Goal: Information Seeking & Learning: Learn about a topic

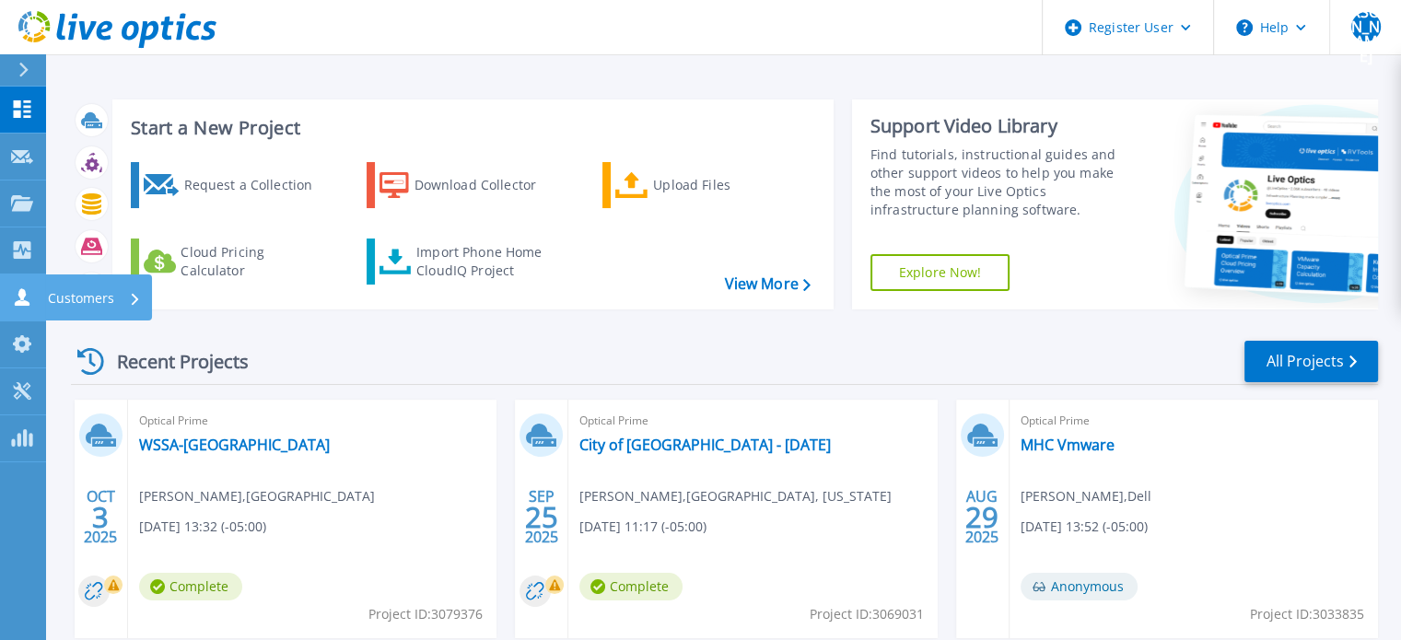
click at [18, 295] on icon at bounding box center [22, 296] width 15 height 17
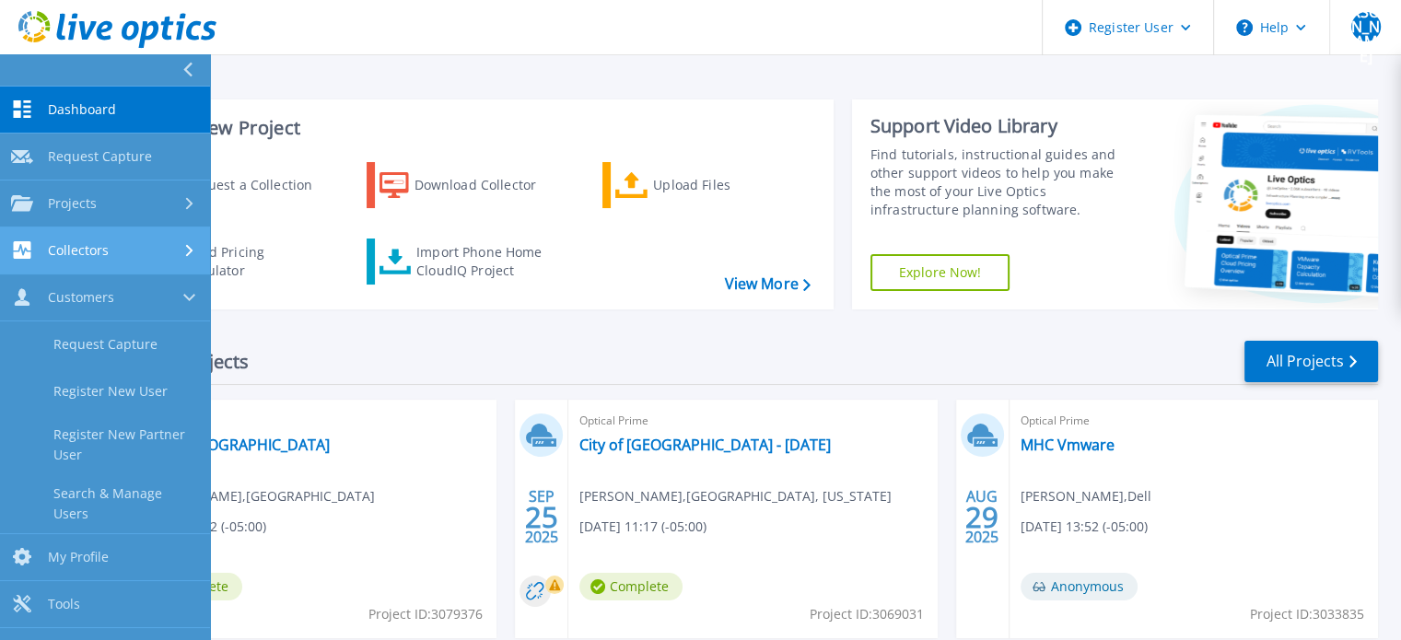
click at [59, 234] on link "Collectors Collectors" at bounding box center [105, 250] width 210 height 47
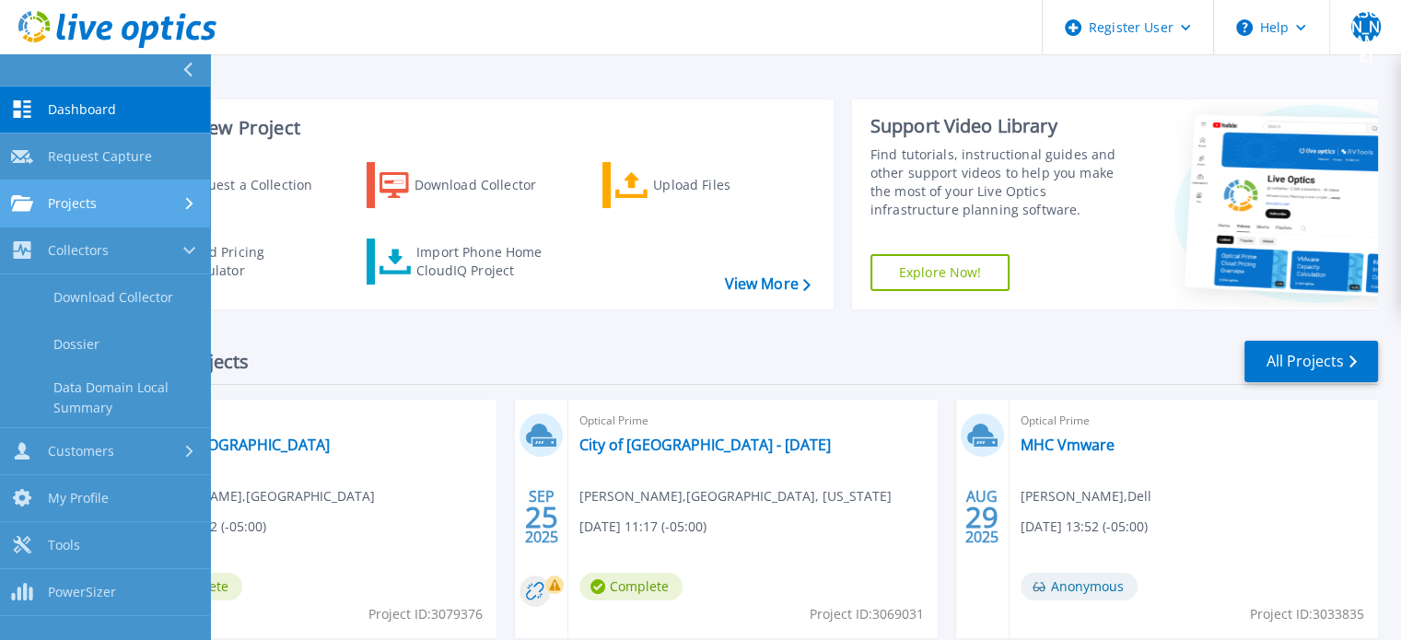
click at [66, 199] on span "Projects" at bounding box center [72, 203] width 49 height 17
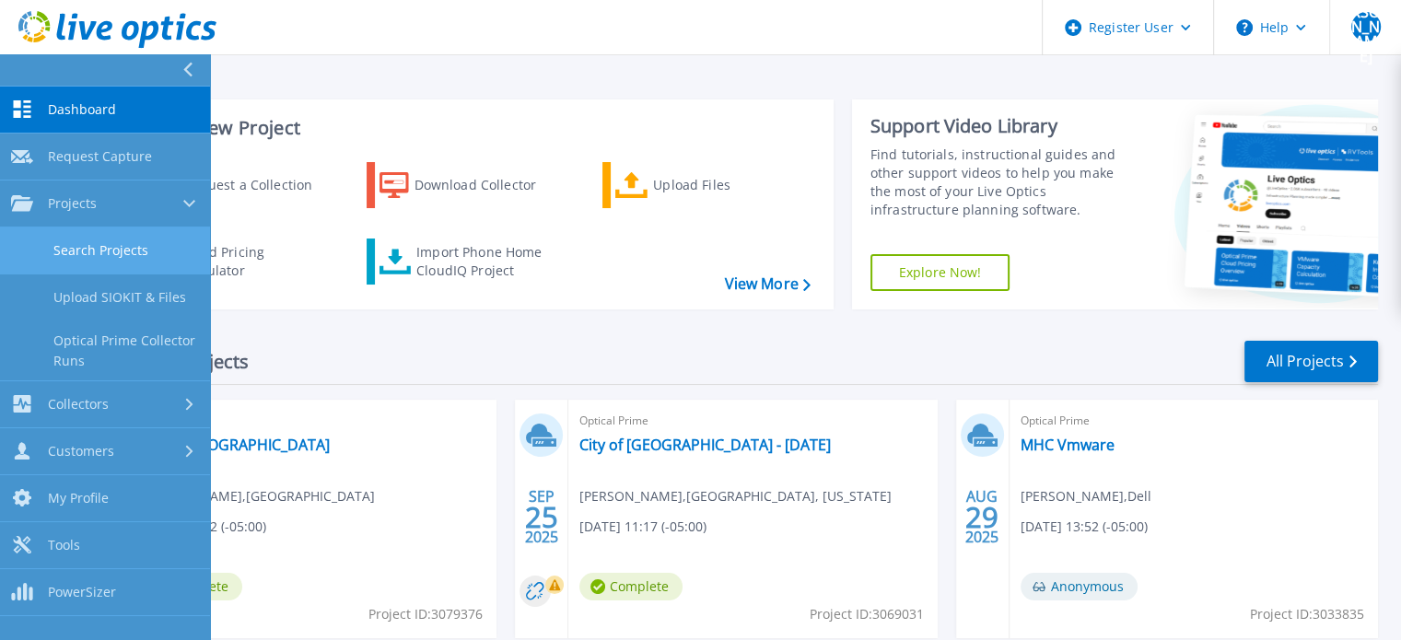
click at [102, 240] on link "Search Projects" at bounding box center [105, 250] width 210 height 47
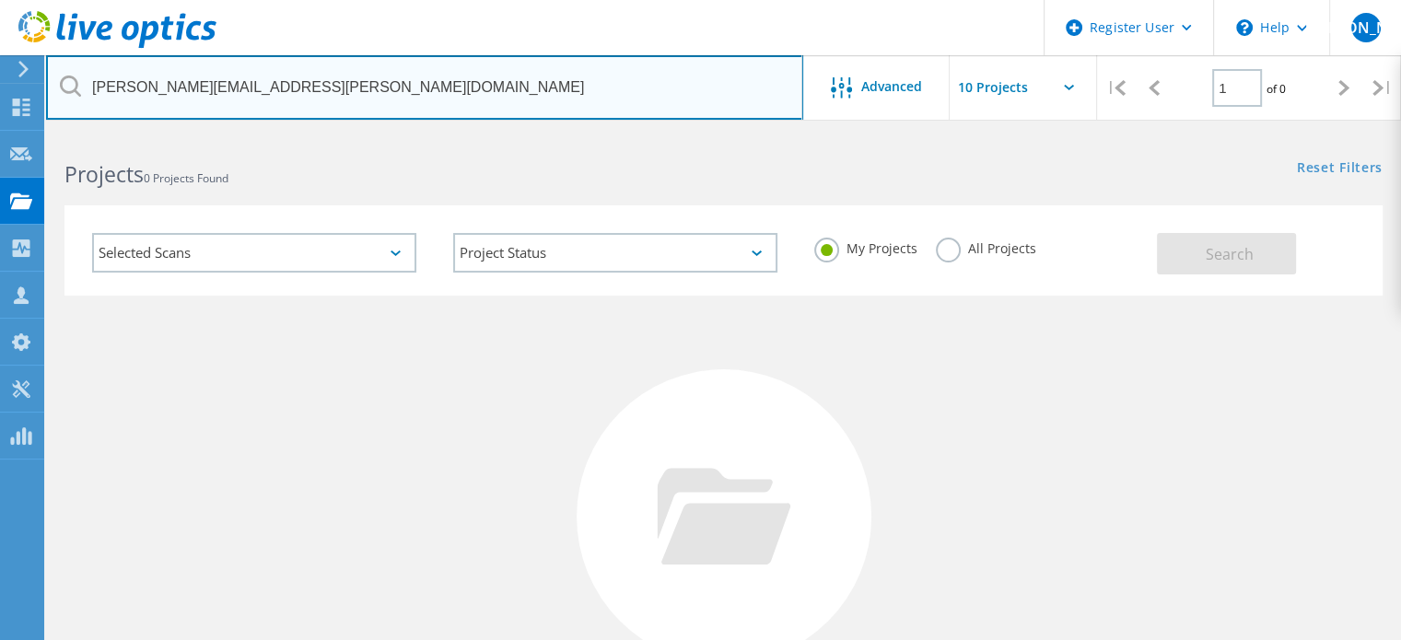
drag, startPoint x: 350, startPoint y: 83, endPoint x: 459, endPoint y: 80, distance: 108.7
click at [411, 72] on input "[PERSON_NAME][EMAIL_ADDRESS][PERSON_NAME][DOMAIN_NAME]" at bounding box center [424, 87] width 757 height 64
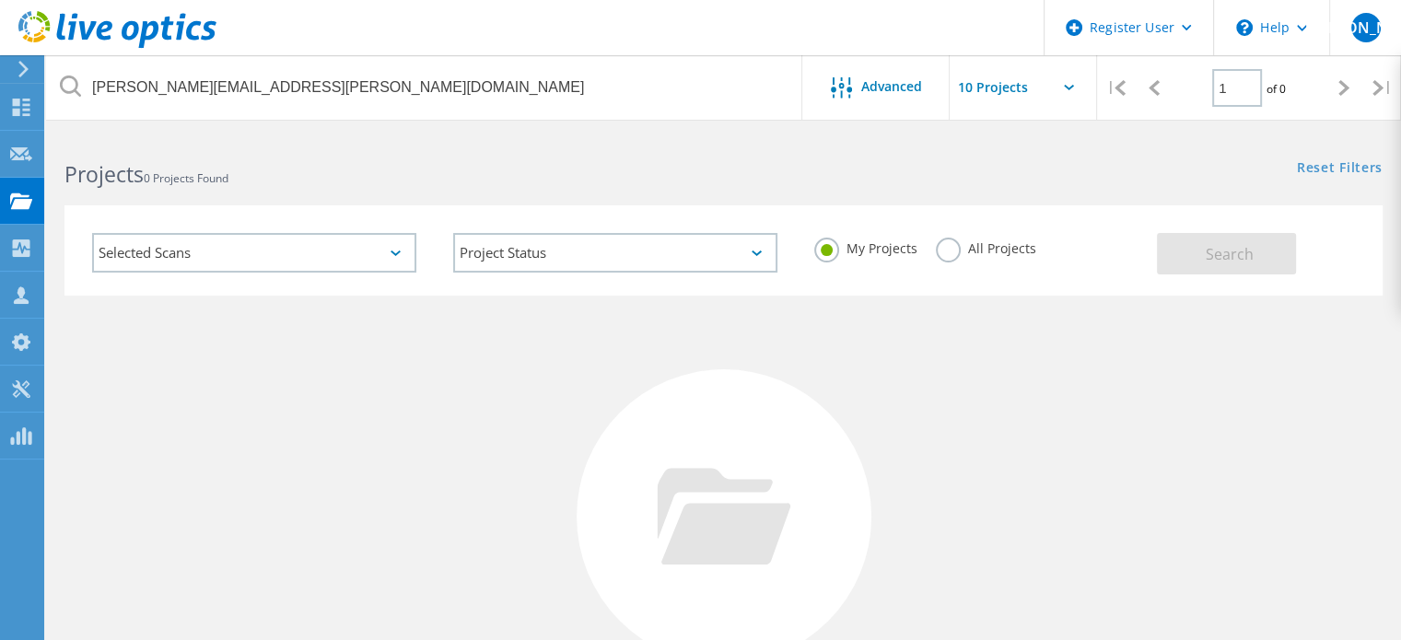
click at [965, 244] on label "All Projects" at bounding box center [986, 246] width 100 height 17
click at [0, 0] on input "All Projects" at bounding box center [0, 0] width 0 height 0
click at [1192, 255] on button "Search" at bounding box center [1226, 253] width 139 height 41
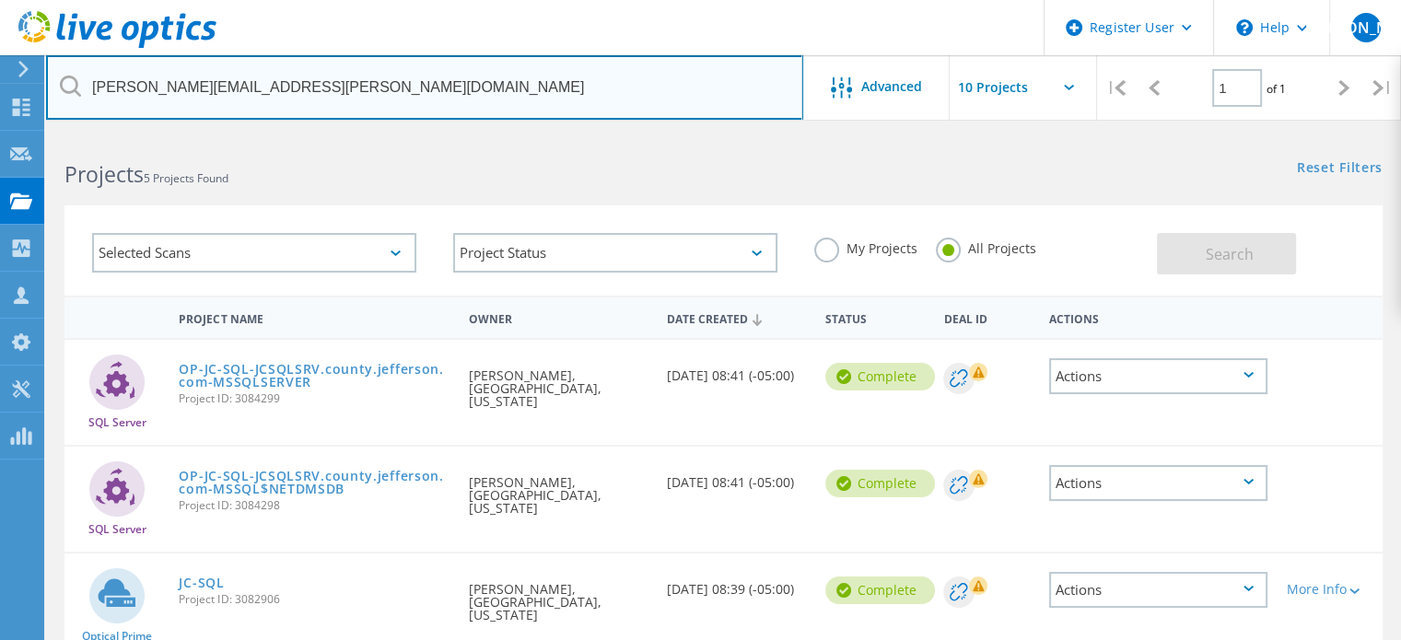
drag, startPoint x: 296, startPoint y: 87, endPoint x: 46, endPoint y: 86, distance: 249.5
click at [46, 86] on input "[PERSON_NAME][EMAIL_ADDRESS][PERSON_NAME][DOMAIN_NAME]" at bounding box center [424, 87] width 757 height 64
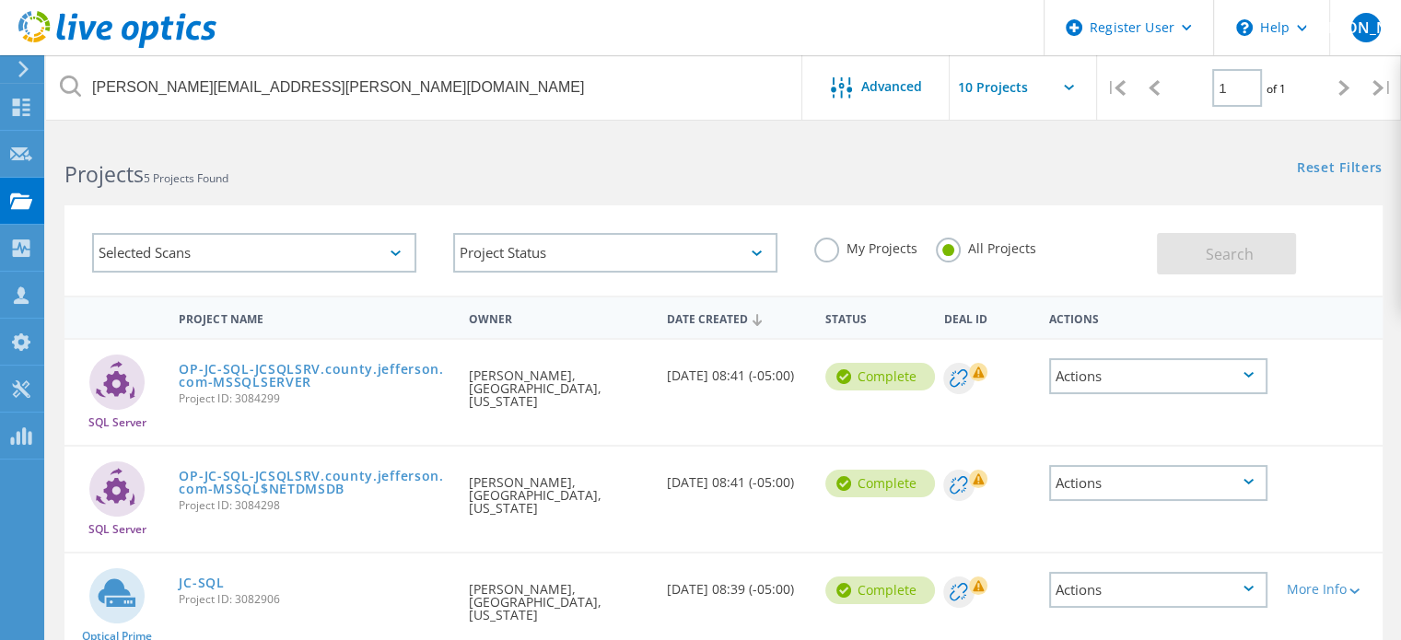
click at [252, 139] on div "Projects 5 Projects Found" at bounding box center [384, 158] width 677 height 49
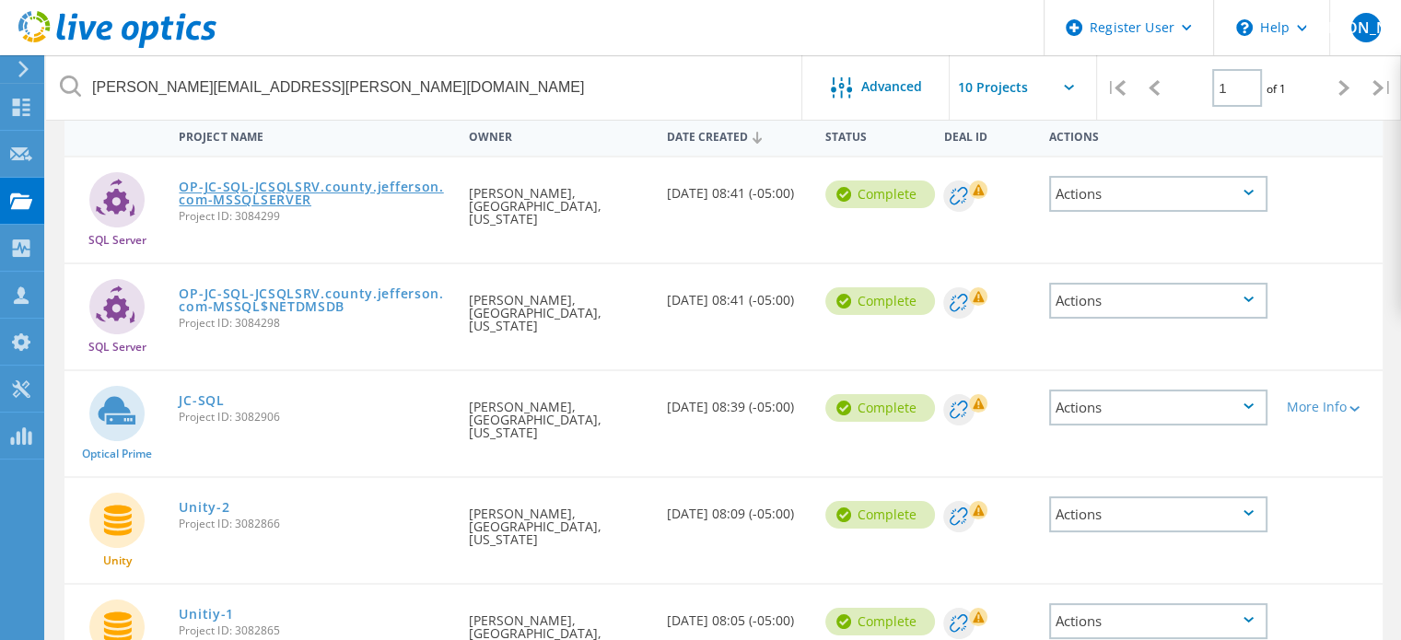
scroll to position [184, 0]
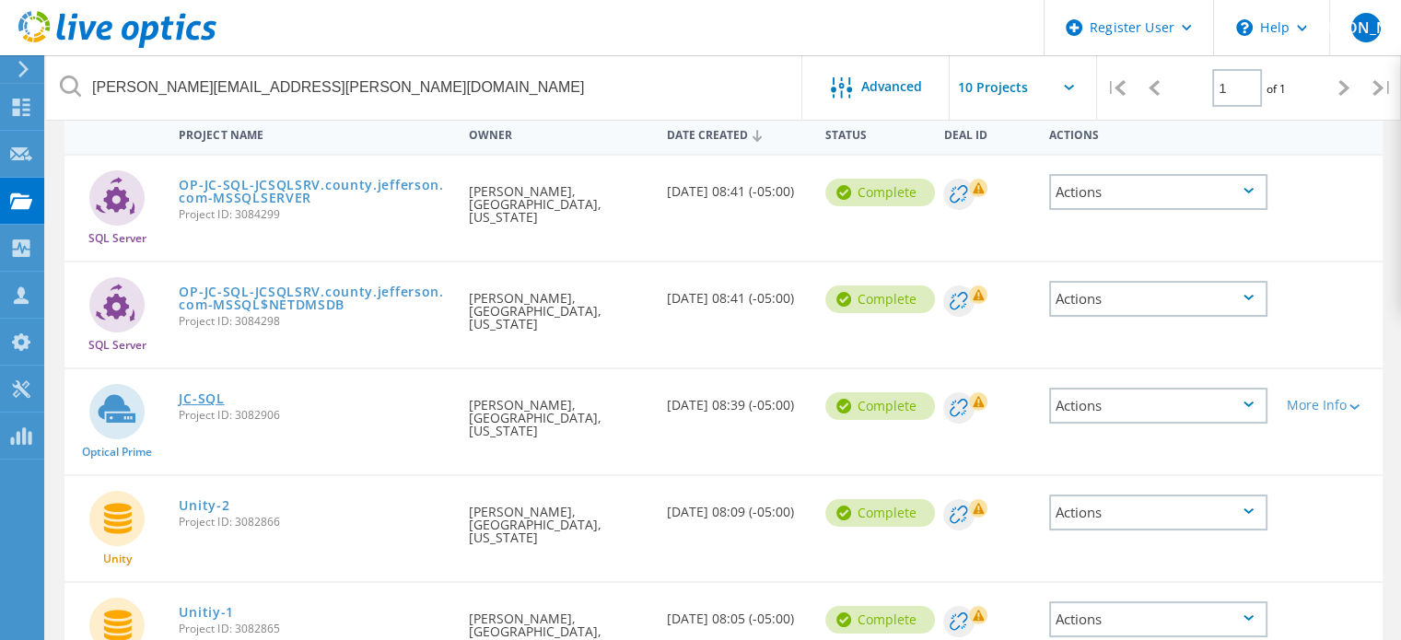
click at [204, 392] on link "JC-SQL" at bounding box center [201, 398] width 45 height 13
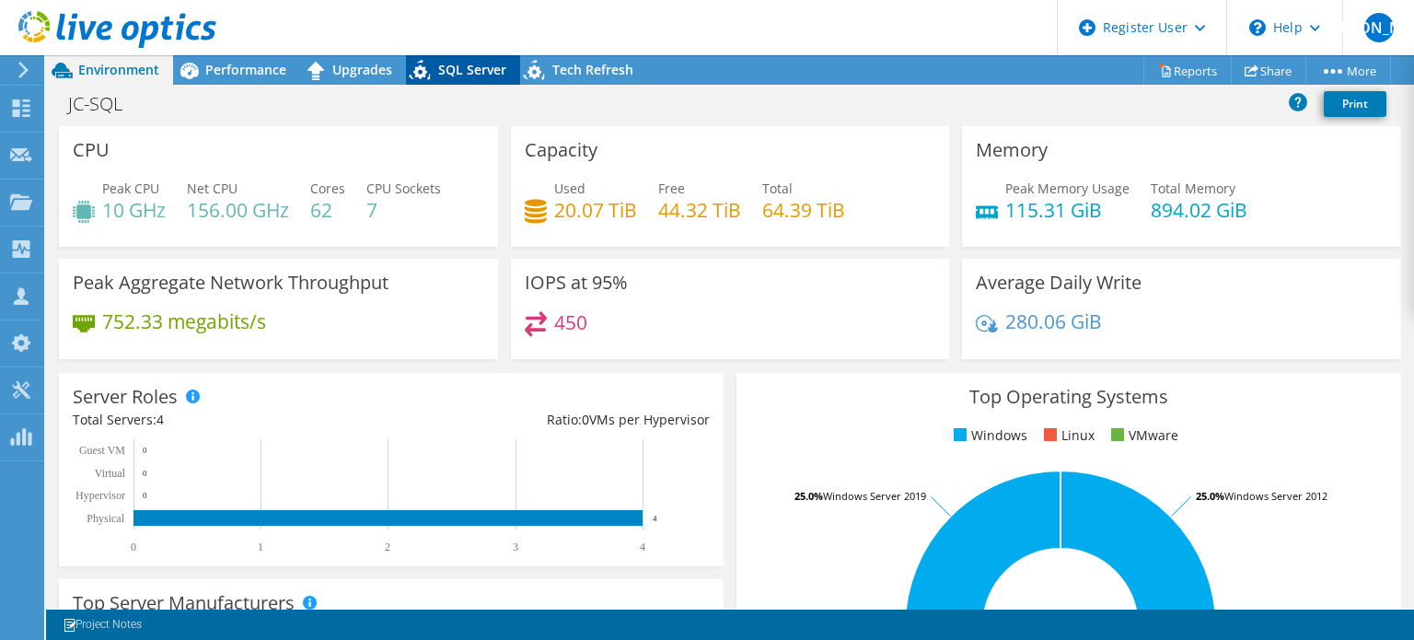
click at [471, 73] on span "SQL Server" at bounding box center [472, 69] width 68 height 17
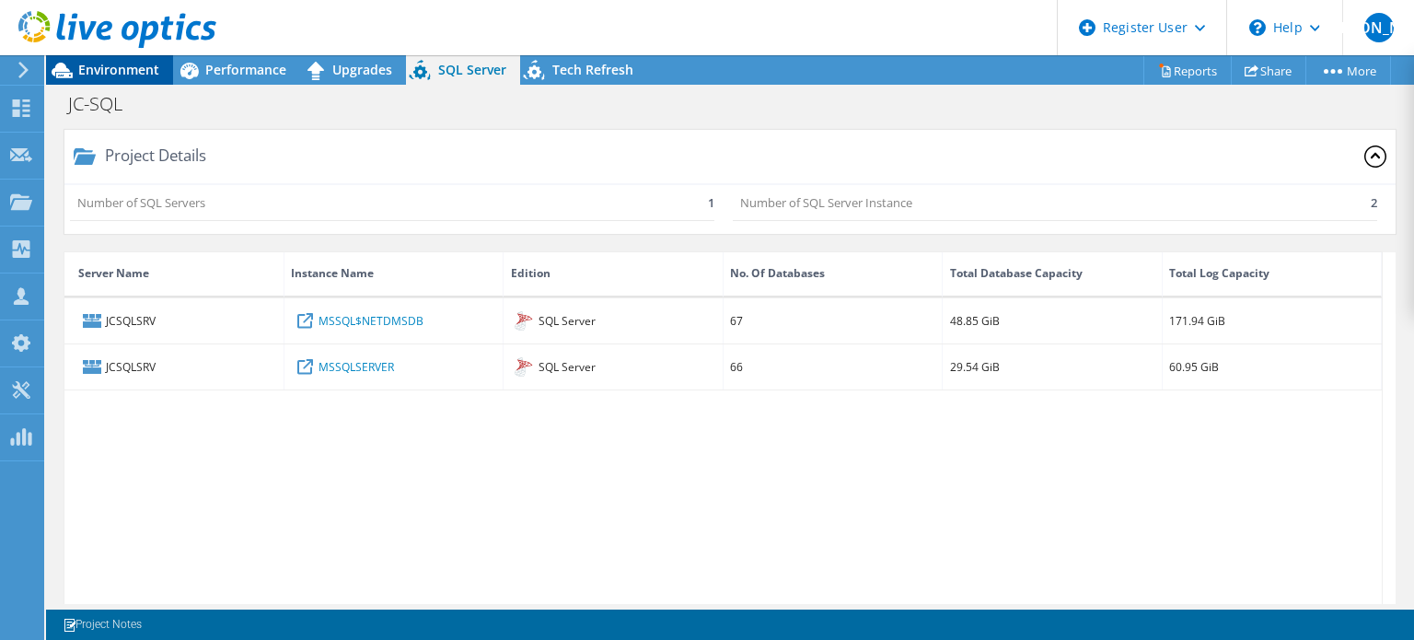
click at [122, 70] on span "Environment" at bounding box center [118, 69] width 81 height 17
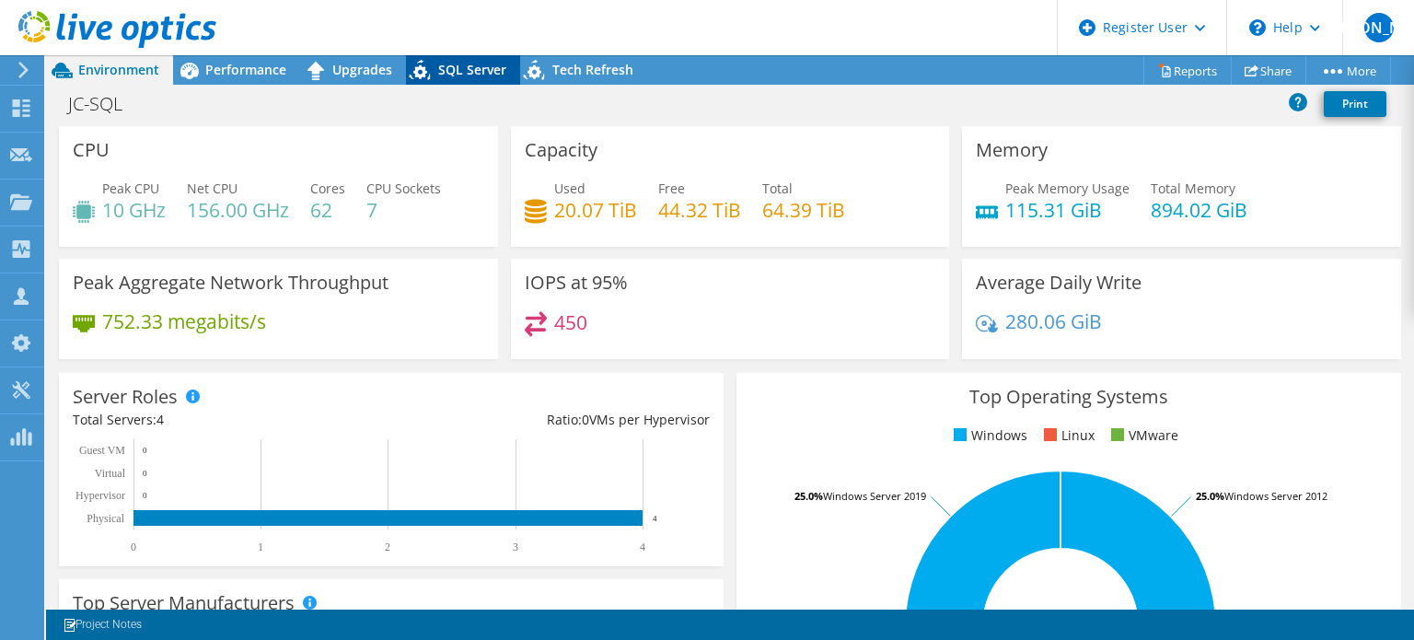
click at [482, 78] on div "SQL Server" at bounding box center [463, 69] width 114 height 29
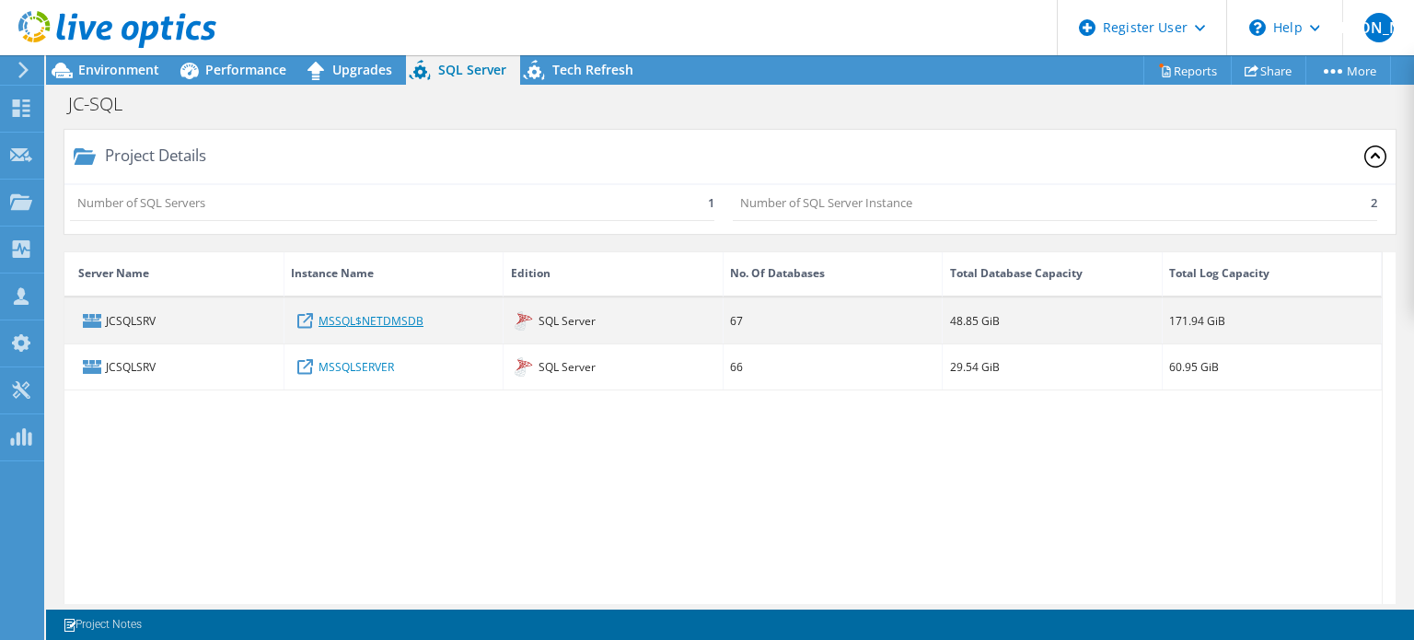
click at [394, 319] on link "MSSQL$NETDMSDB" at bounding box center [371, 320] width 105 height 20
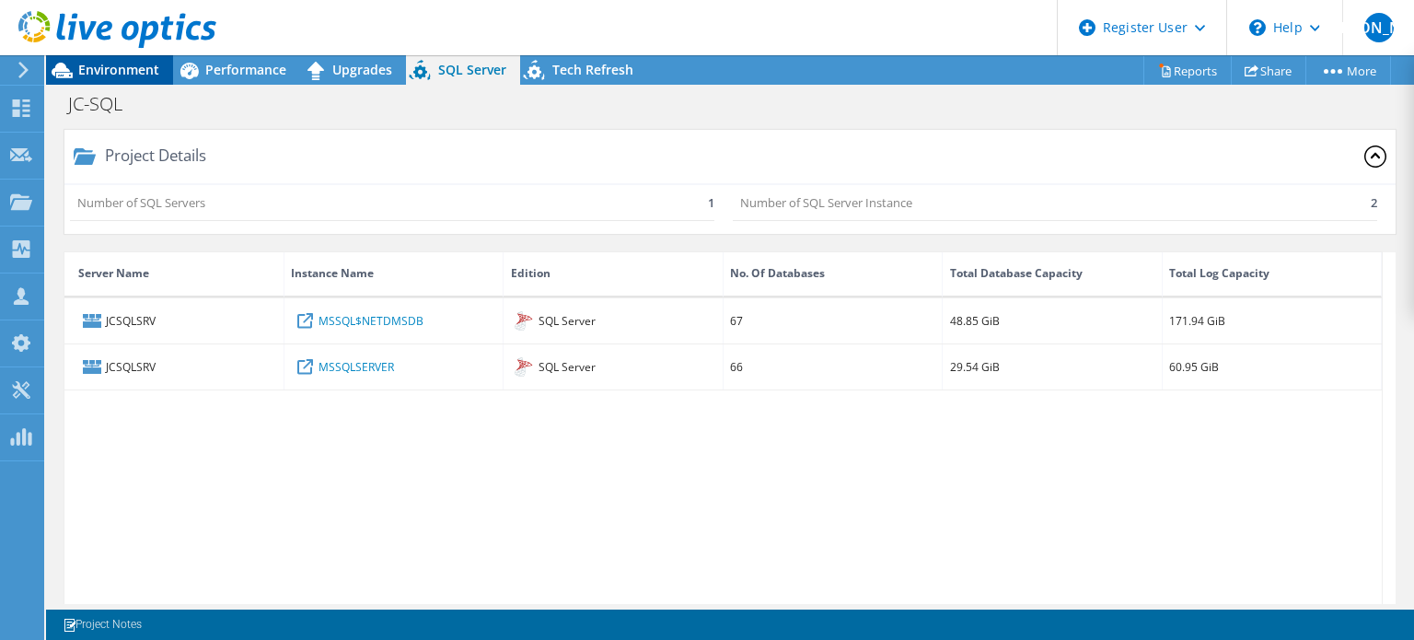
click at [134, 72] on span "Environment" at bounding box center [118, 69] width 81 height 17
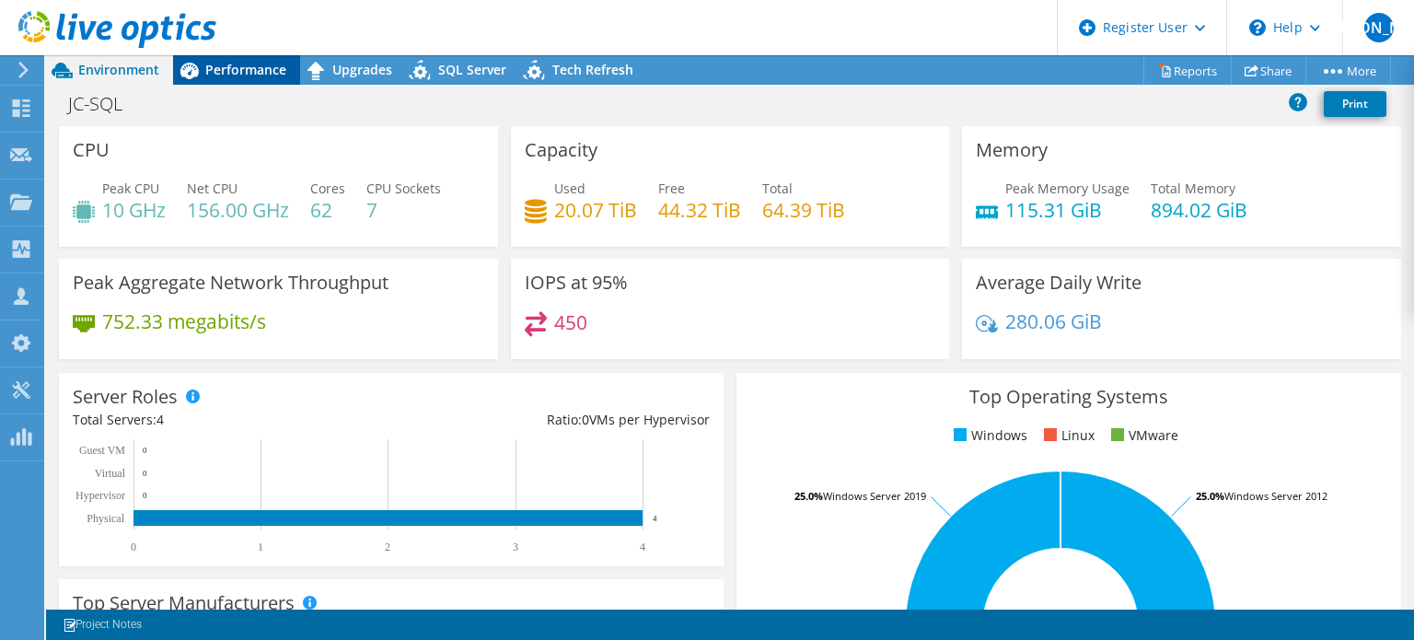
click at [237, 73] on span "Performance" at bounding box center [245, 69] width 81 height 17
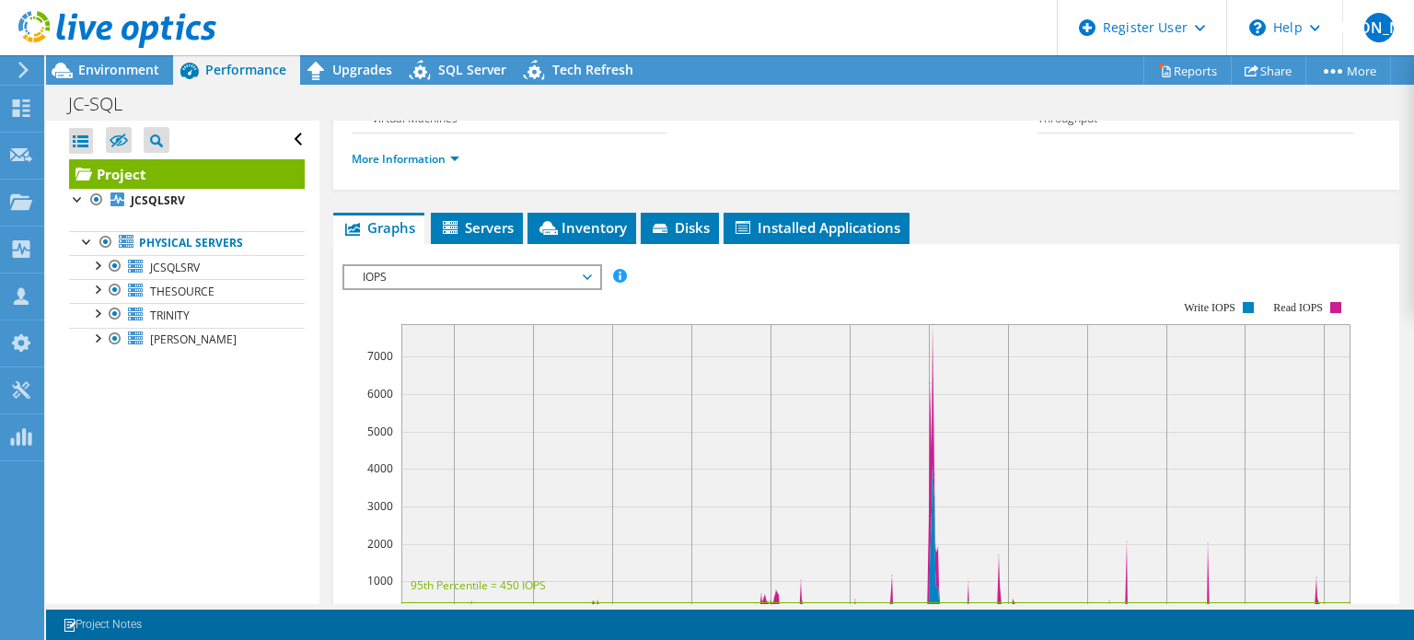
scroll to position [276, 0]
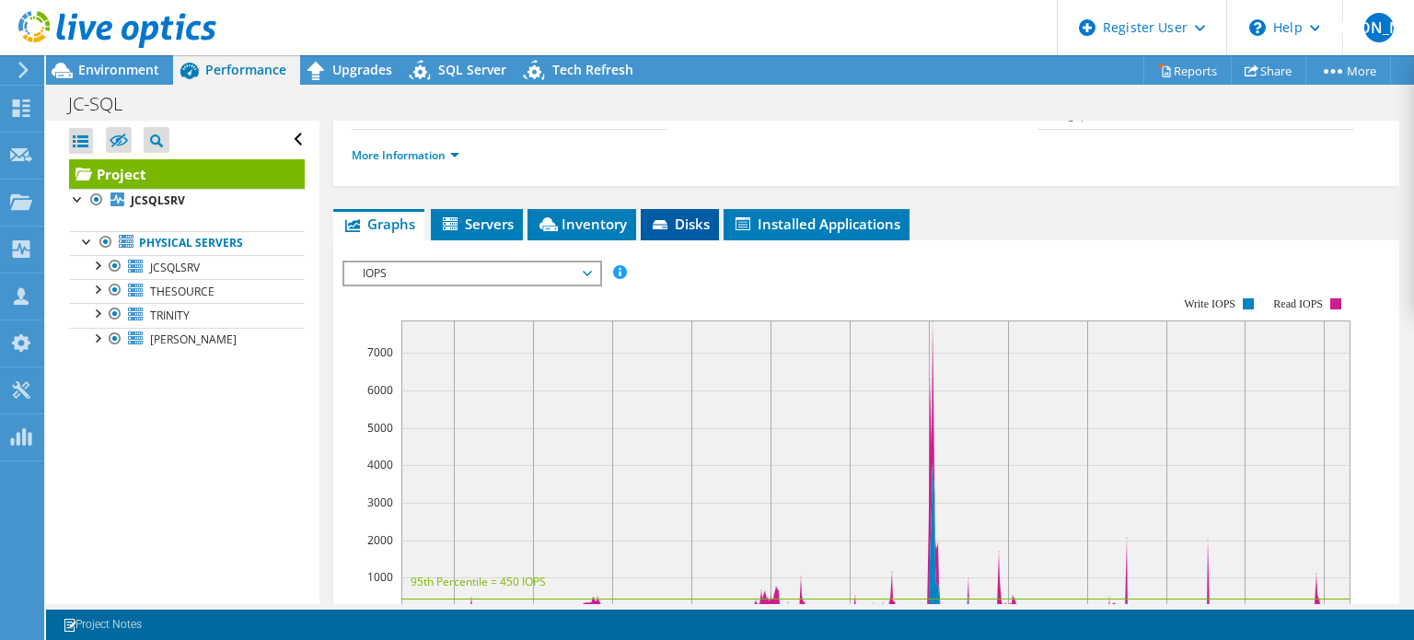
click at [692, 233] on span "Disks" at bounding box center [680, 224] width 60 height 18
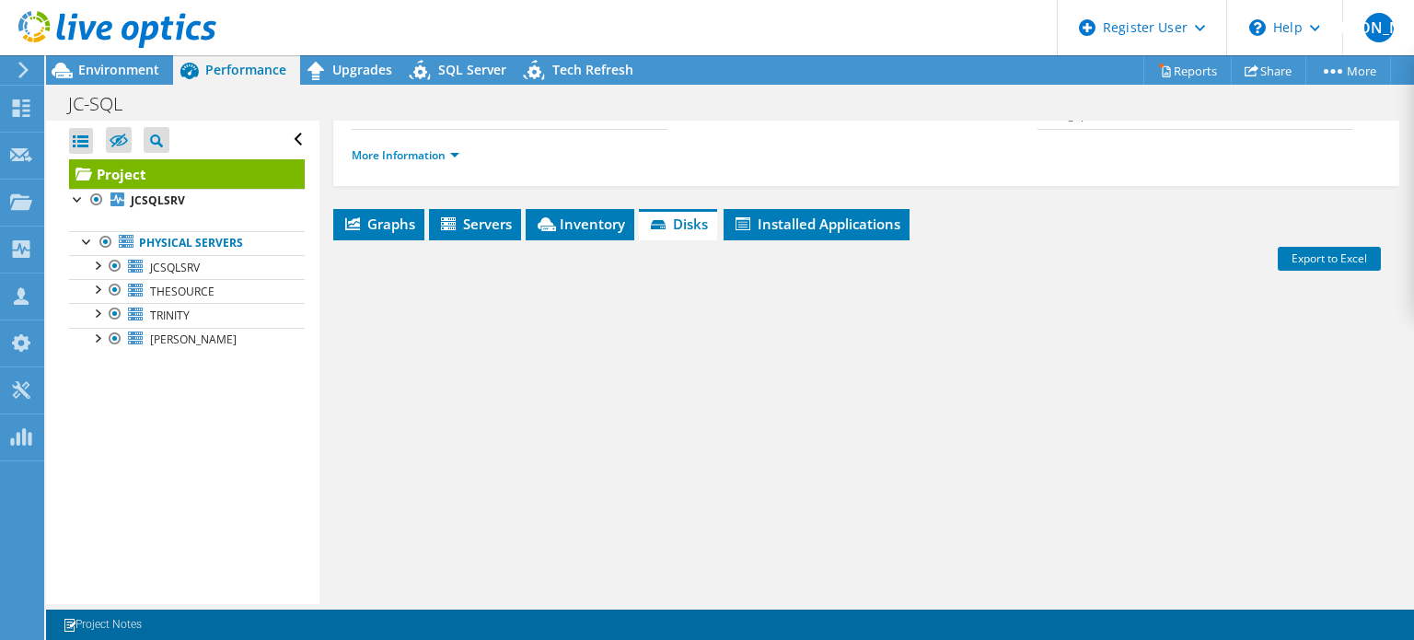
scroll to position [415, 0]
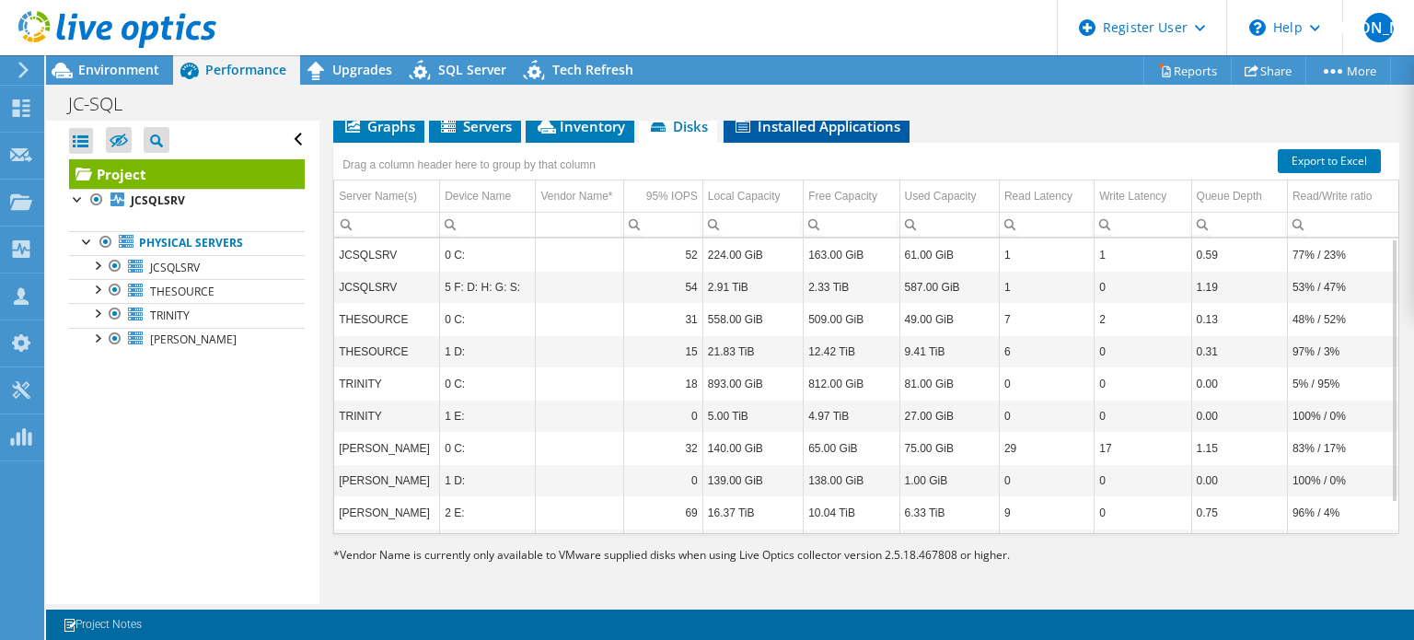
click at [847, 132] on span "Installed Applications" at bounding box center [817, 126] width 168 height 18
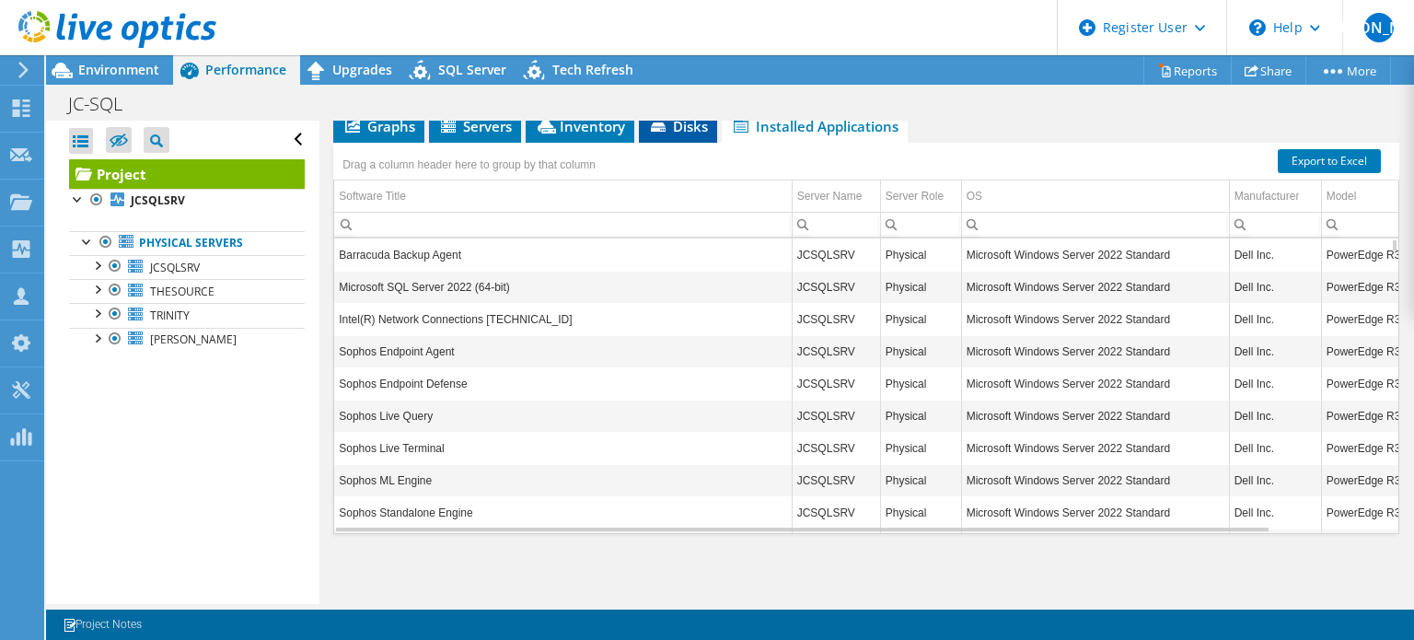
click at [688, 126] on span "Disks" at bounding box center [678, 126] width 60 height 18
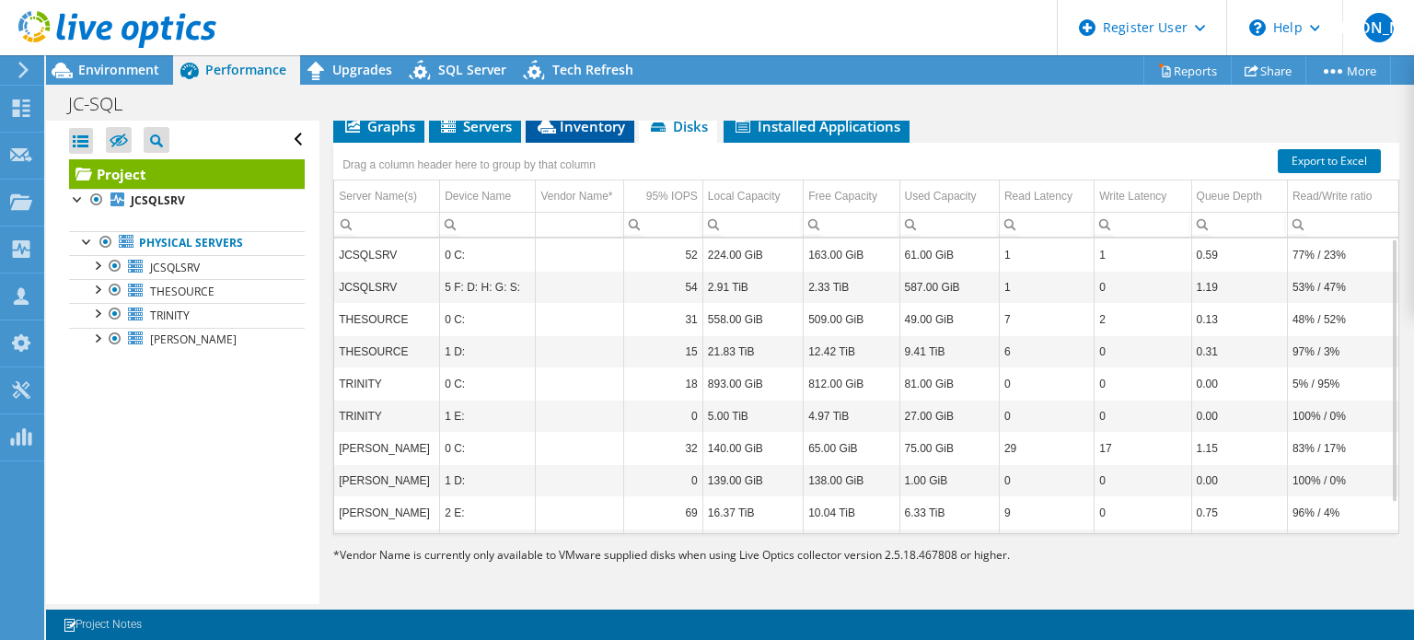
click at [578, 133] on span "Inventory" at bounding box center [580, 126] width 90 height 18
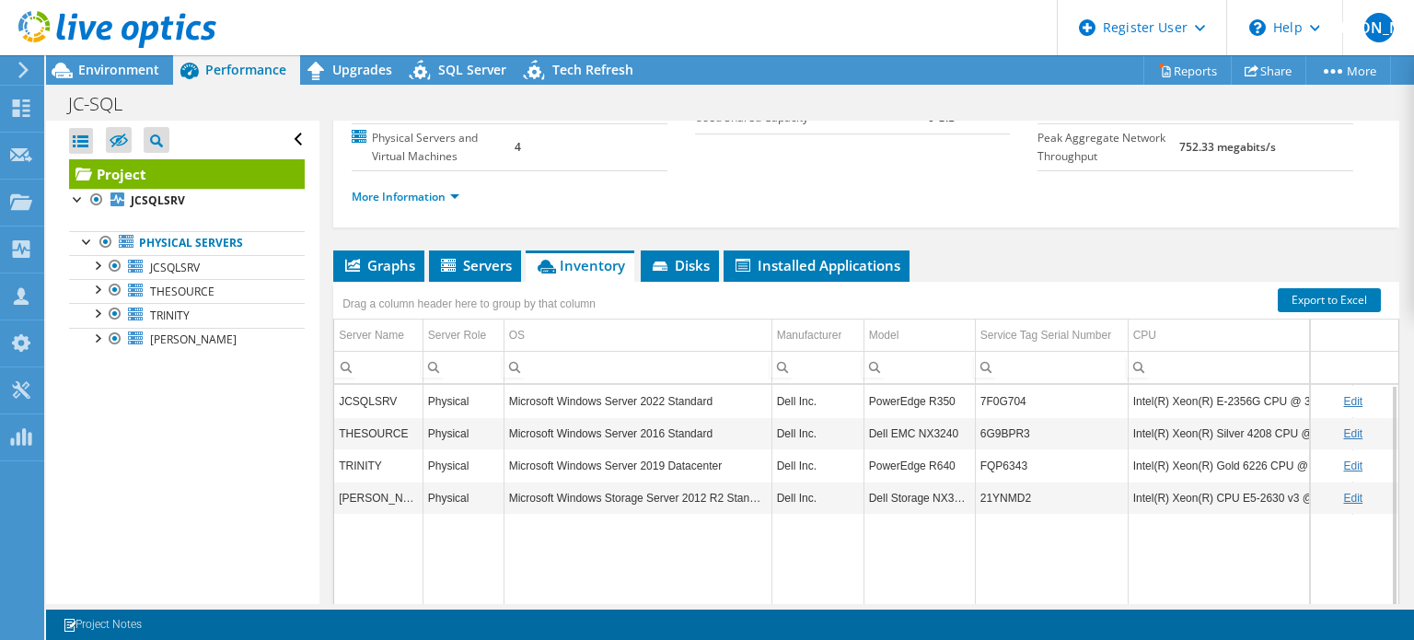
scroll to position [231, 0]
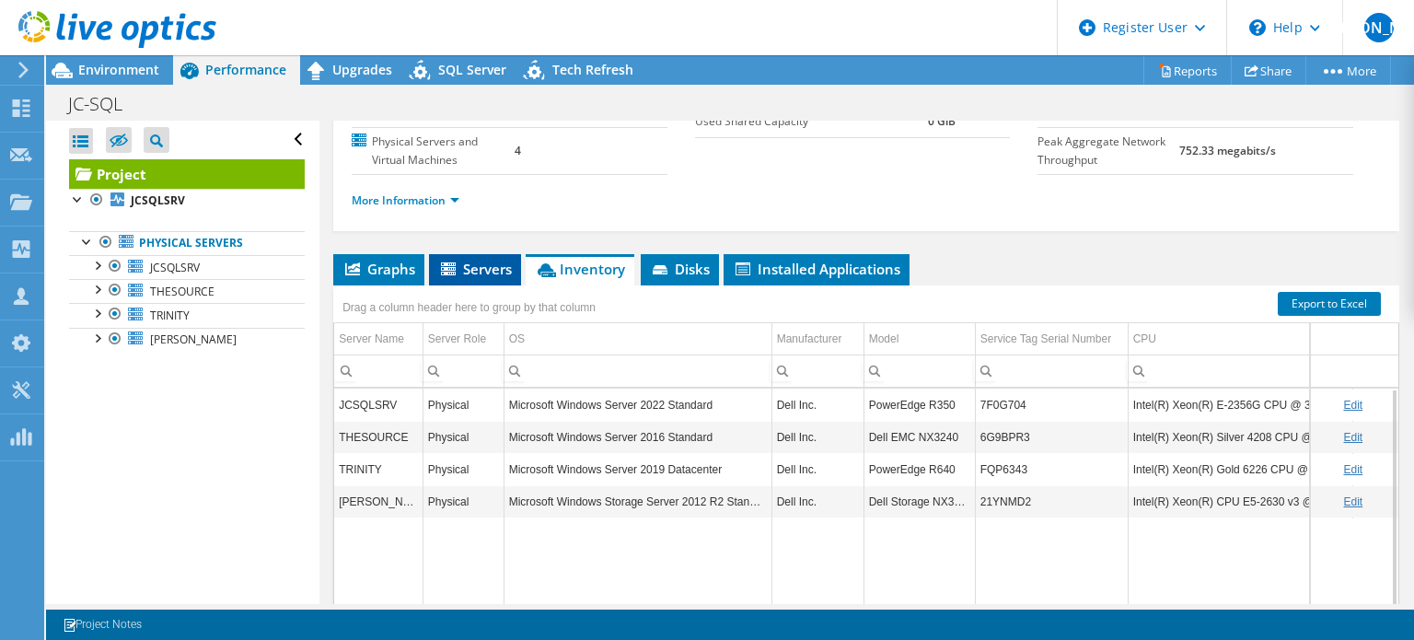
click at [472, 278] on span "Servers" at bounding box center [475, 269] width 74 height 18
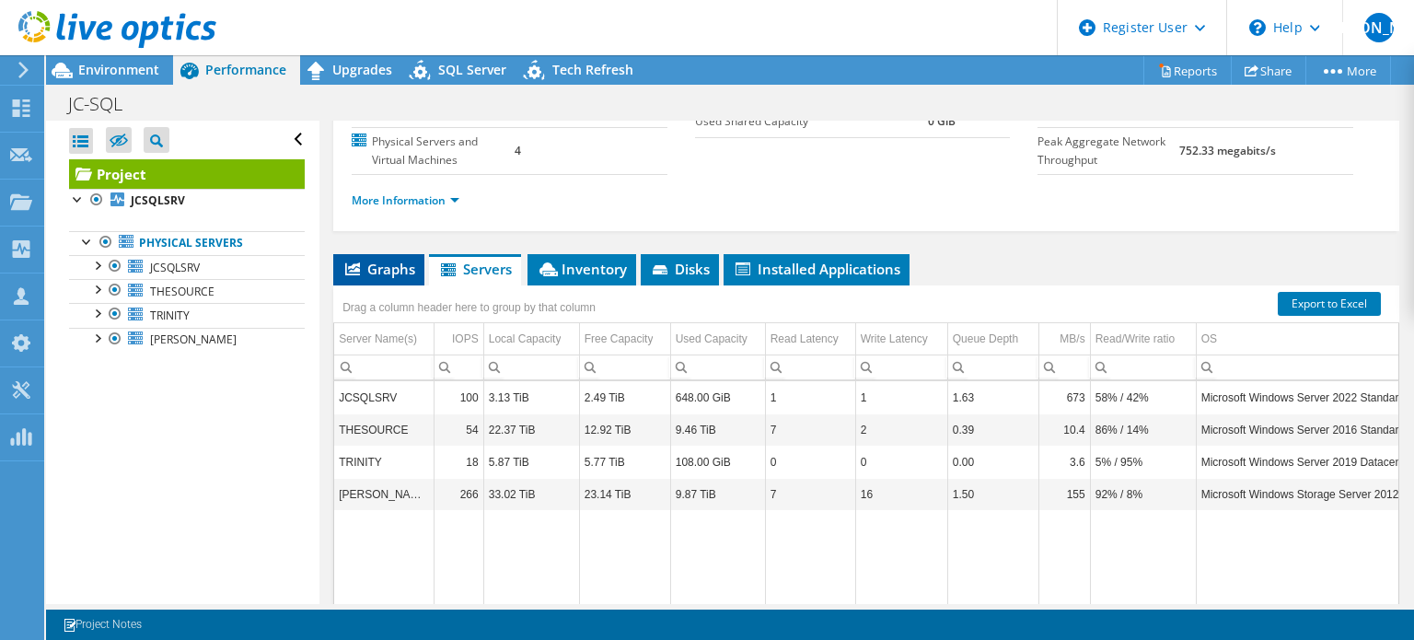
click at [389, 278] on span "Graphs" at bounding box center [379, 269] width 73 height 18
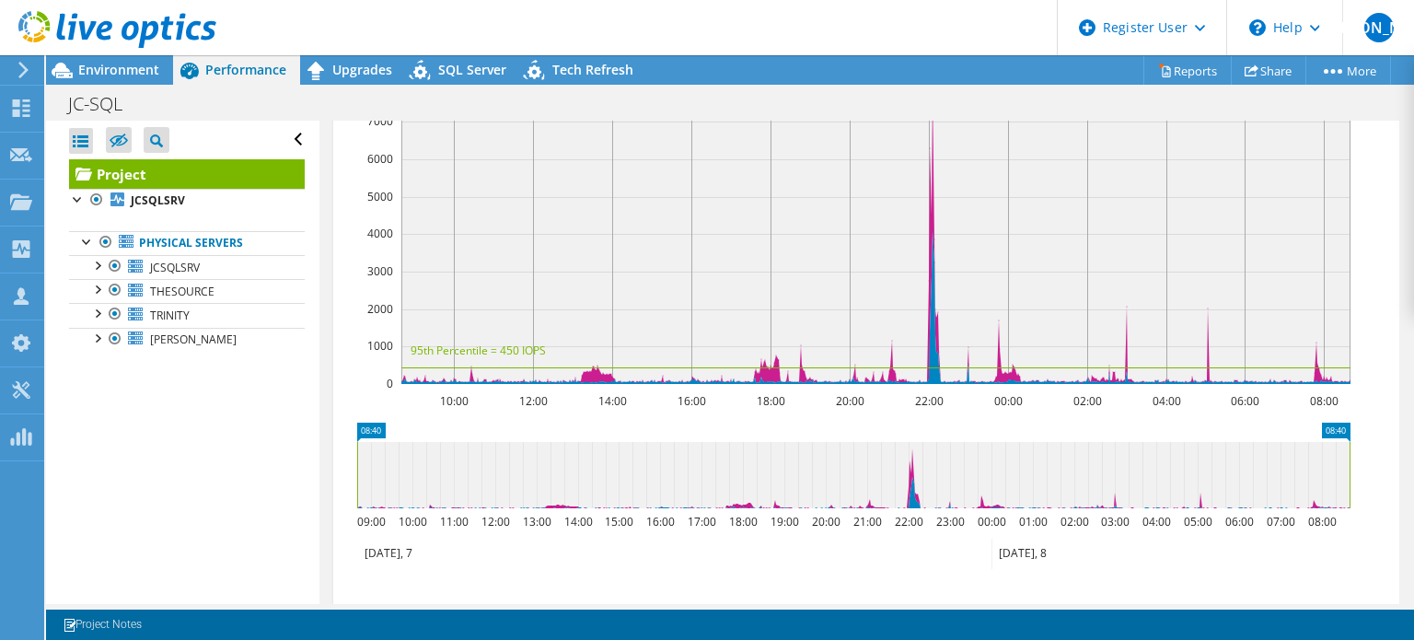
scroll to position [323, 0]
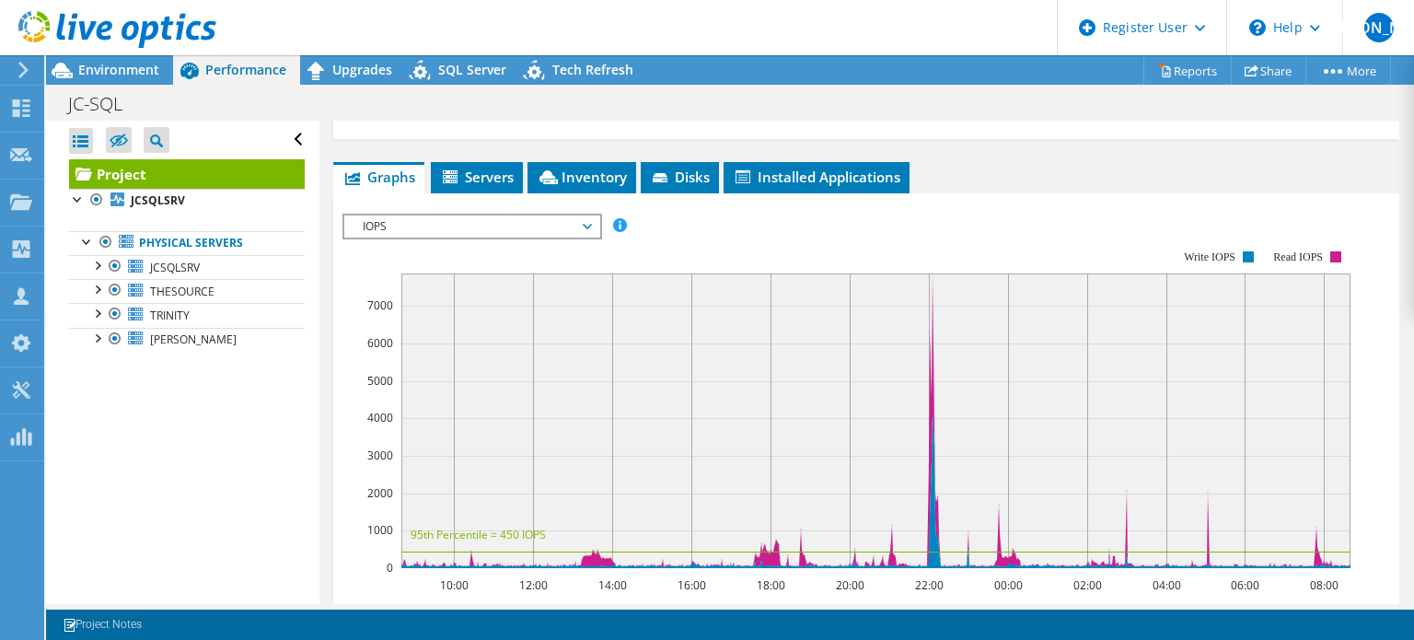
click at [475, 238] on span "IOPS" at bounding box center [472, 226] width 237 height 22
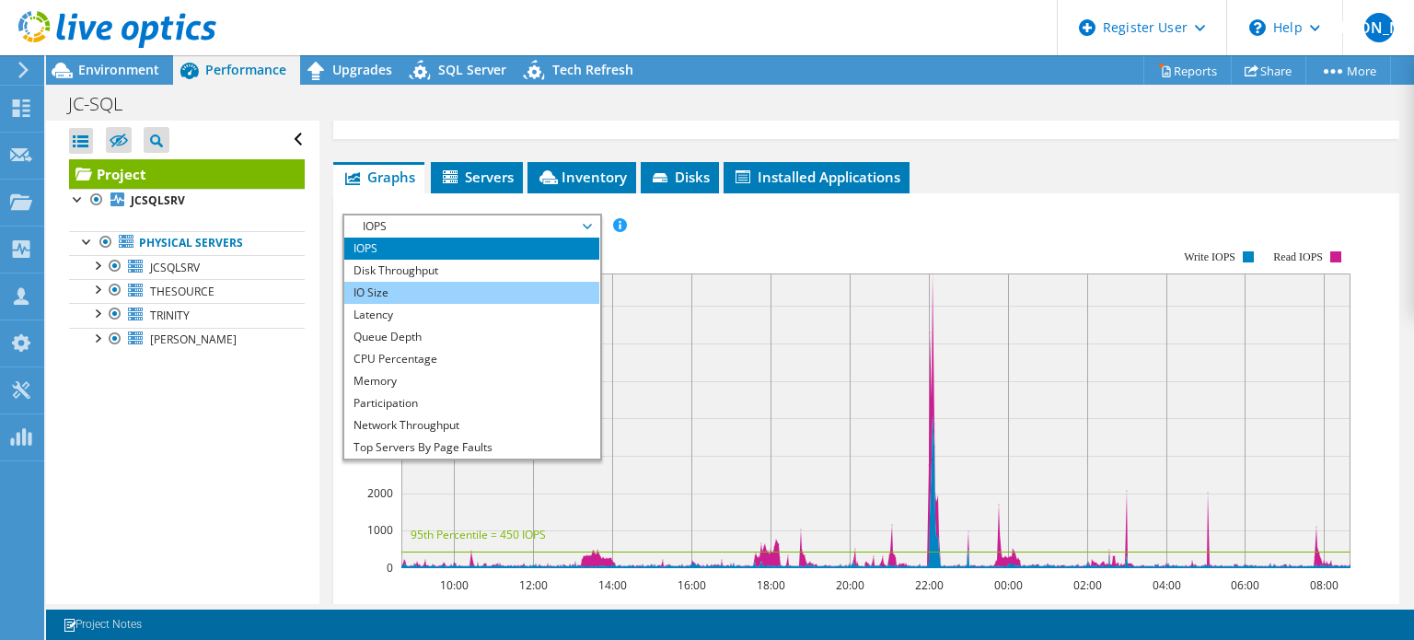
click at [478, 304] on li "IO Size" at bounding box center [471, 293] width 255 height 22
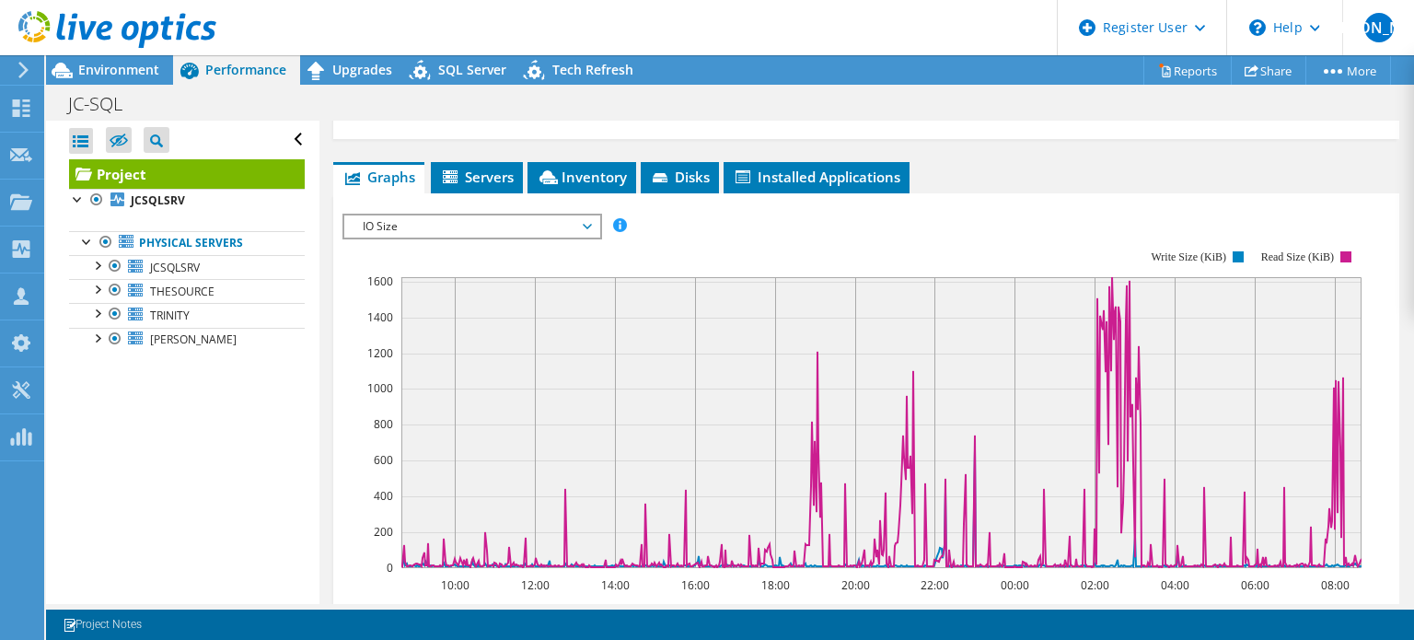
click at [466, 238] on span "IO Size" at bounding box center [472, 226] width 237 height 22
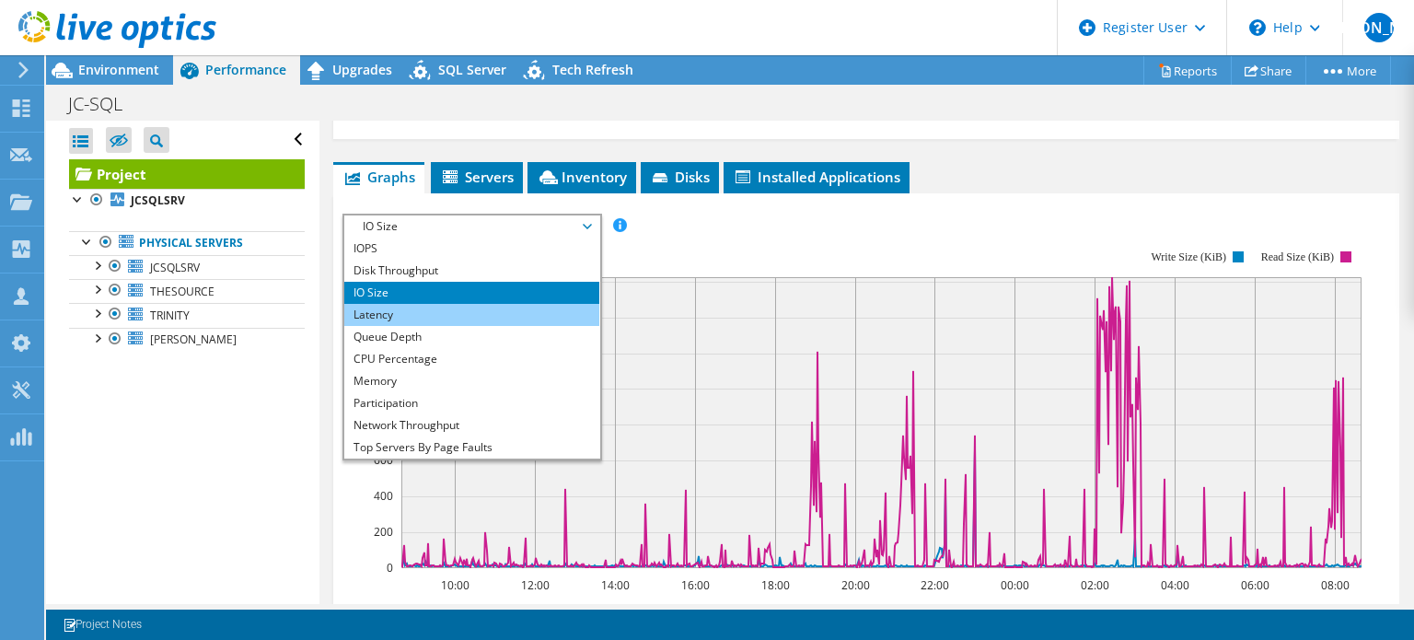
click at [445, 326] on li "Latency" at bounding box center [471, 315] width 255 height 22
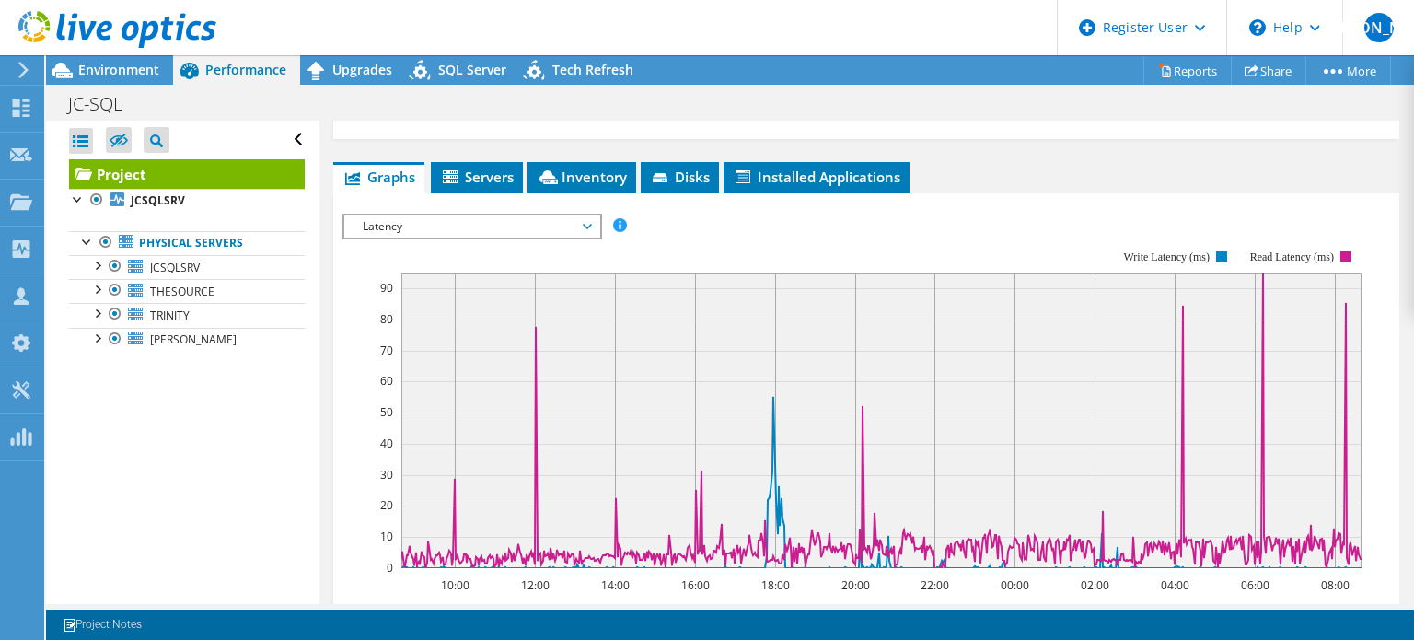
click at [392, 238] on span "Latency" at bounding box center [472, 226] width 237 height 22
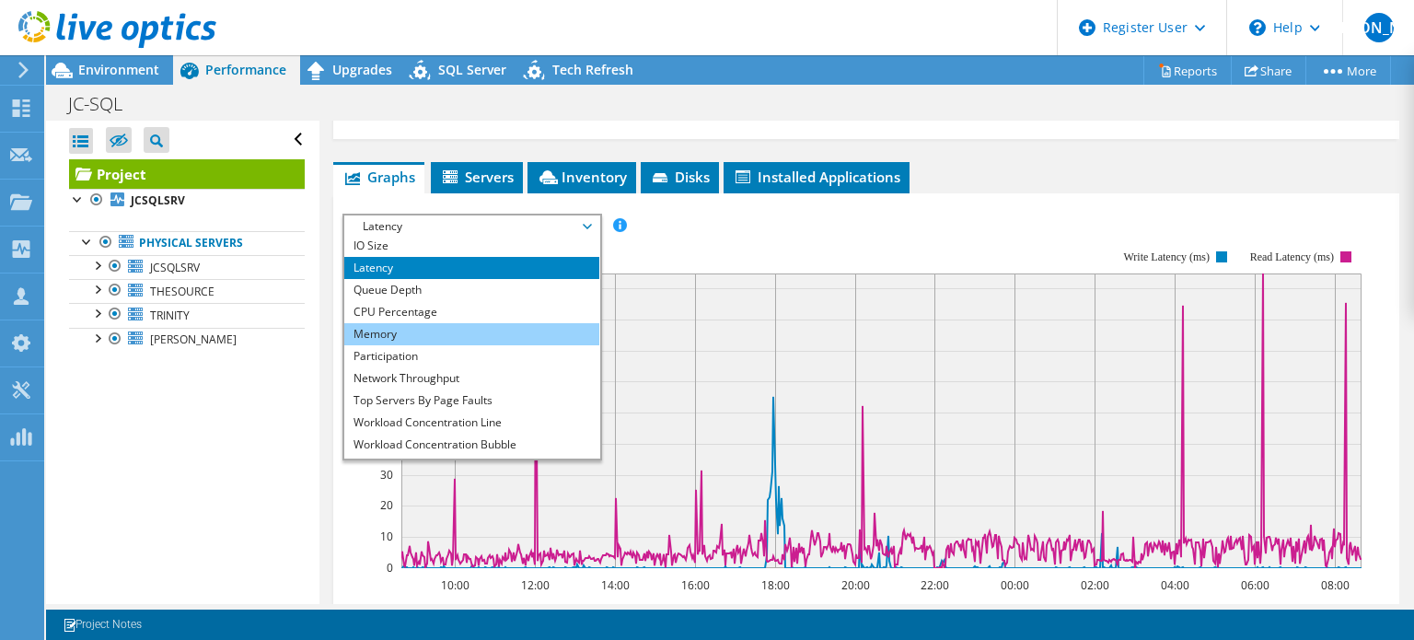
scroll to position [66, 0]
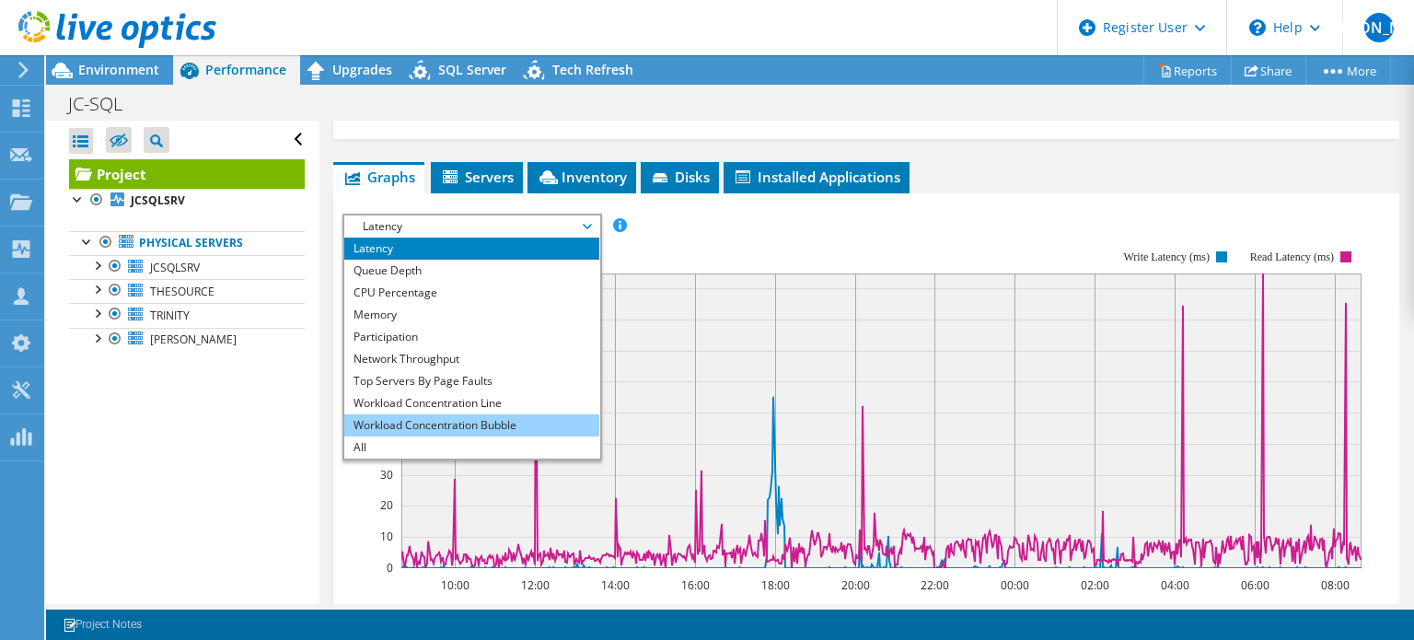
click at [429, 436] on li "Workload Concentration Bubble" at bounding box center [471, 425] width 255 height 22
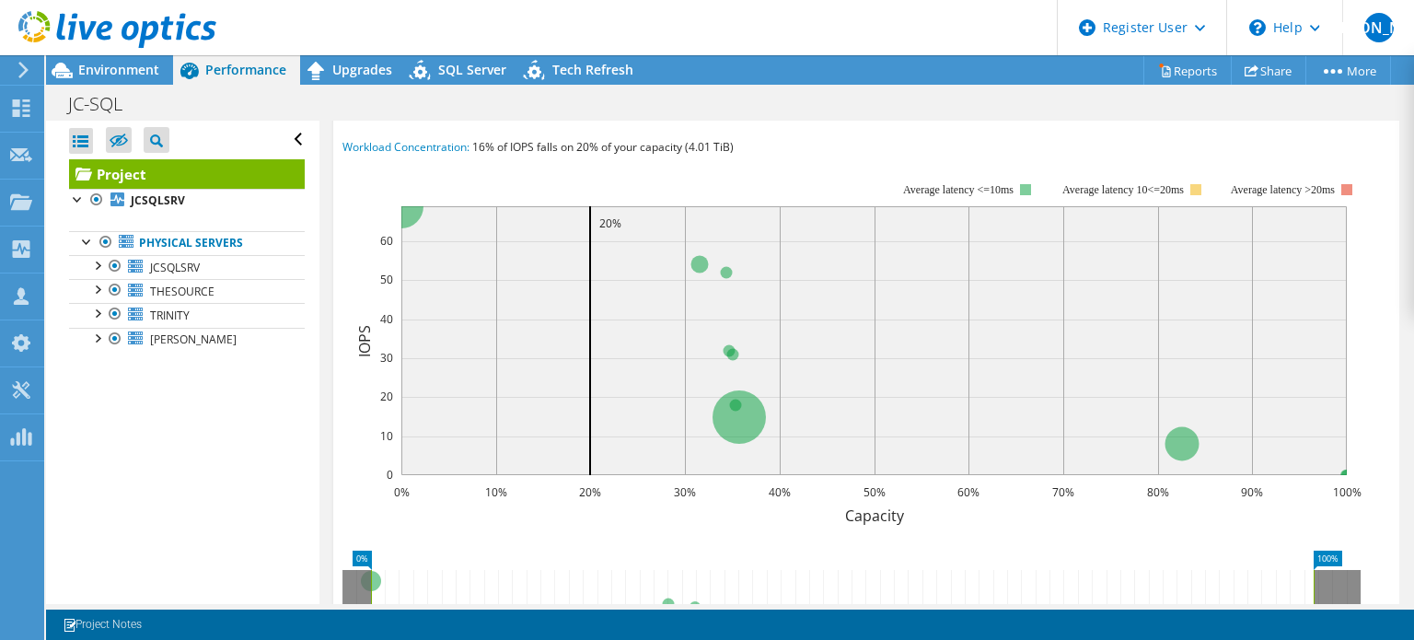
scroll to position [415, 0]
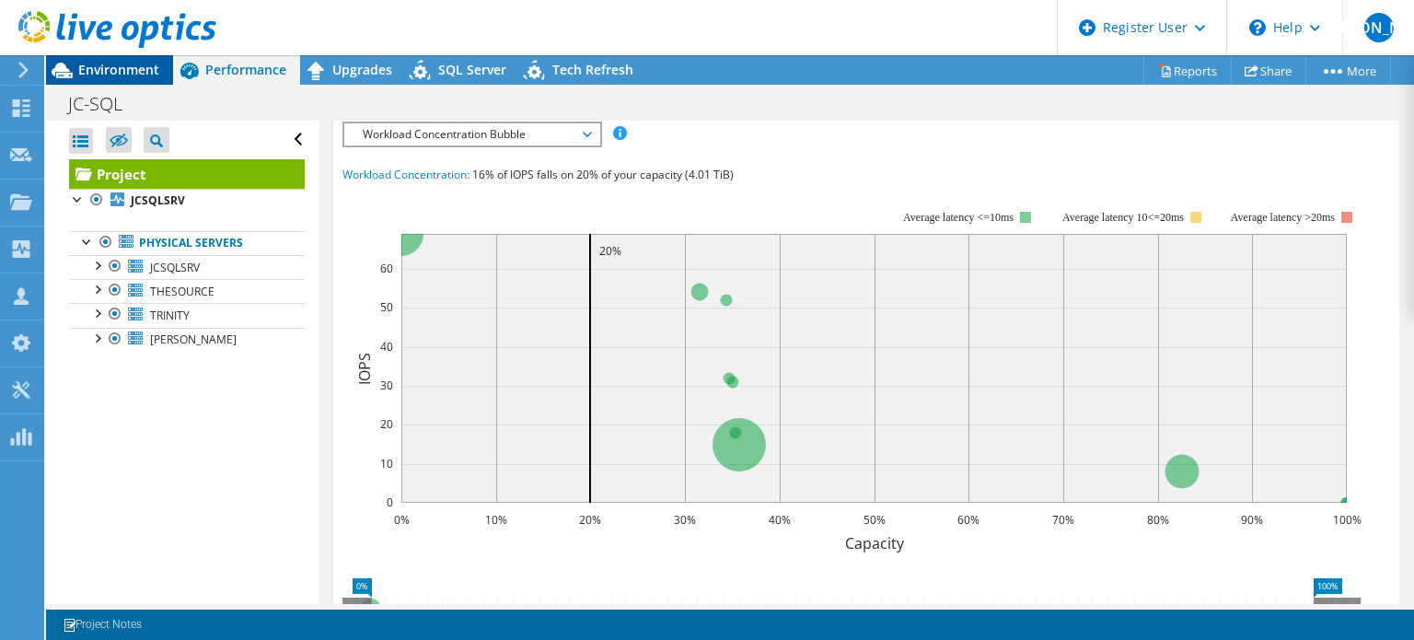
click at [103, 72] on span "Environment" at bounding box center [118, 69] width 81 height 17
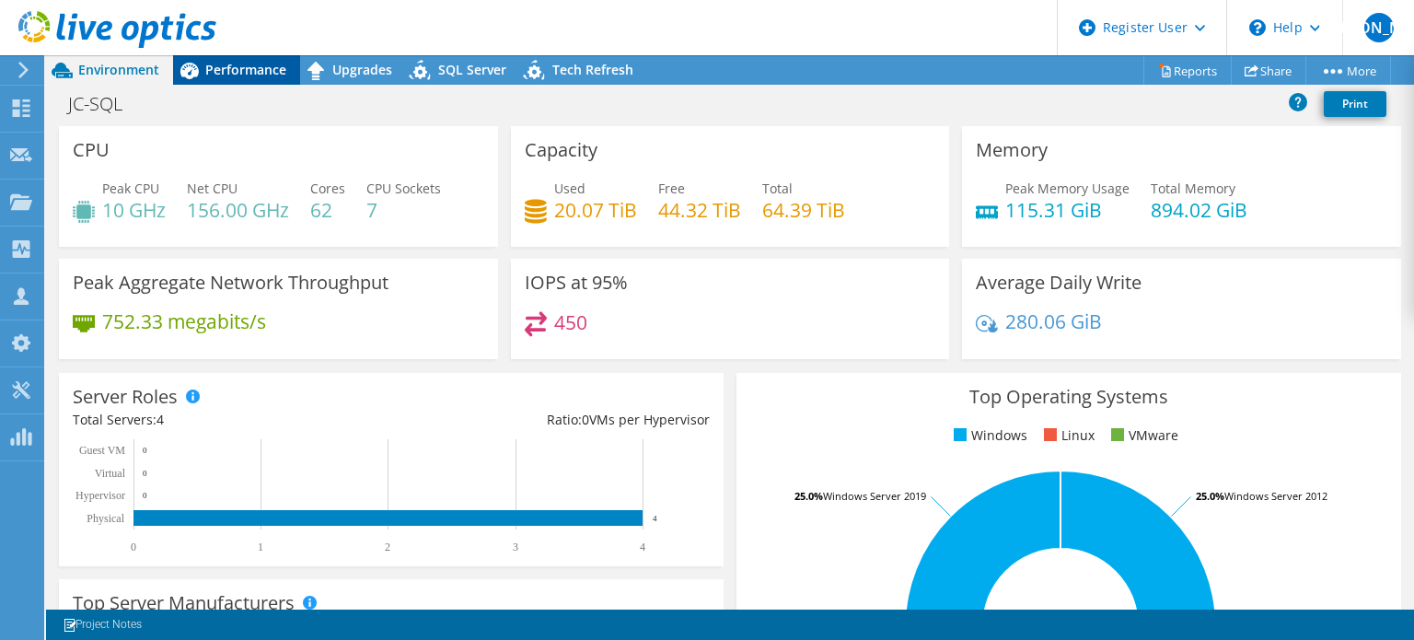
click at [220, 73] on span "Performance" at bounding box center [245, 69] width 81 height 17
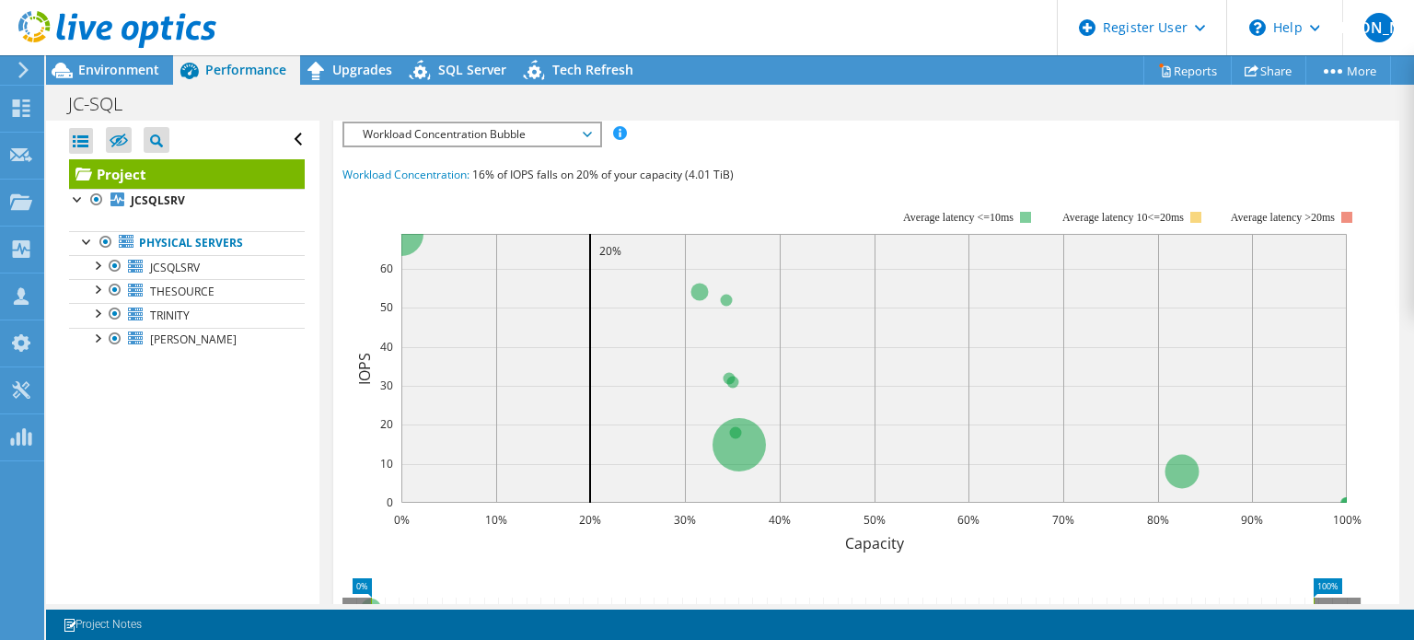
scroll to position [47, 0]
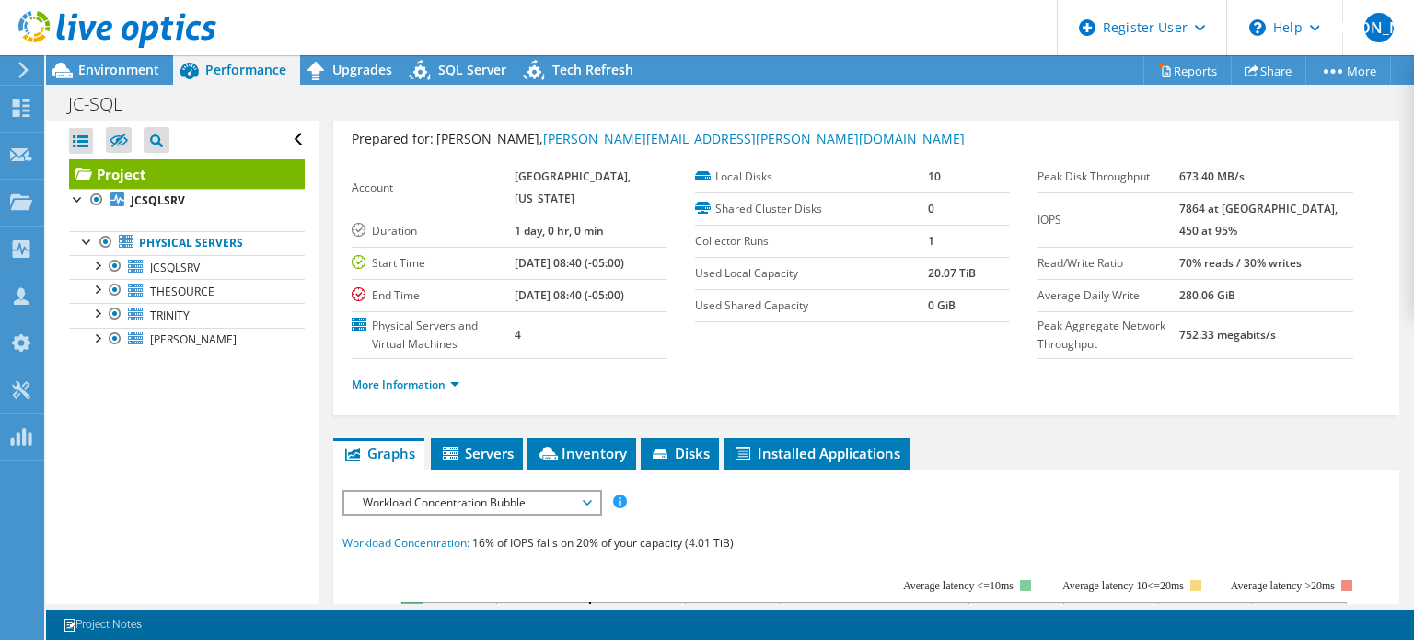
click at [409, 392] on link "More Information" at bounding box center [406, 385] width 108 height 16
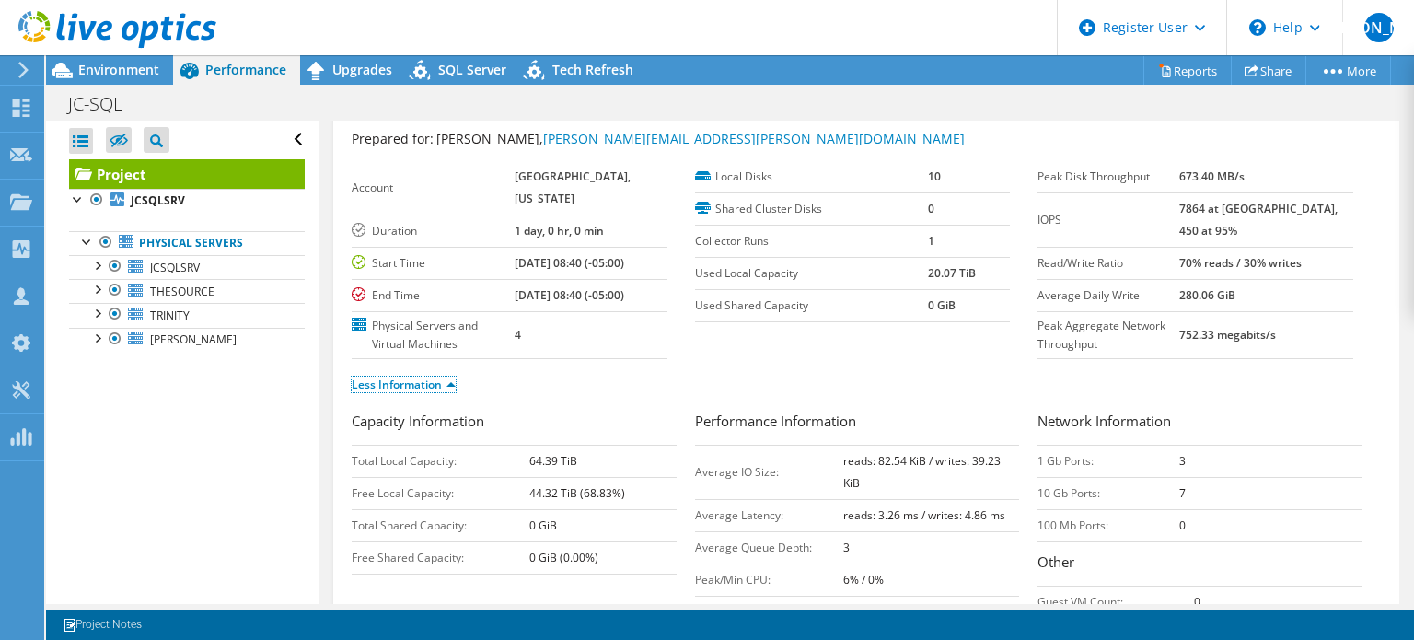
scroll to position [323, 0]
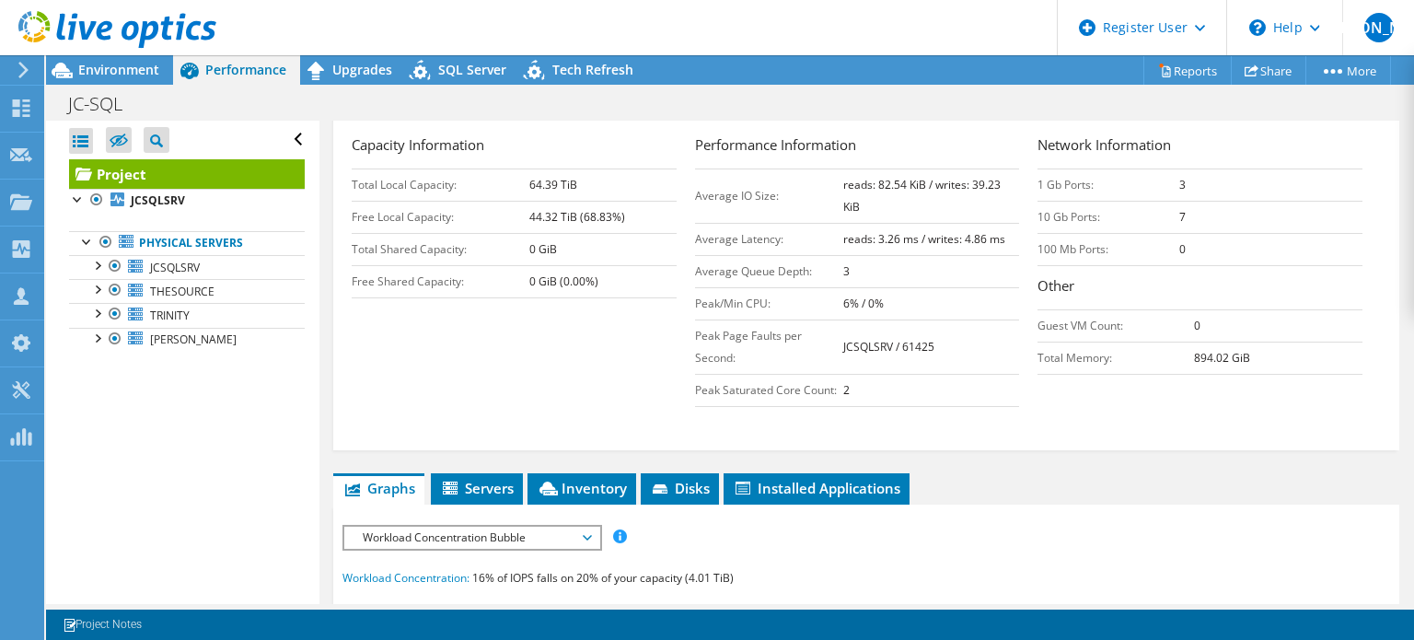
click at [413, 116] on link "Less Information" at bounding box center [404, 108] width 104 height 16
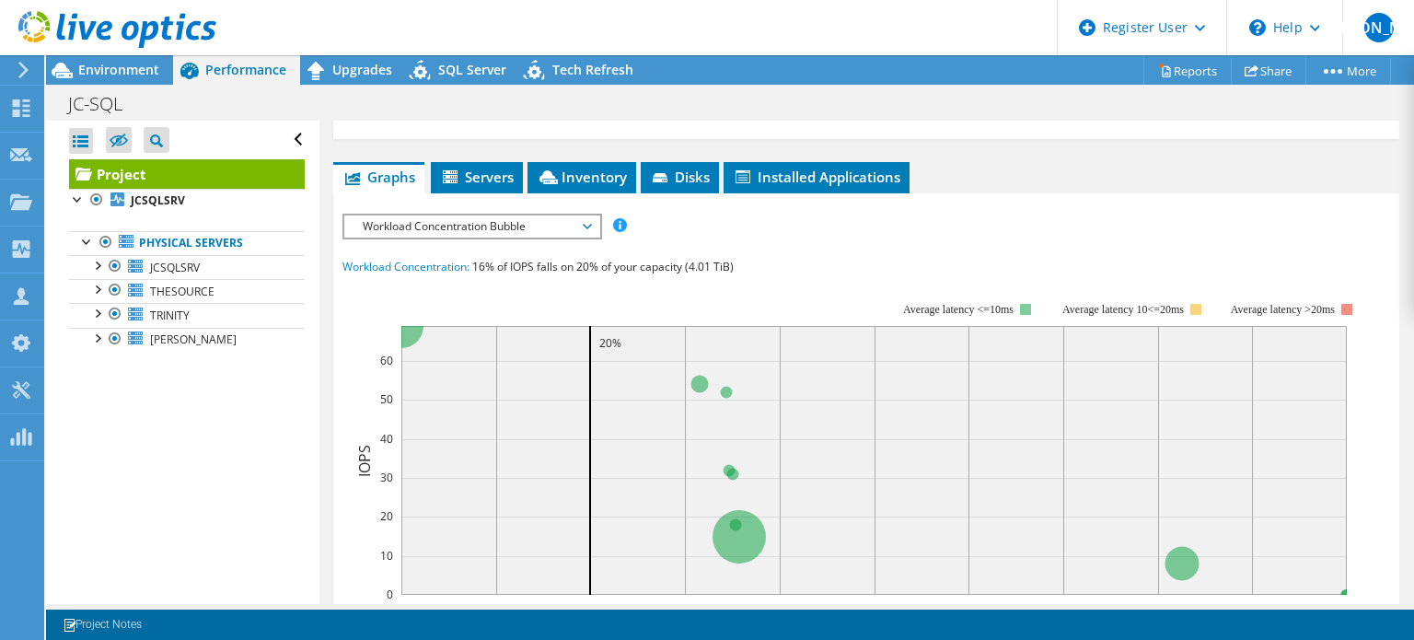
click at [445, 238] on span "Workload Concentration Bubble" at bounding box center [472, 226] width 237 height 22
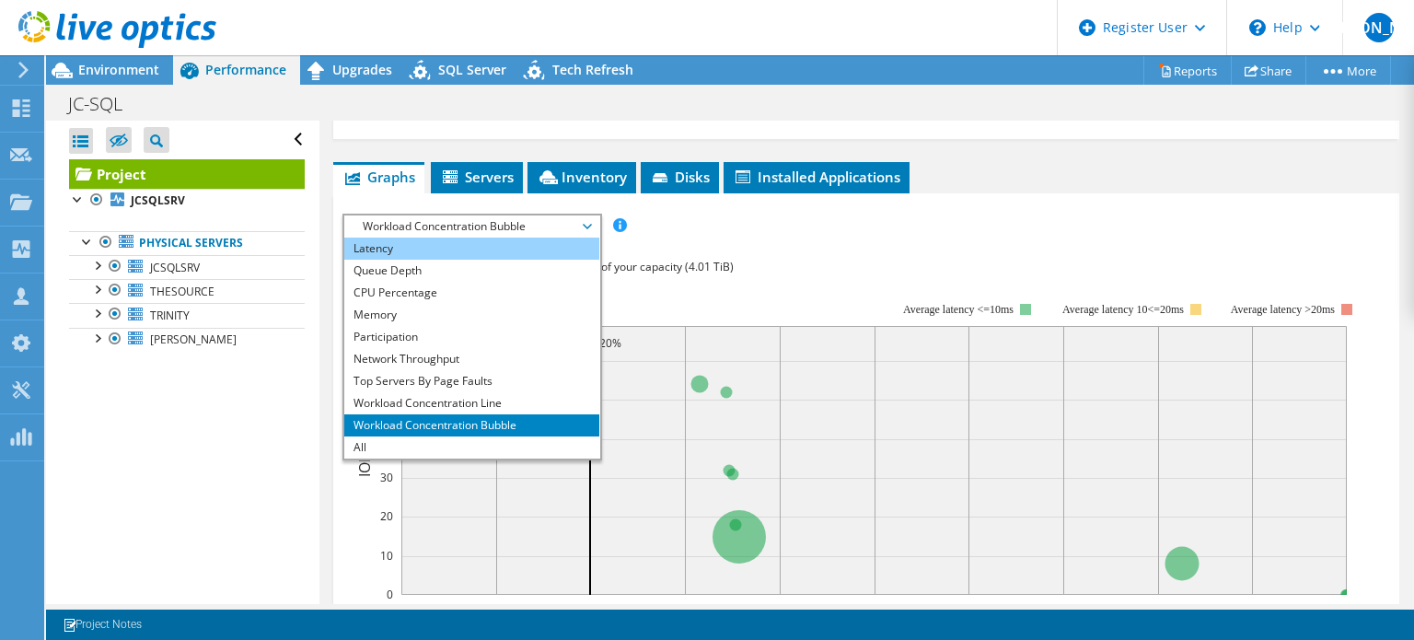
click at [471, 260] on li "Latency" at bounding box center [471, 249] width 255 height 22
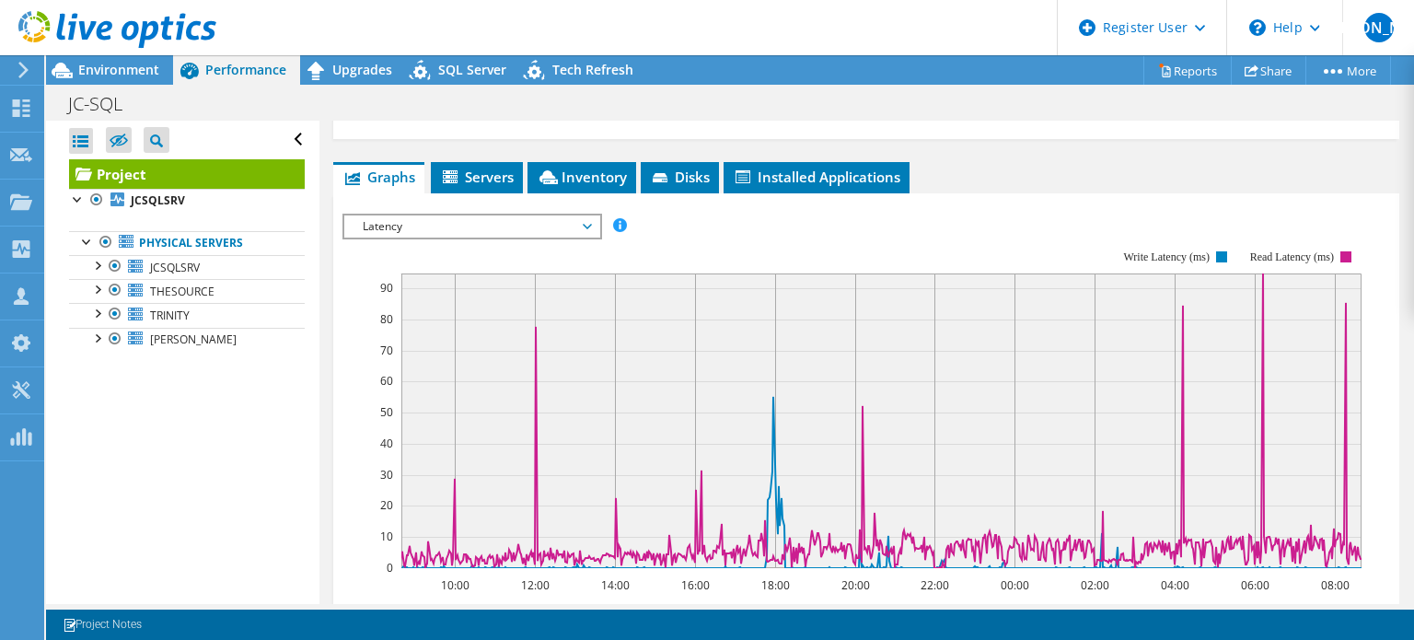
scroll to position [415, 0]
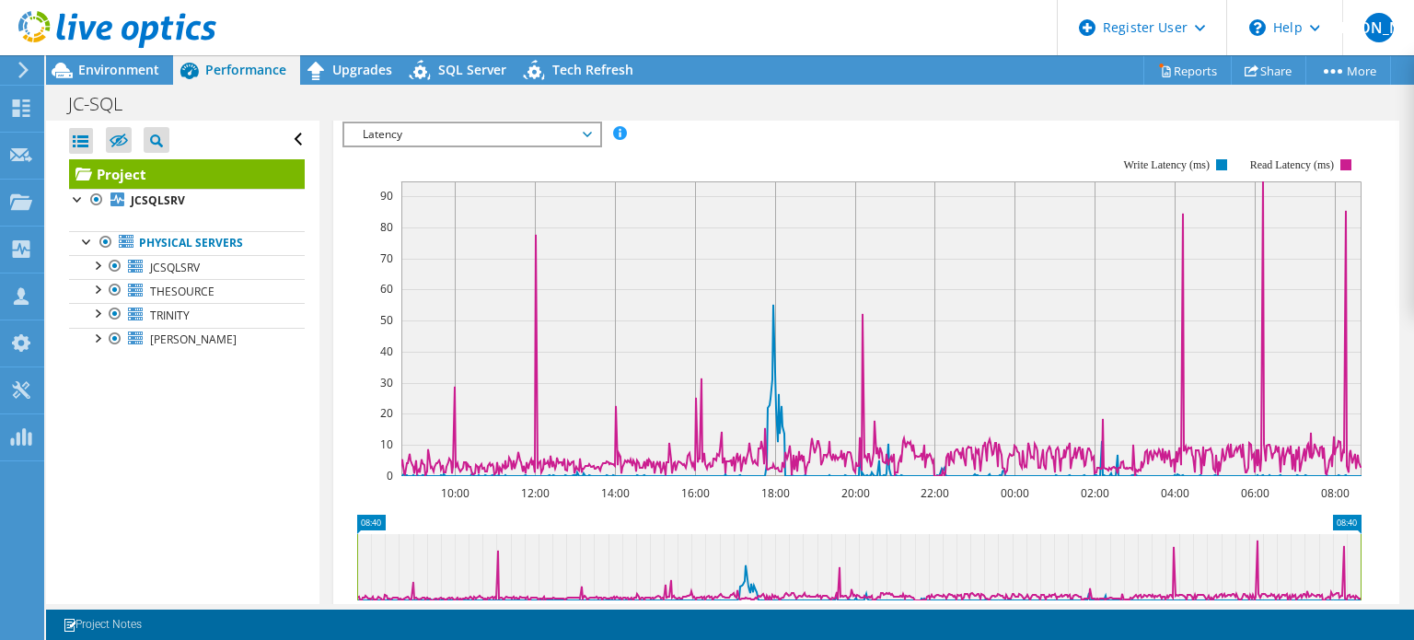
click at [369, 145] on span "Latency" at bounding box center [472, 134] width 237 height 22
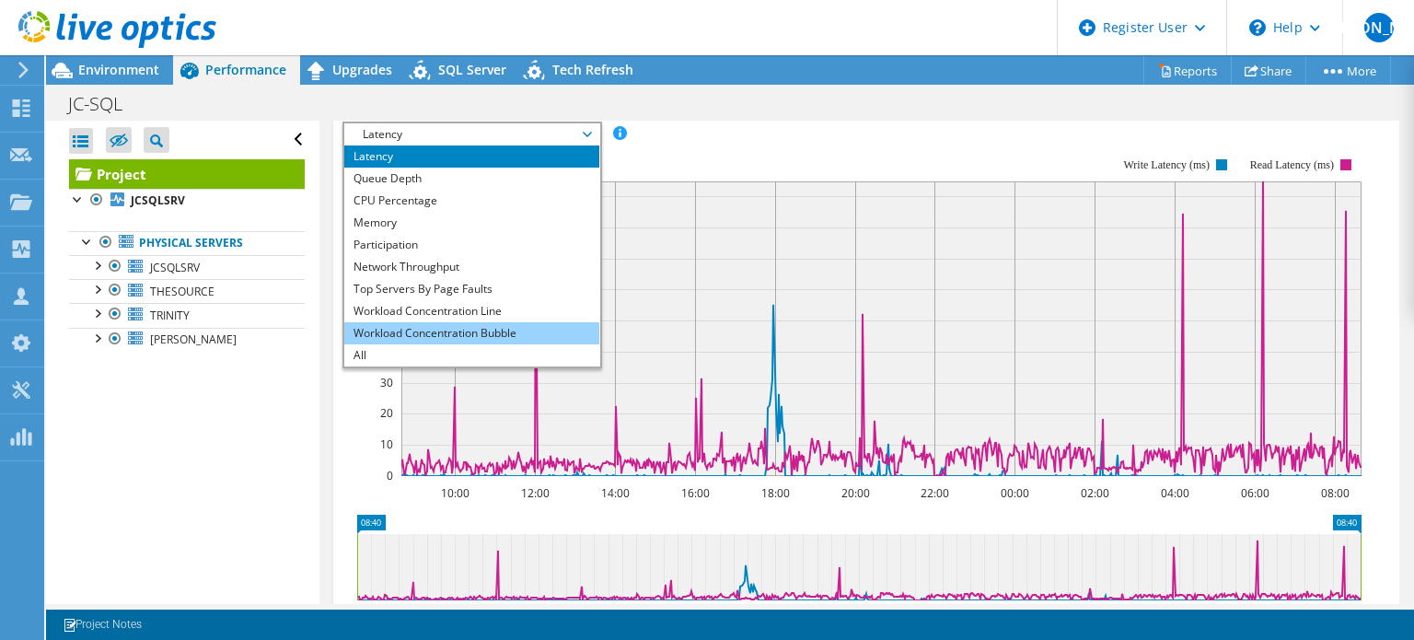
click at [413, 344] on li "Workload Concentration Bubble" at bounding box center [471, 333] width 255 height 22
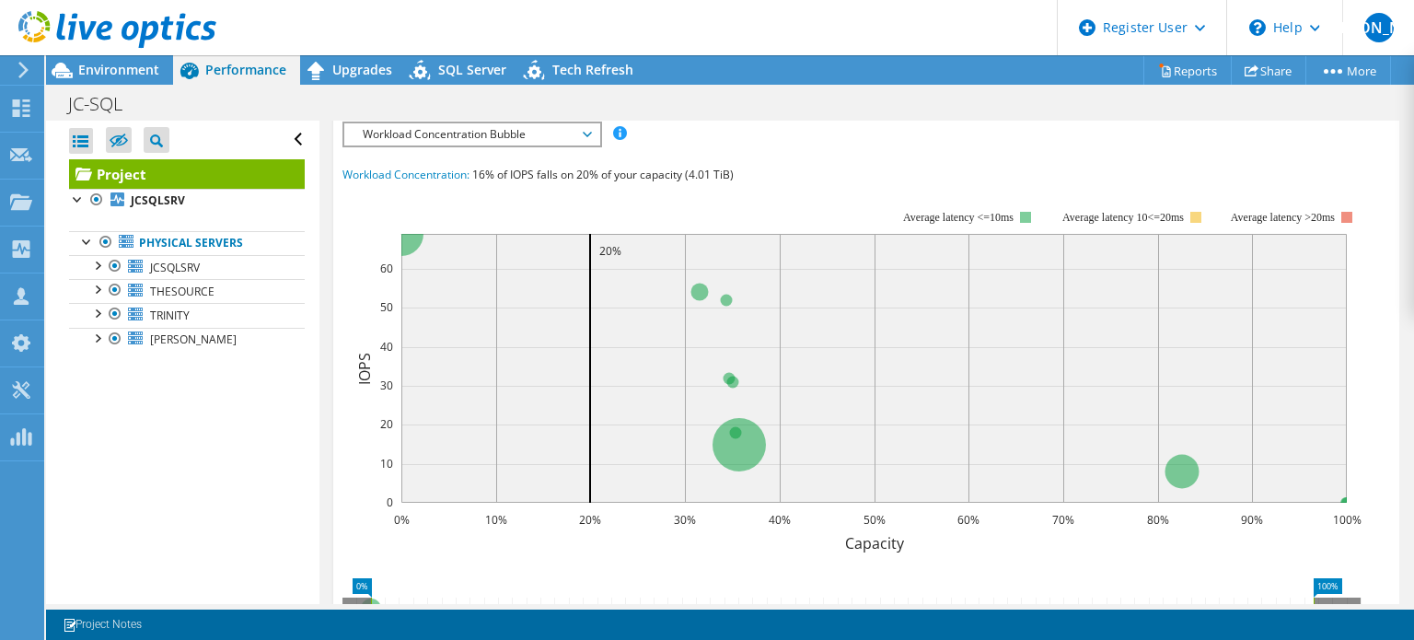
click at [375, 145] on span "Workload Concentration Bubble" at bounding box center [472, 134] width 237 height 22
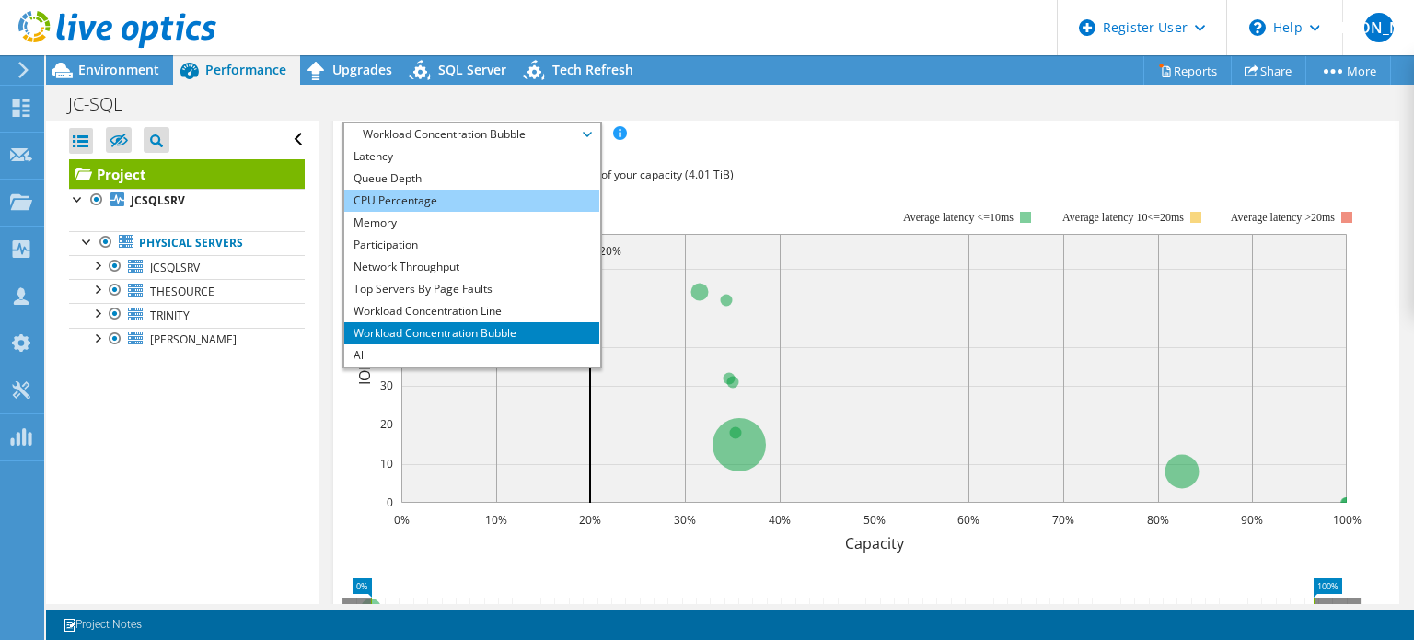
click at [436, 212] on li "CPU Percentage" at bounding box center [471, 201] width 255 height 22
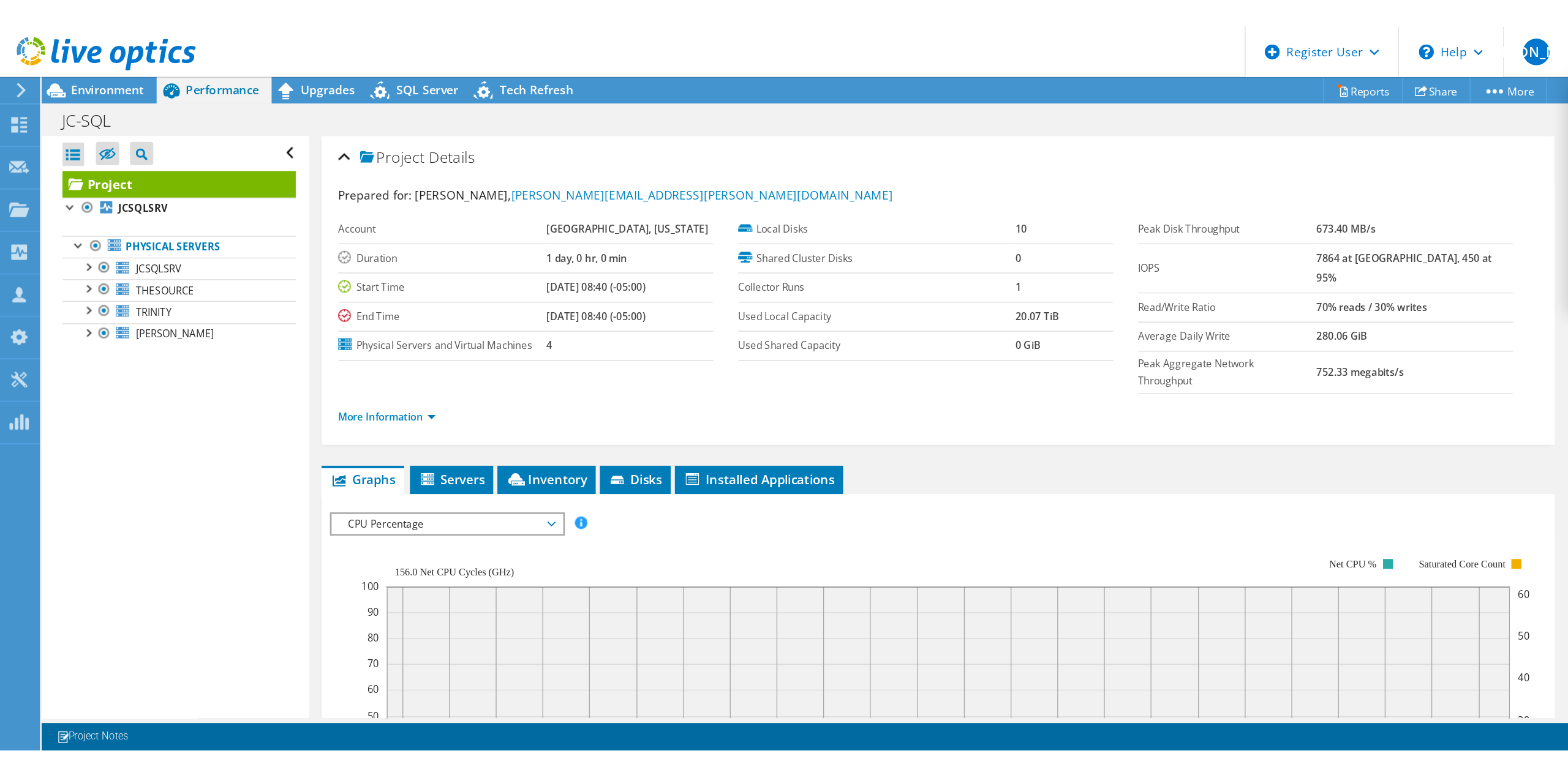
scroll to position [44, 0]
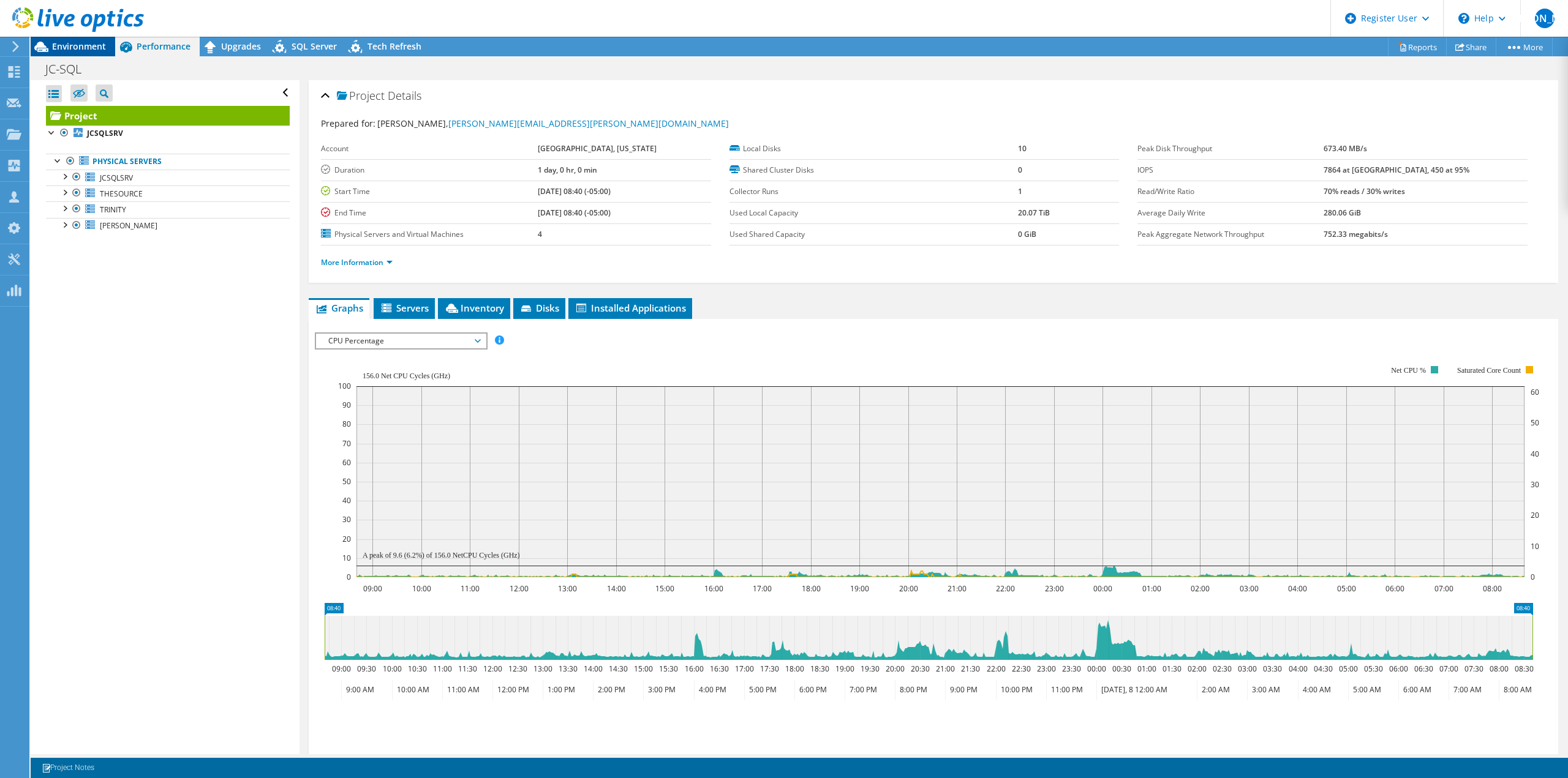
click at [81, 43] on span "Environment" at bounding box center [78, 46] width 54 height 11
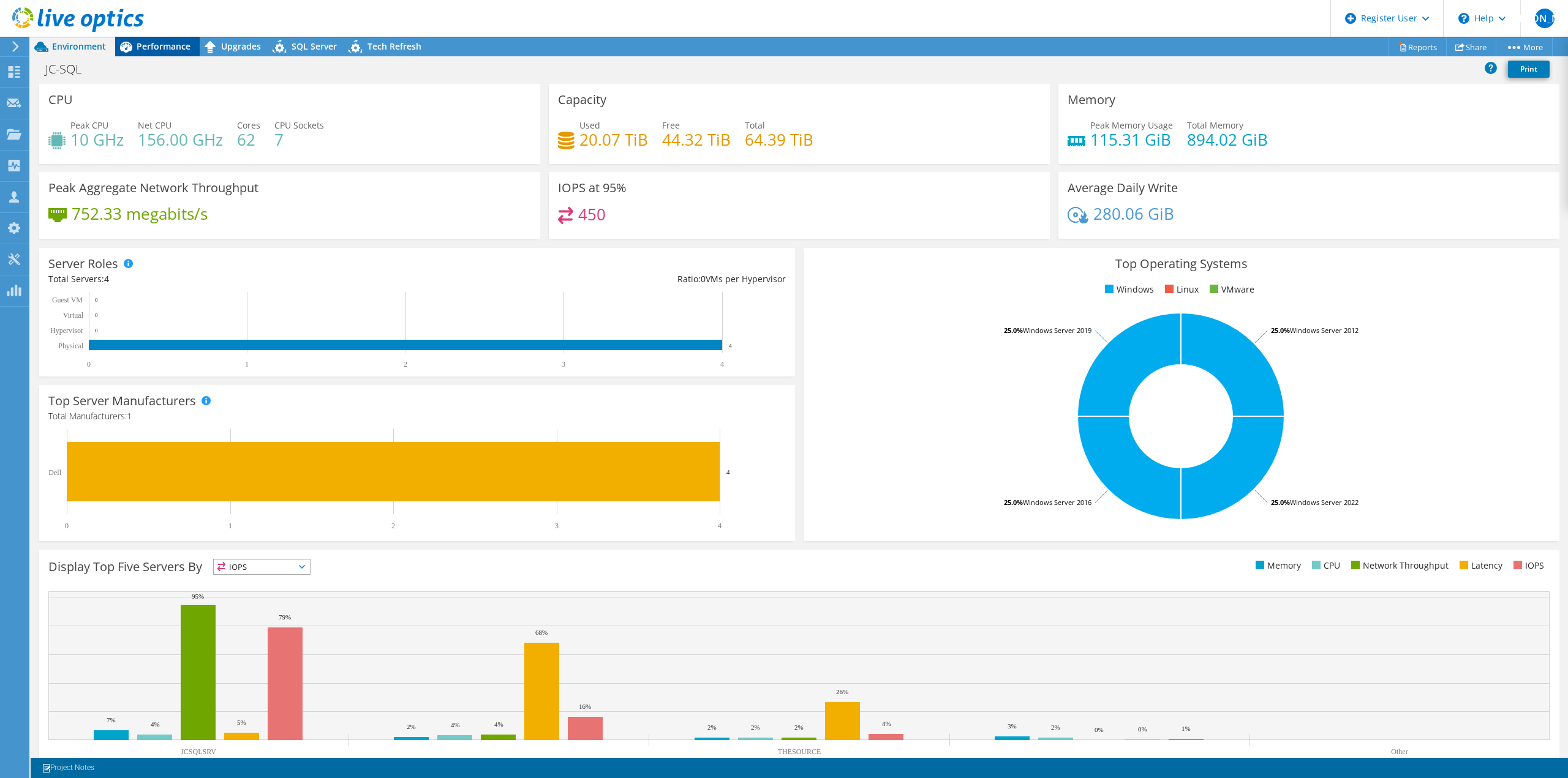
click at [156, 41] on span "Performance" at bounding box center [163, 46] width 54 height 11
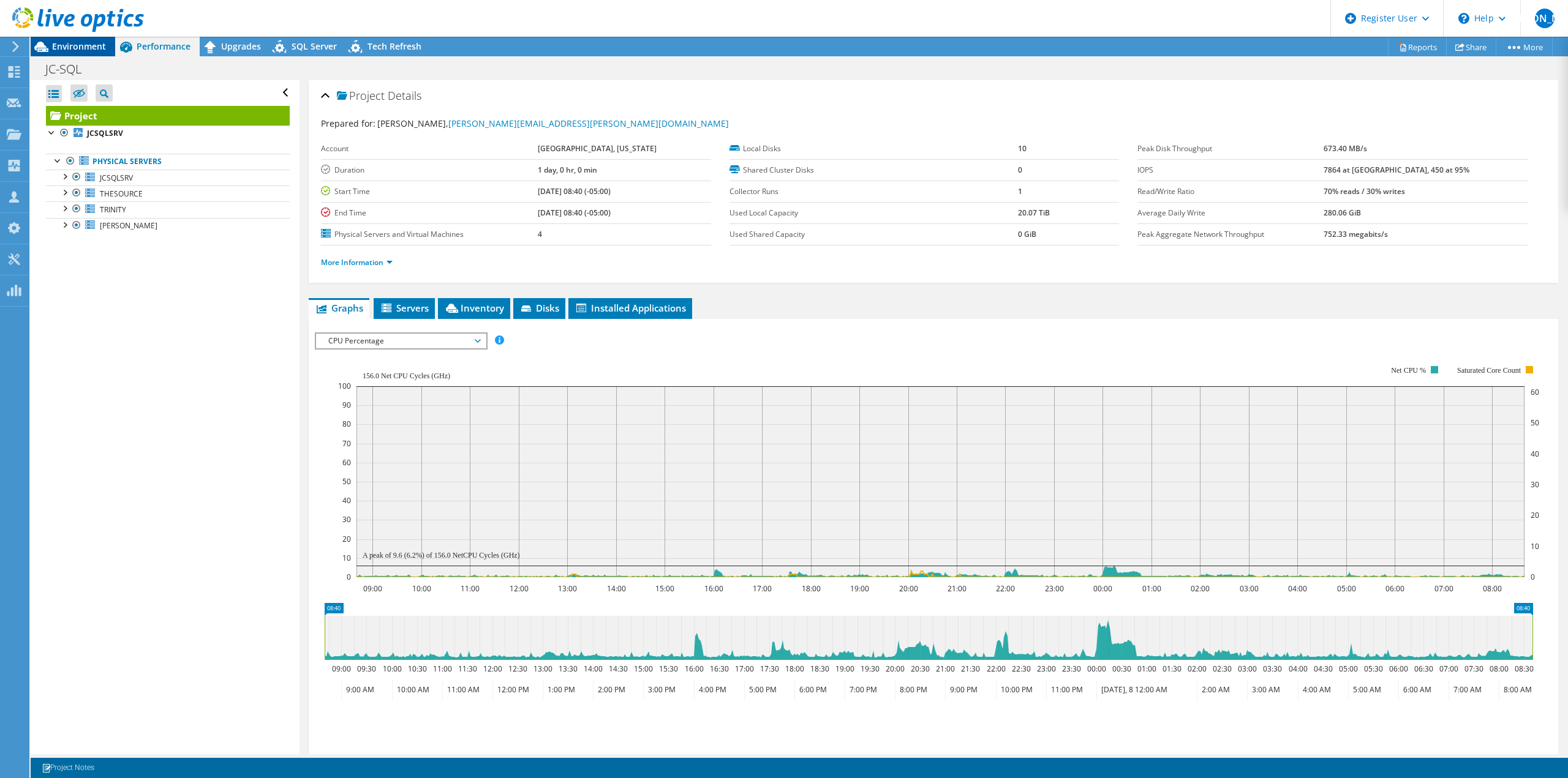
click at [48, 49] on icon at bounding box center [41, 47] width 14 height 11
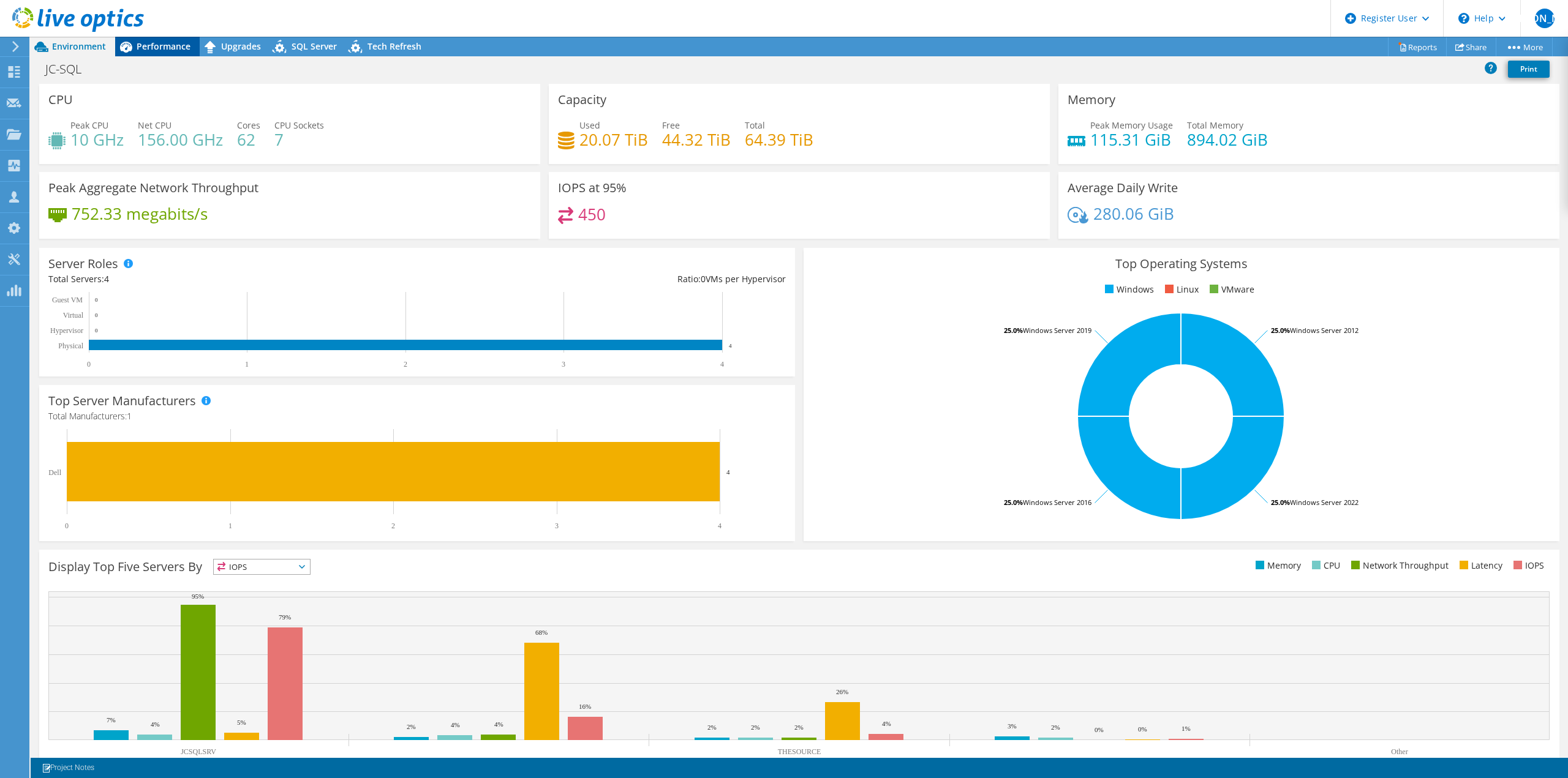
click at [151, 42] on span "Performance" at bounding box center [163, 46] width 54 height 11
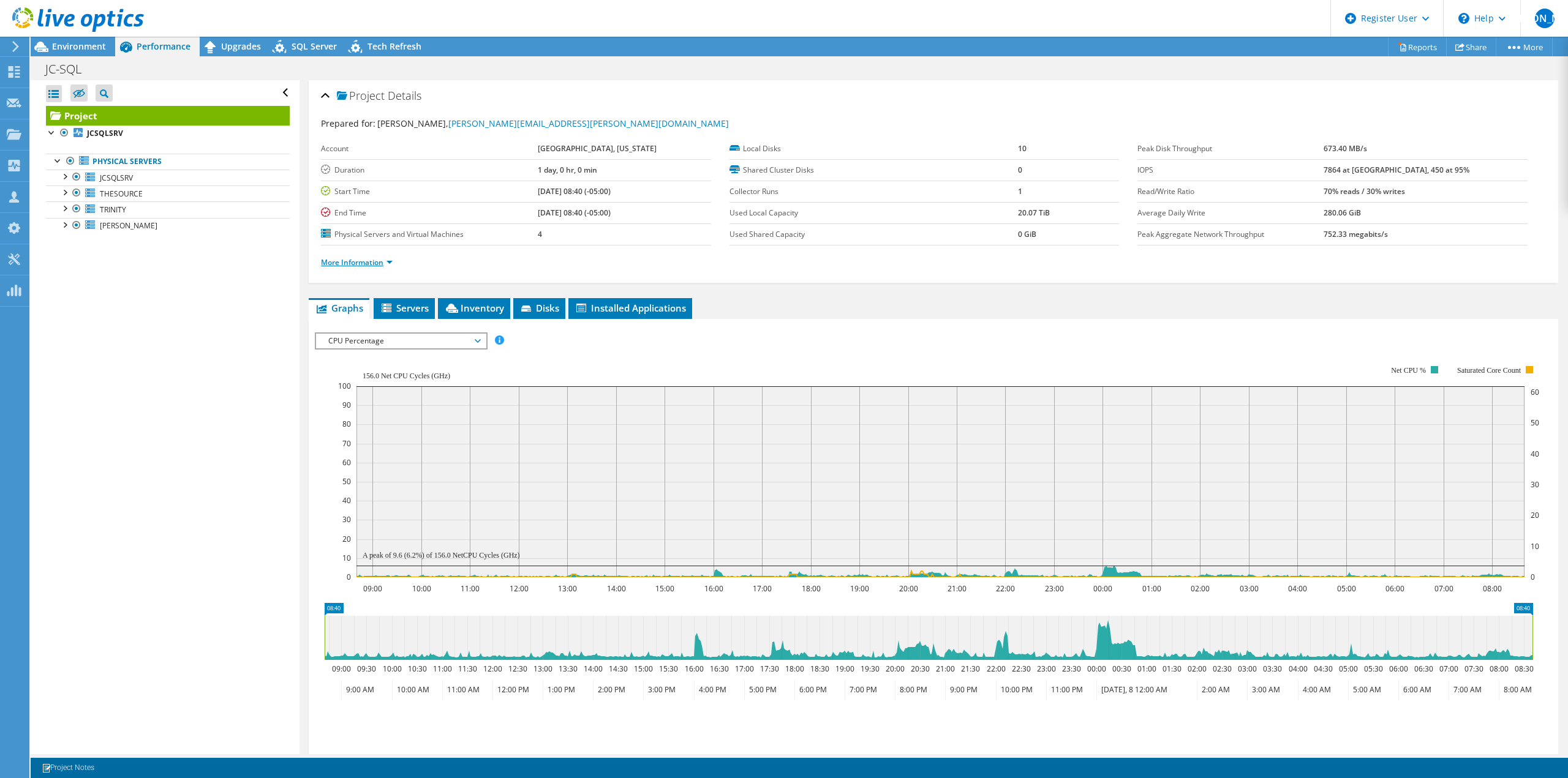
click at [371, 260] on link "More Information" at bounding box center [357, 263] width 72 height 11
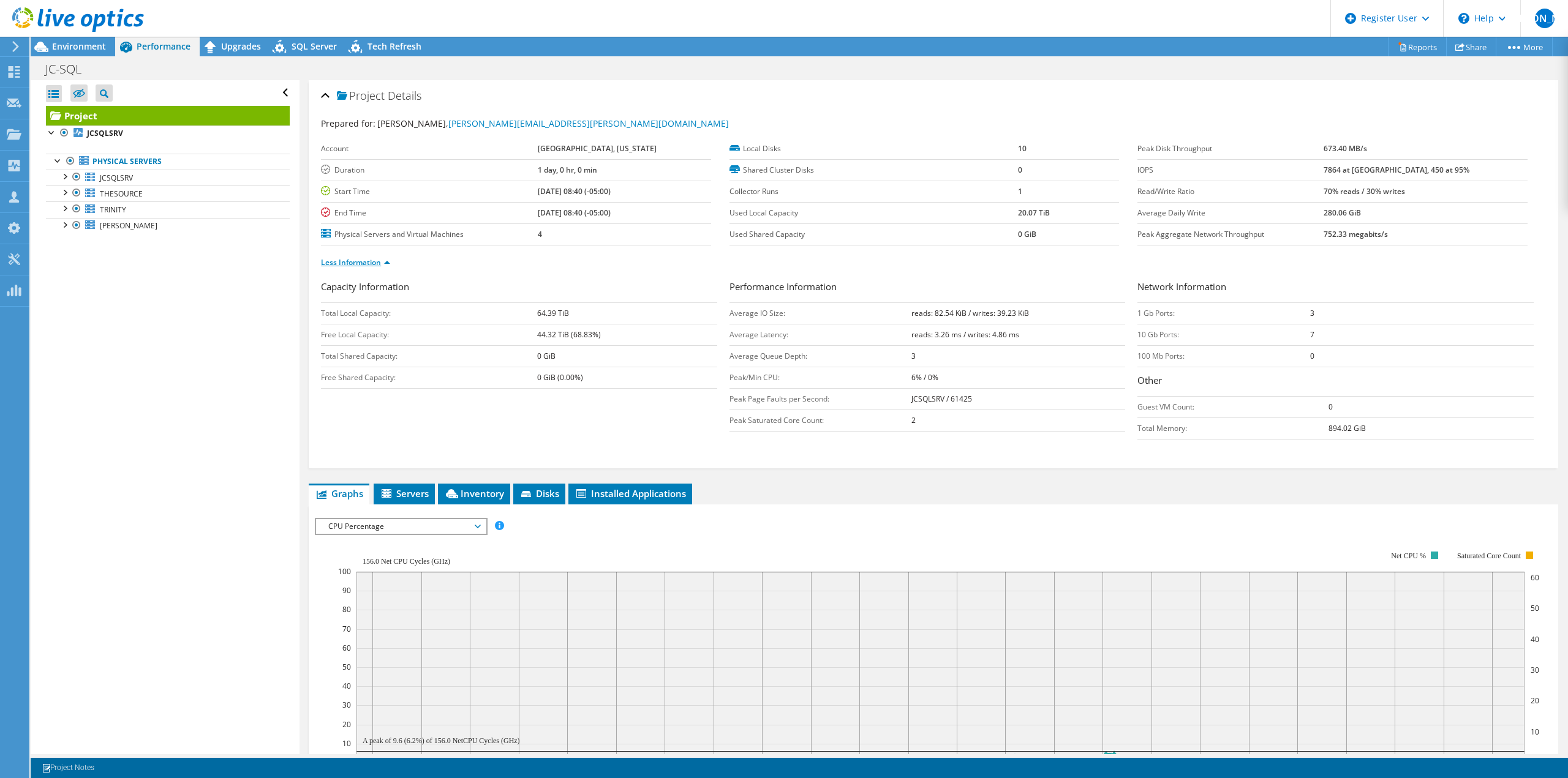
click at [371, 260] on link "Less Information" at bounding box center [355, 263] width 69 height 11
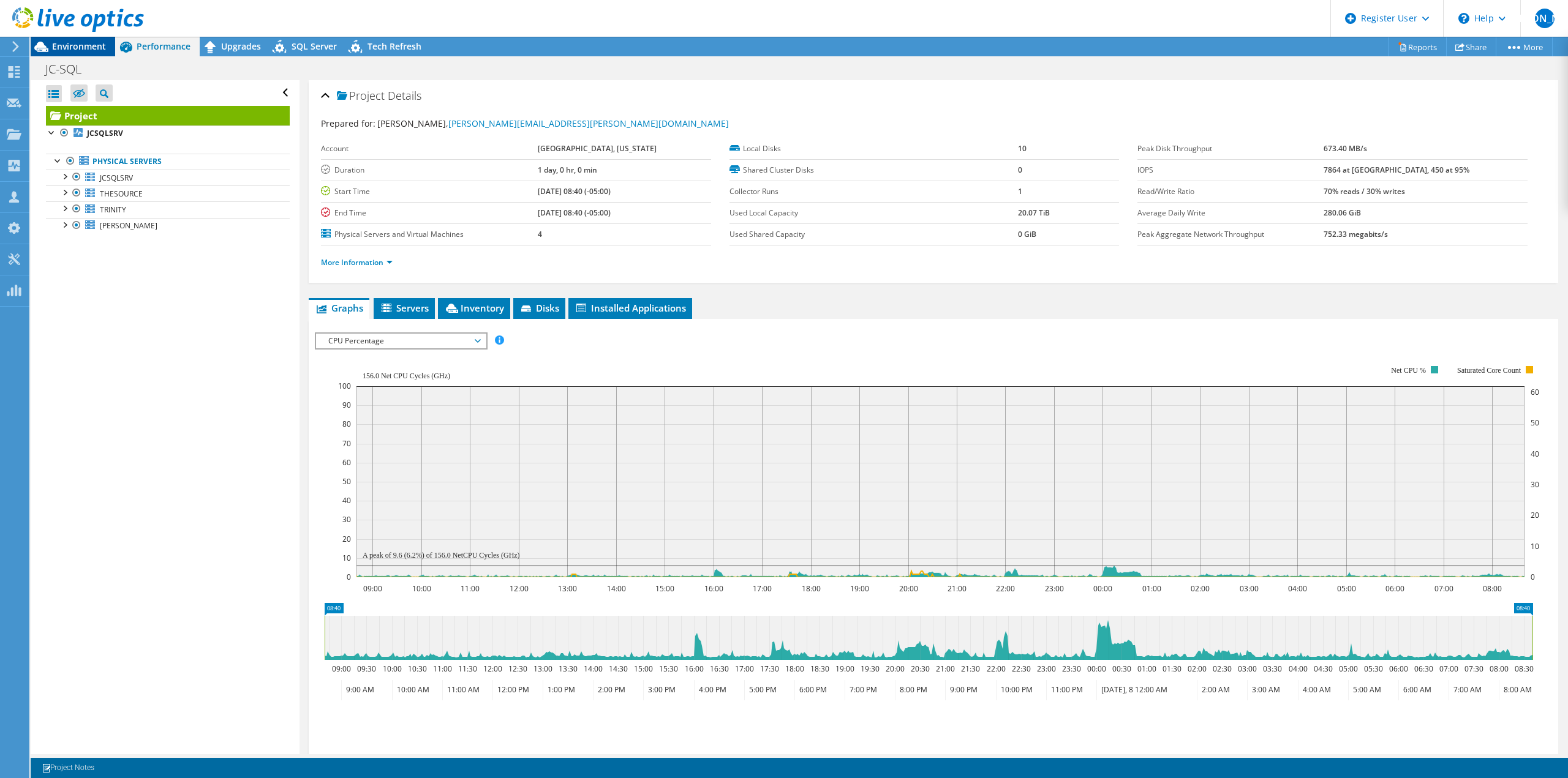
click at [96, 52] on div "Environment" at bounding box center [73, 46] width 84 height 19
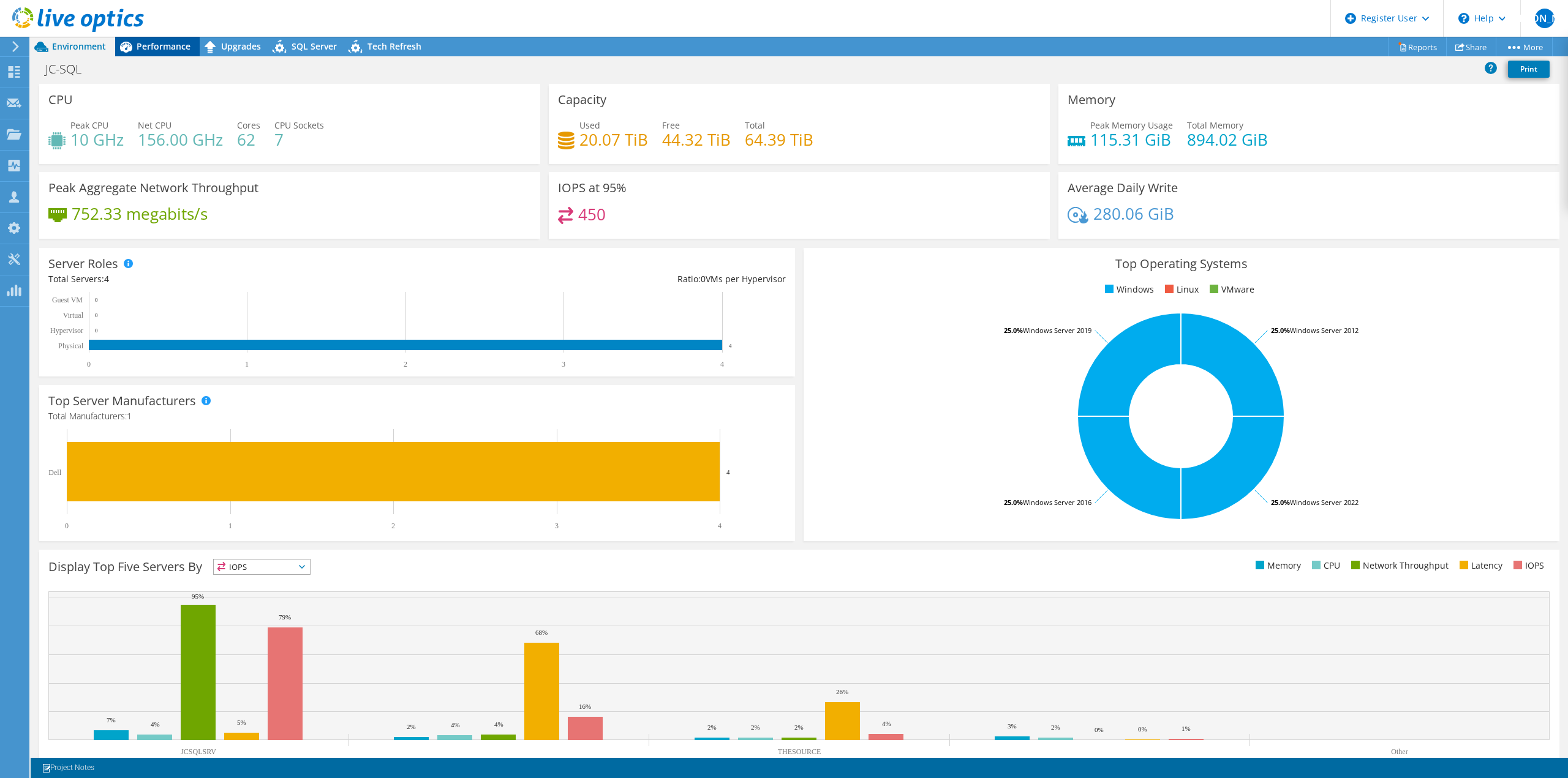
click at [160, 49] on span "Performance" at bounding box center [163, 46] width 54 height 11
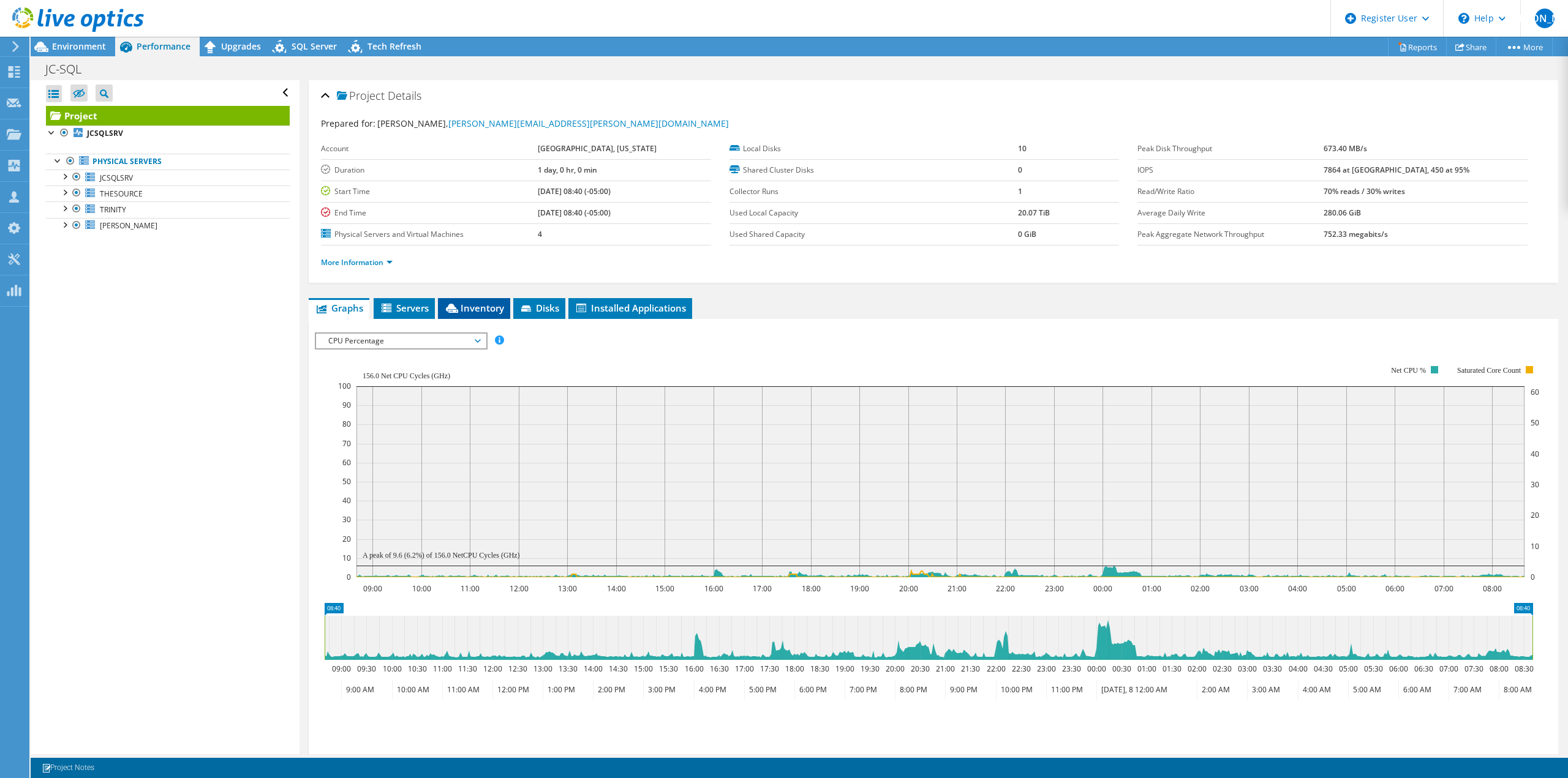
click at [469, 314] on li "Inventory" at bounding box center [474, 308] width 73 height 21
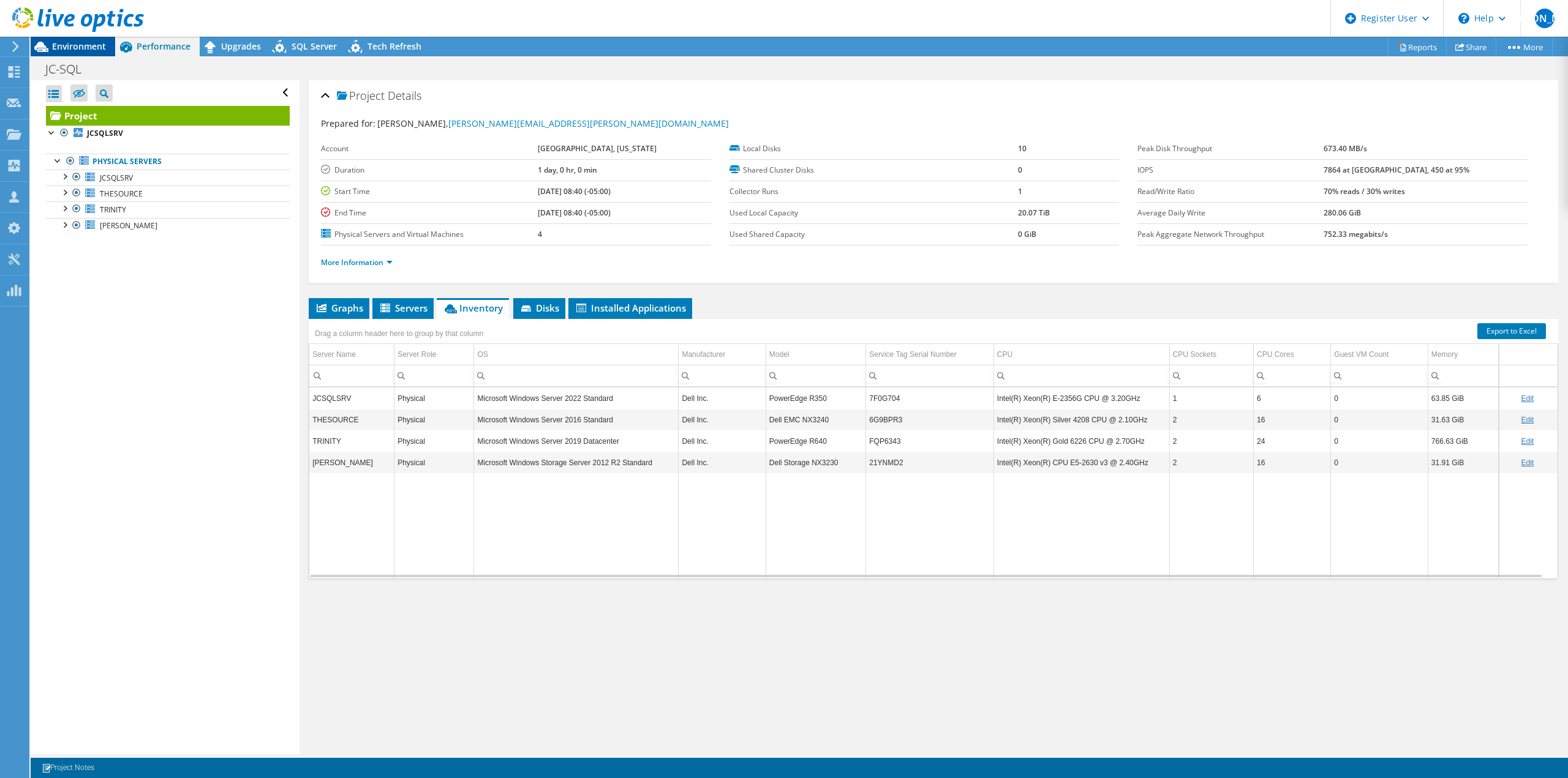
click at [97, 47] on span "Environment" at bounding box center [78, 46] width 54 height 11
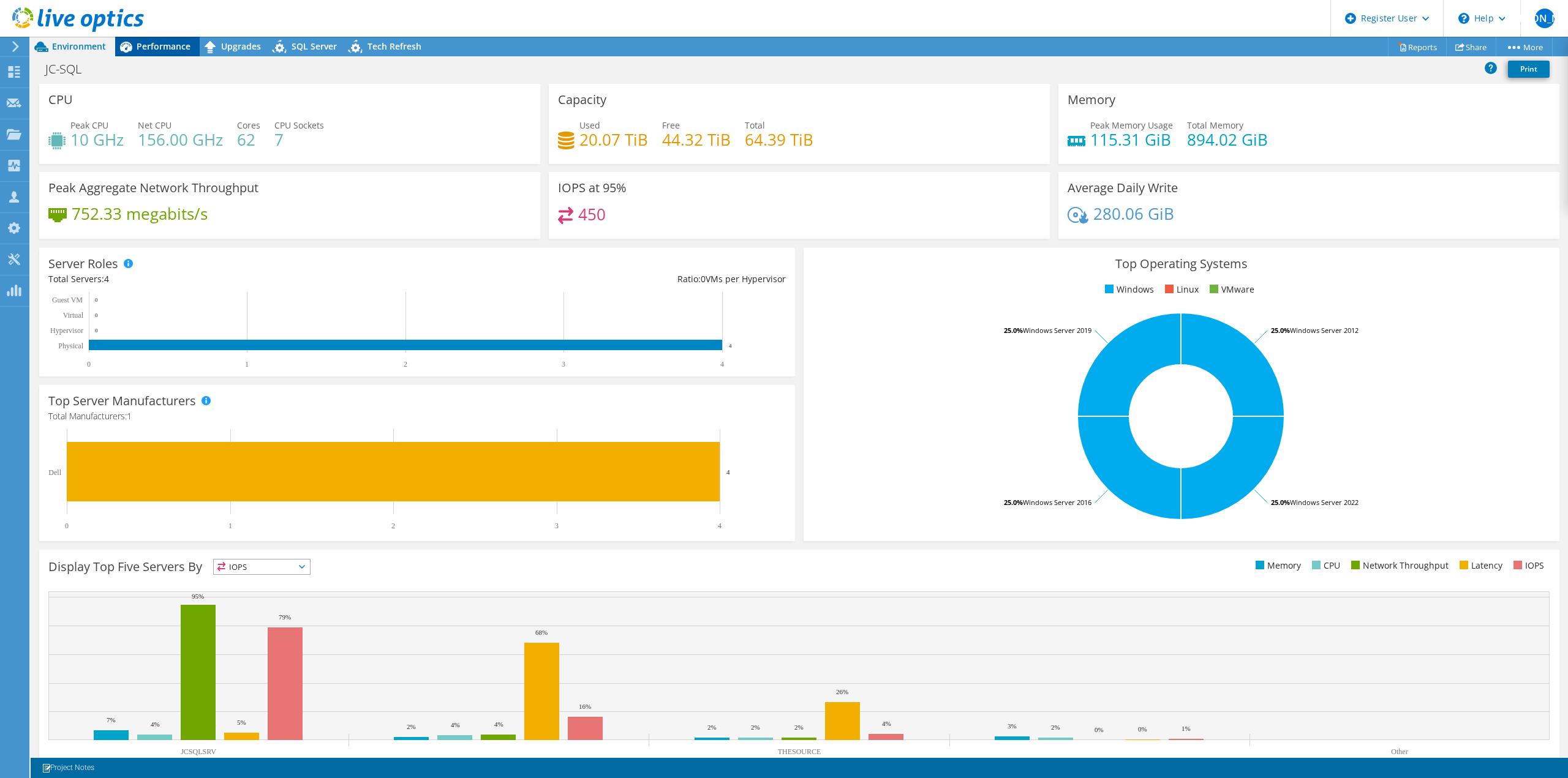
click at [164, 43] on span "Performance" at bounding box center [163, 46] width 54 height 11
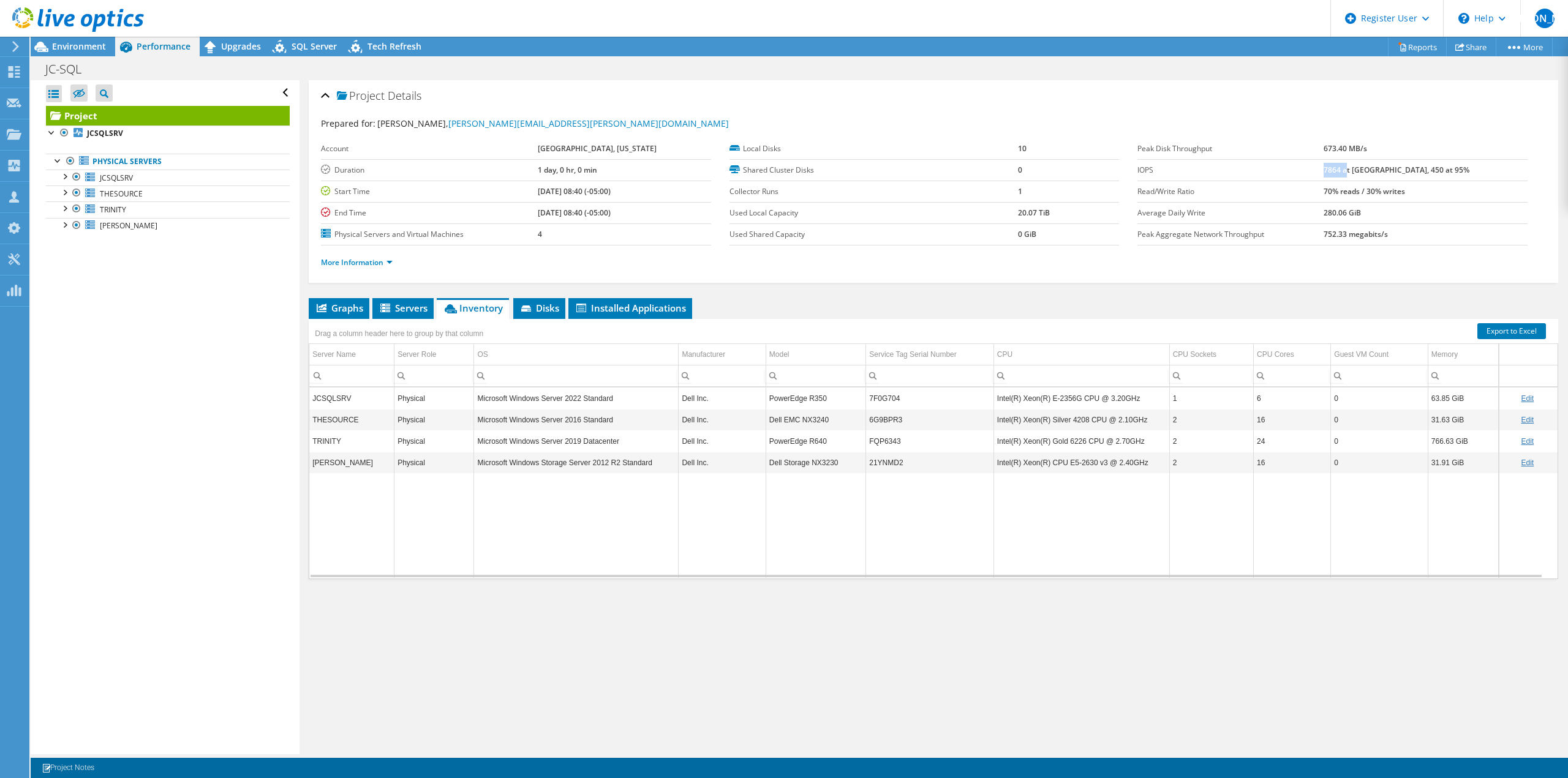
drag, startPoint x: 1365, startPoint y: 172, endPoint x: 1387, endPoint y: 169, distance: 22.2
click at [940, 169] on b "7864 at Peak, 450 at 95%" at bounding box center [1396, 170] width 146 height 11
click at [351, 304] on span "Graphs" at bounding box center [339, 308] width 49 height 12
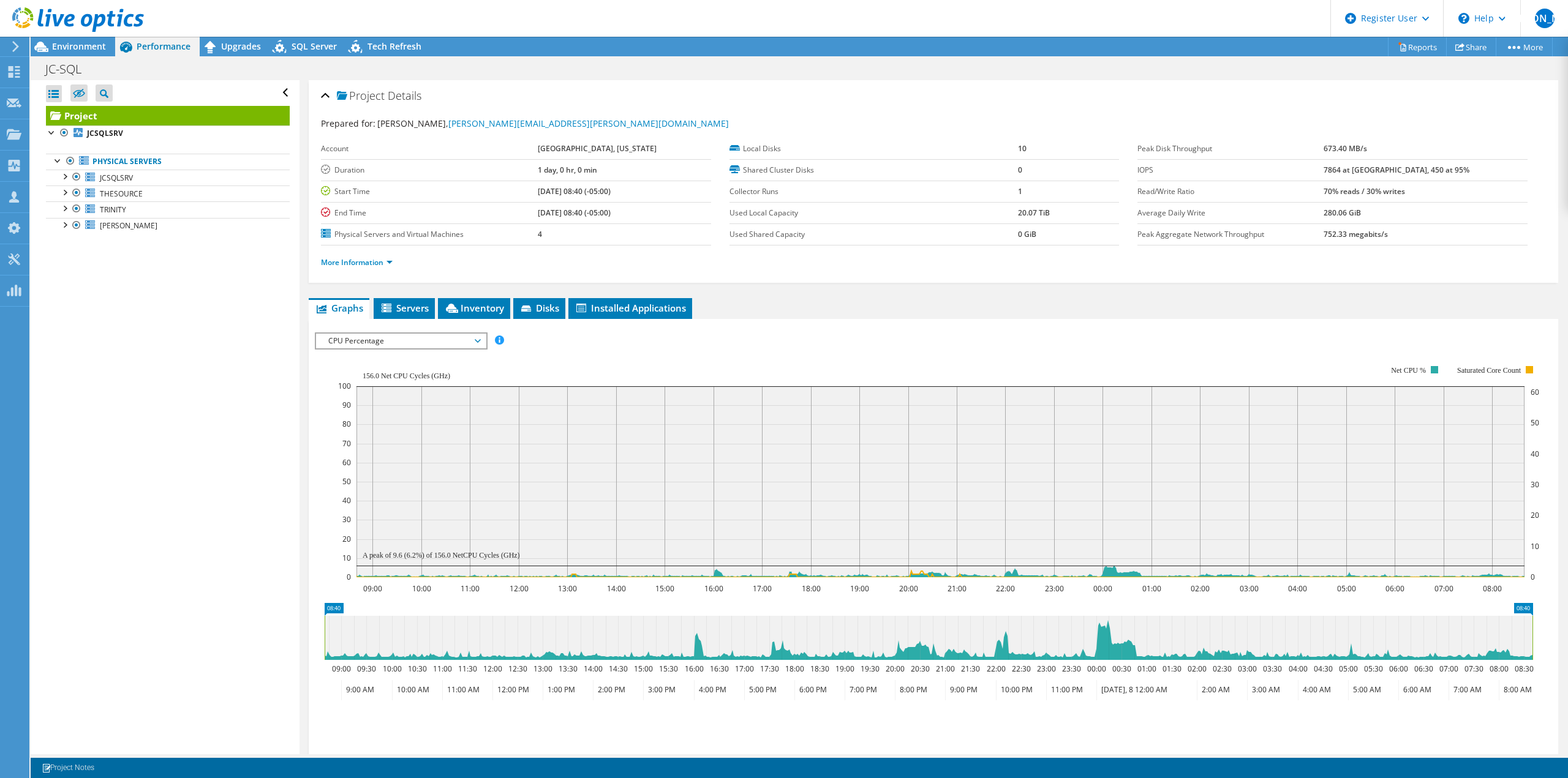
click at [398, 345] on span "CPU Percentage" at bounding box center [400, 341] width 158 height 15
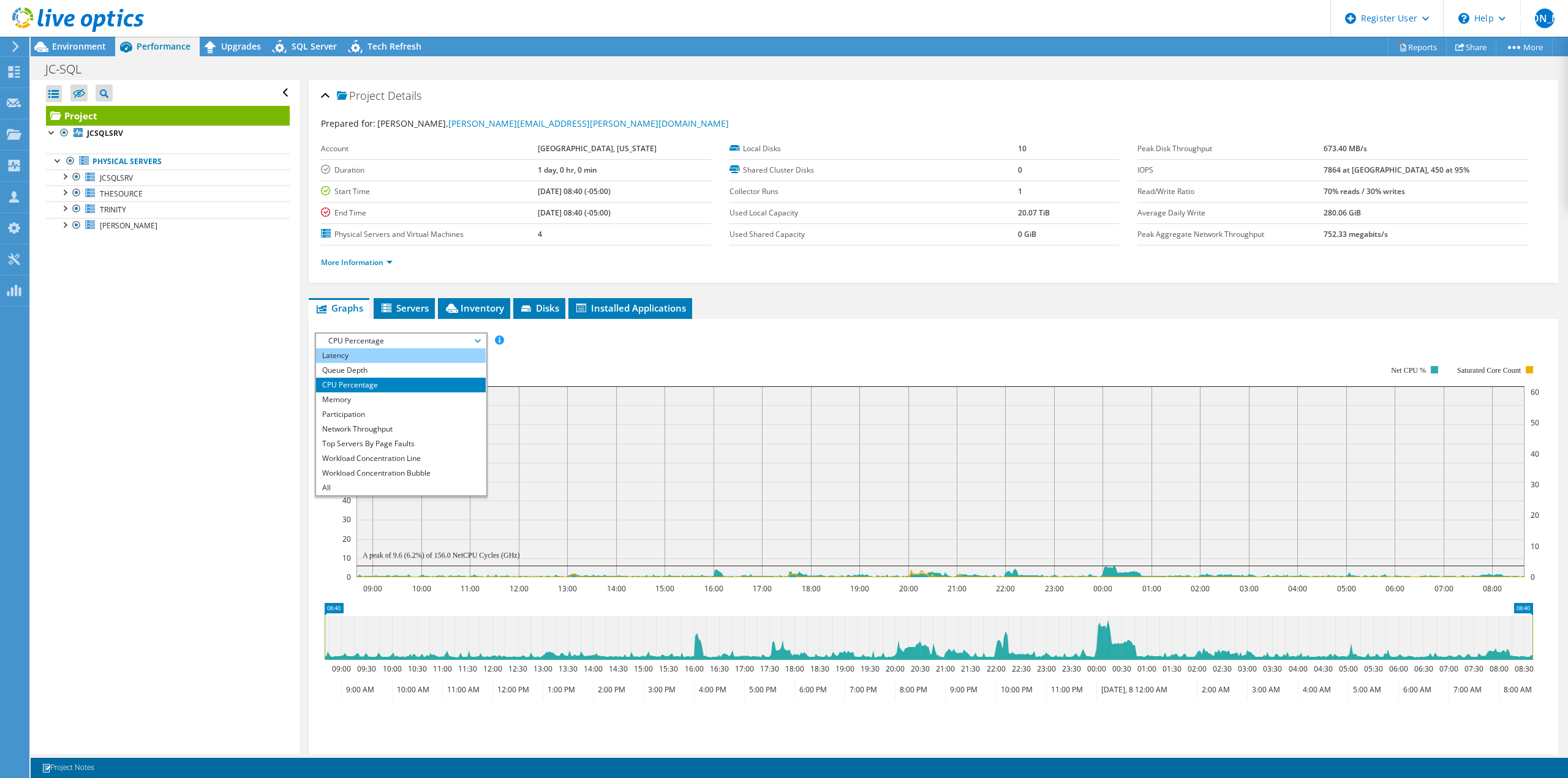
click at [404, 355] on li "Latency" at bounding box center [400, 356] width 170 height 15
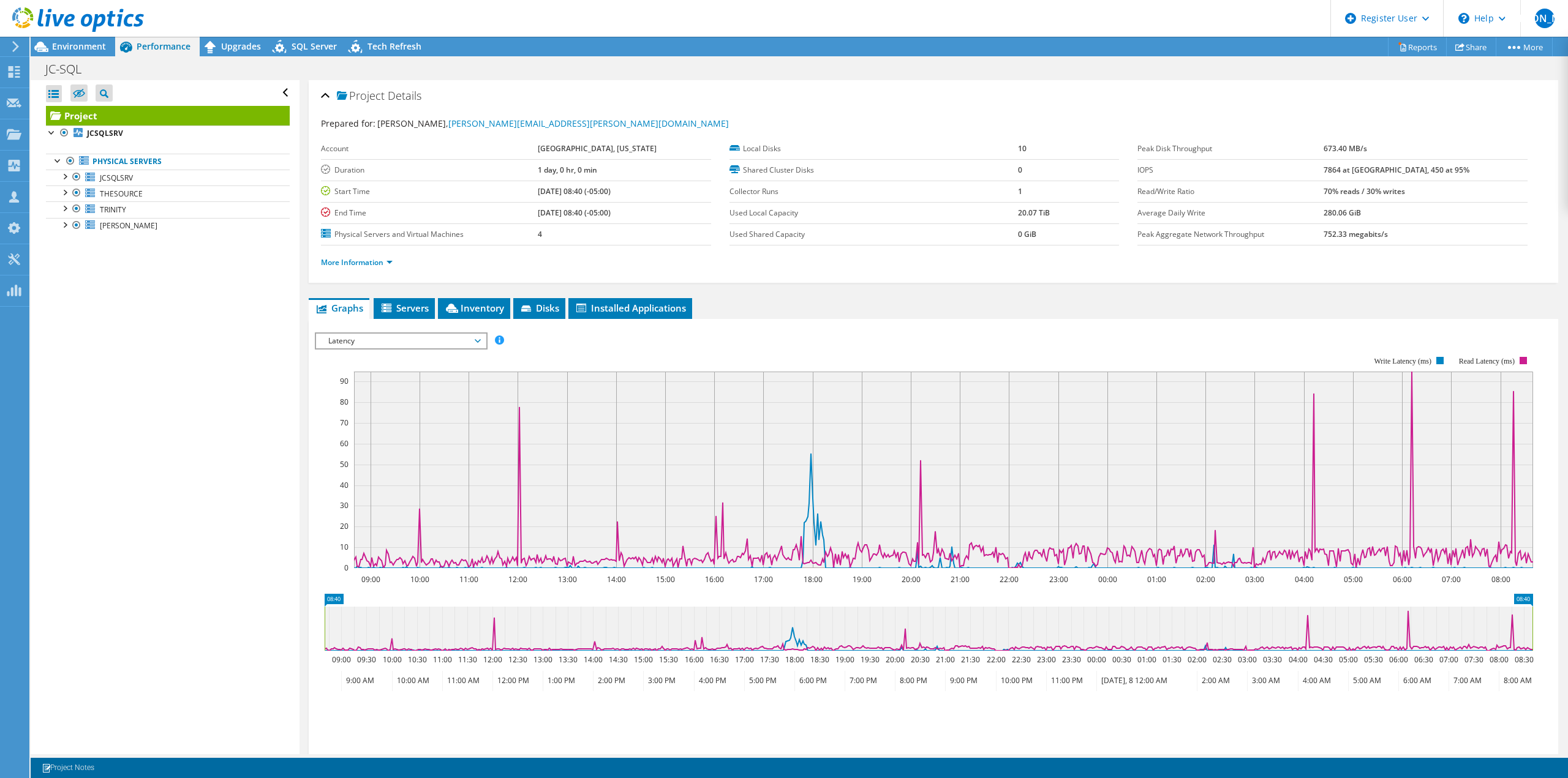
click at [331, 340] on span "Latency" at bounding box center [400, 341] width 158 height 15
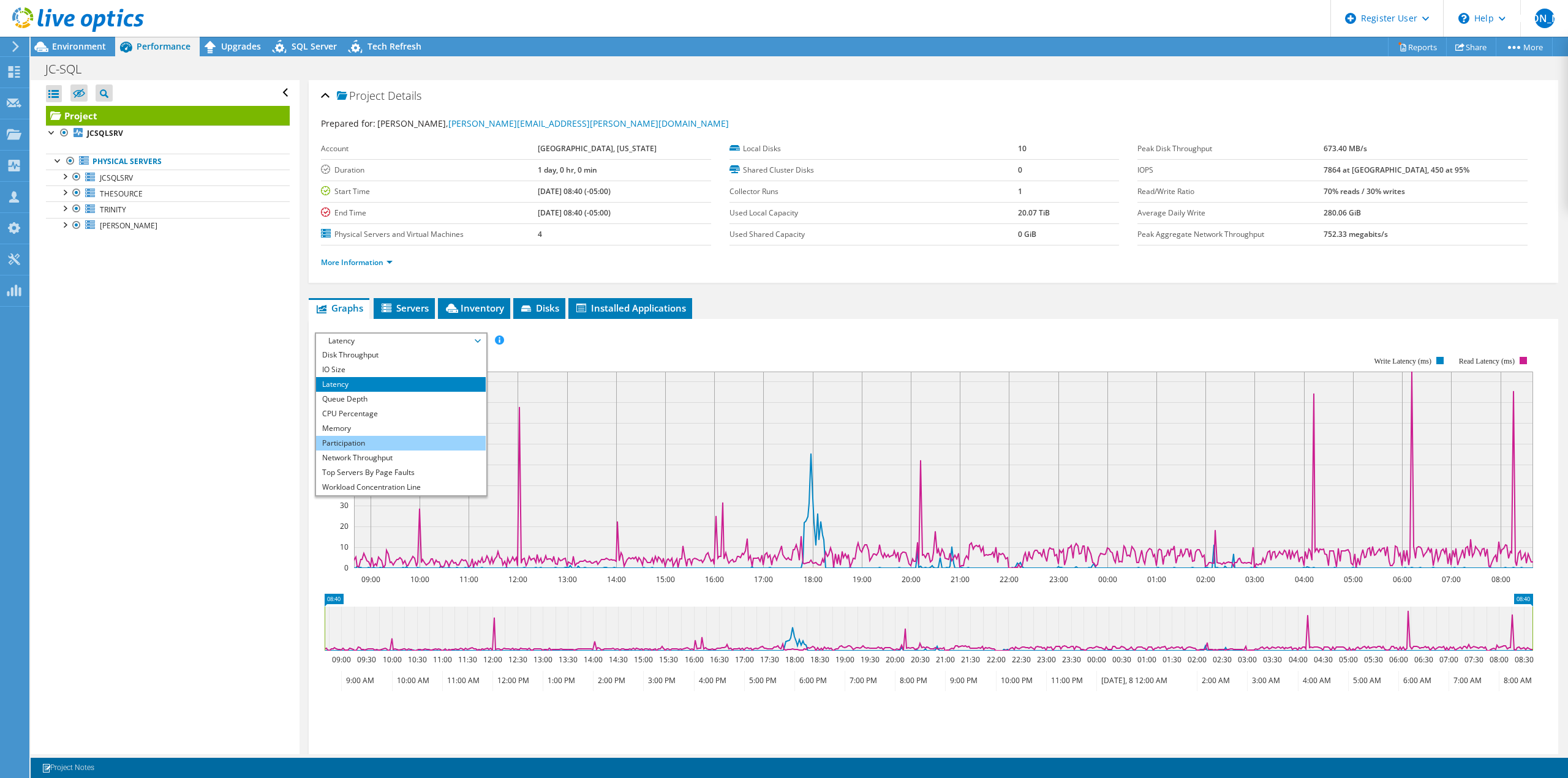
scroll to position [0, 0]
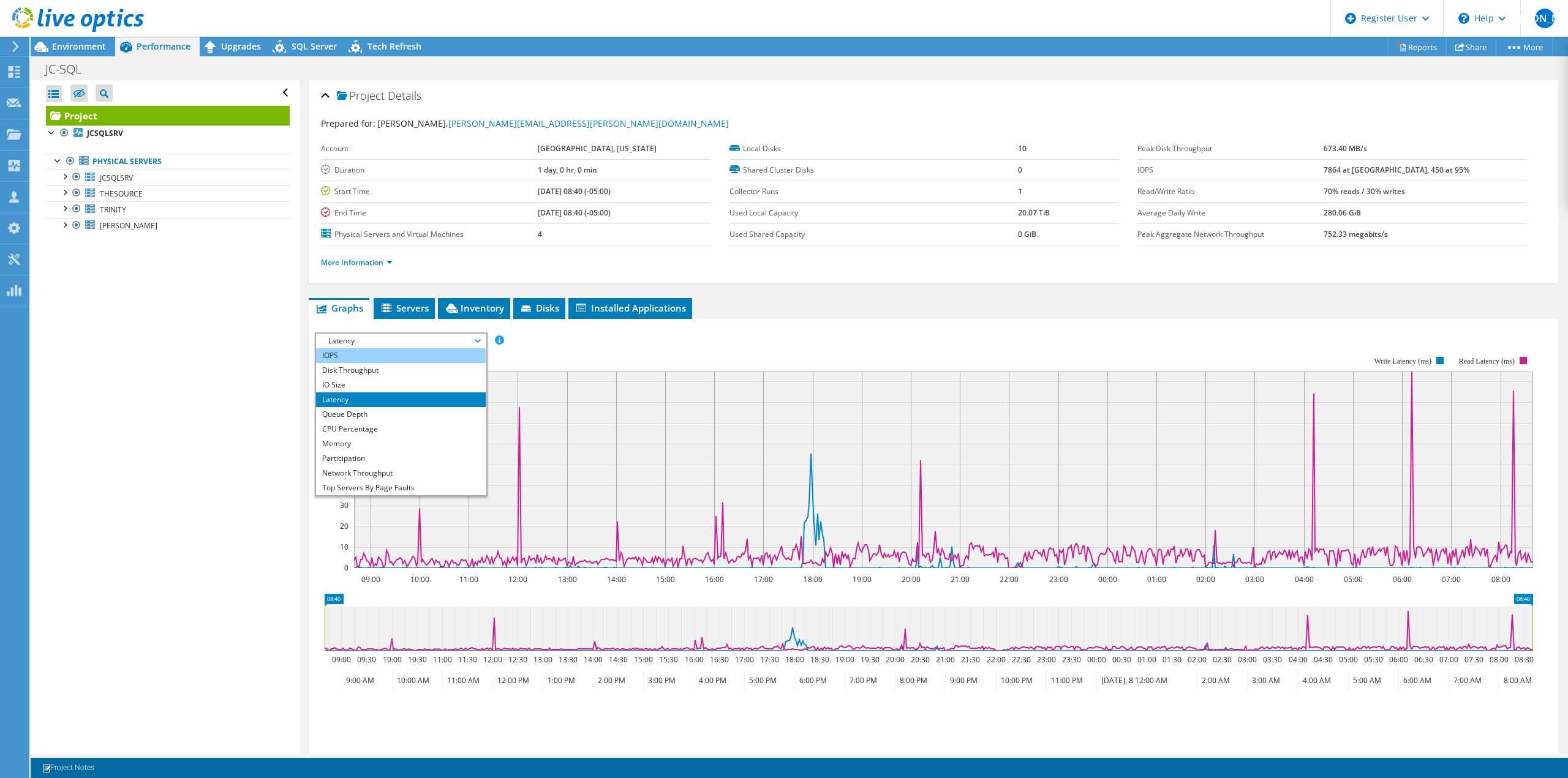
click at [360, 353] on li "IOPS" at bounding box center [400, 356] width 170 height 15
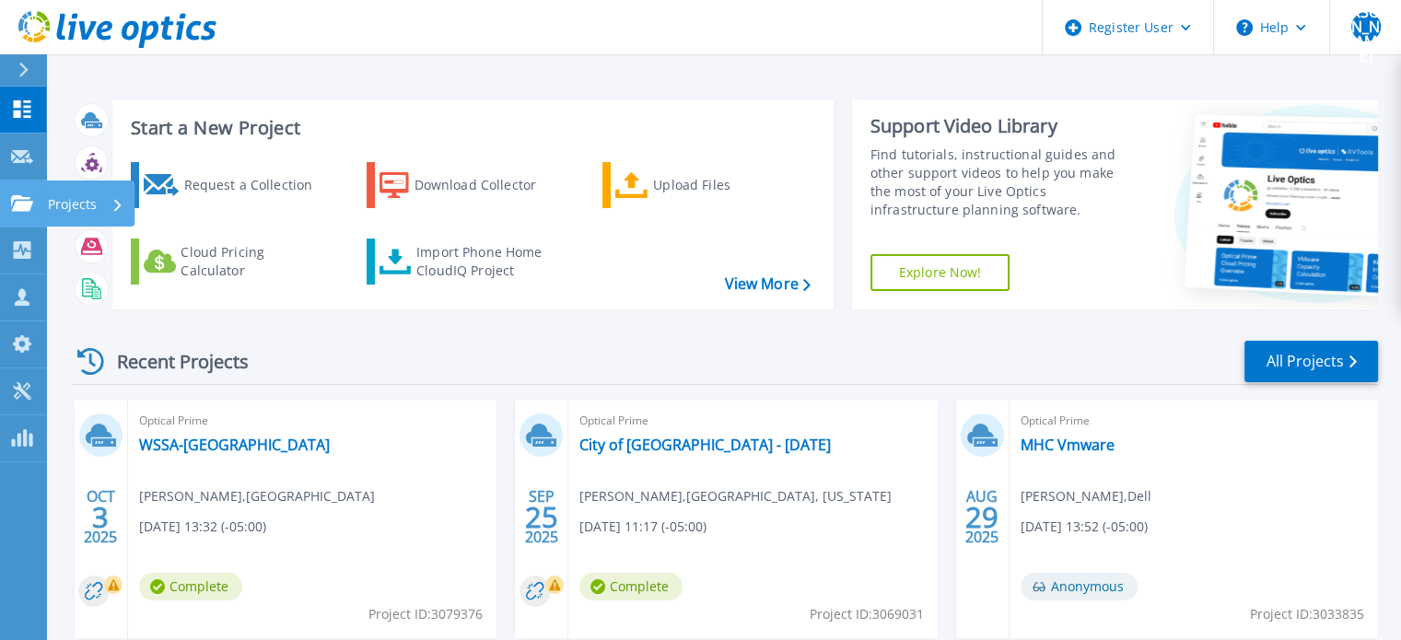
click at [19, 197] on icon at bounding box center [22, 203] width 22 height 16
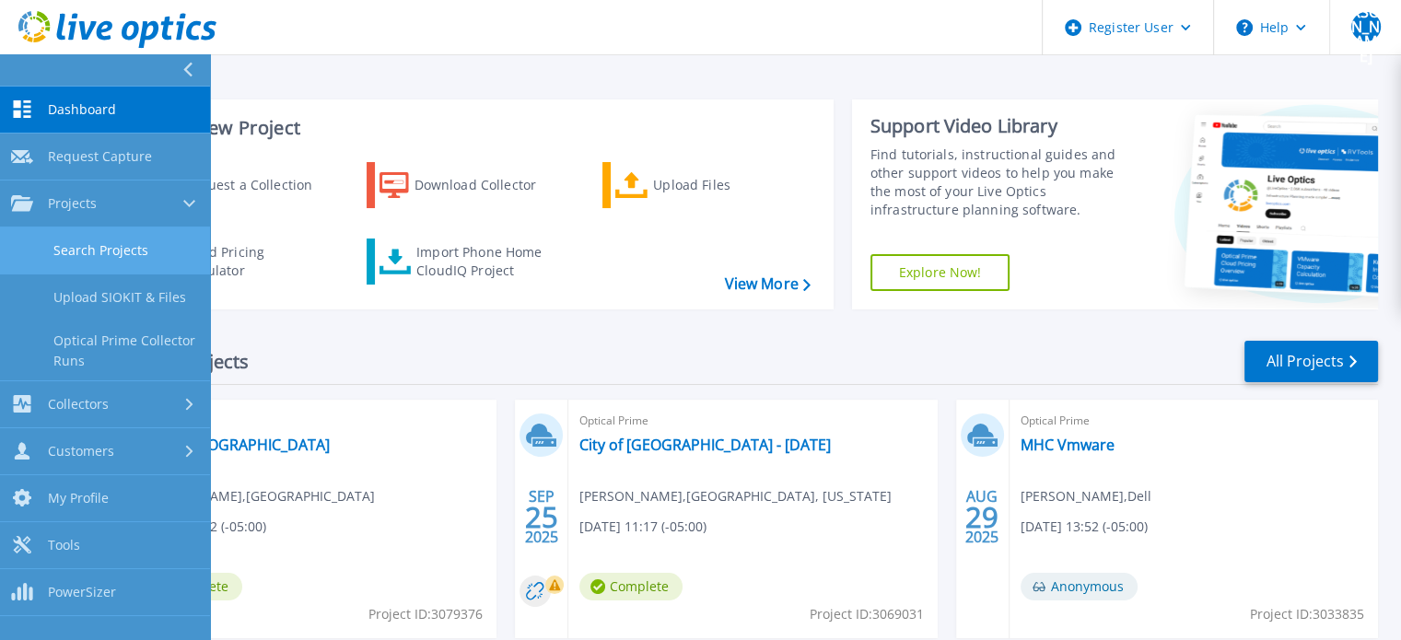
click at [52, 241] on link "Search Projects" at bounding box center [105, 250] width 210 height 47
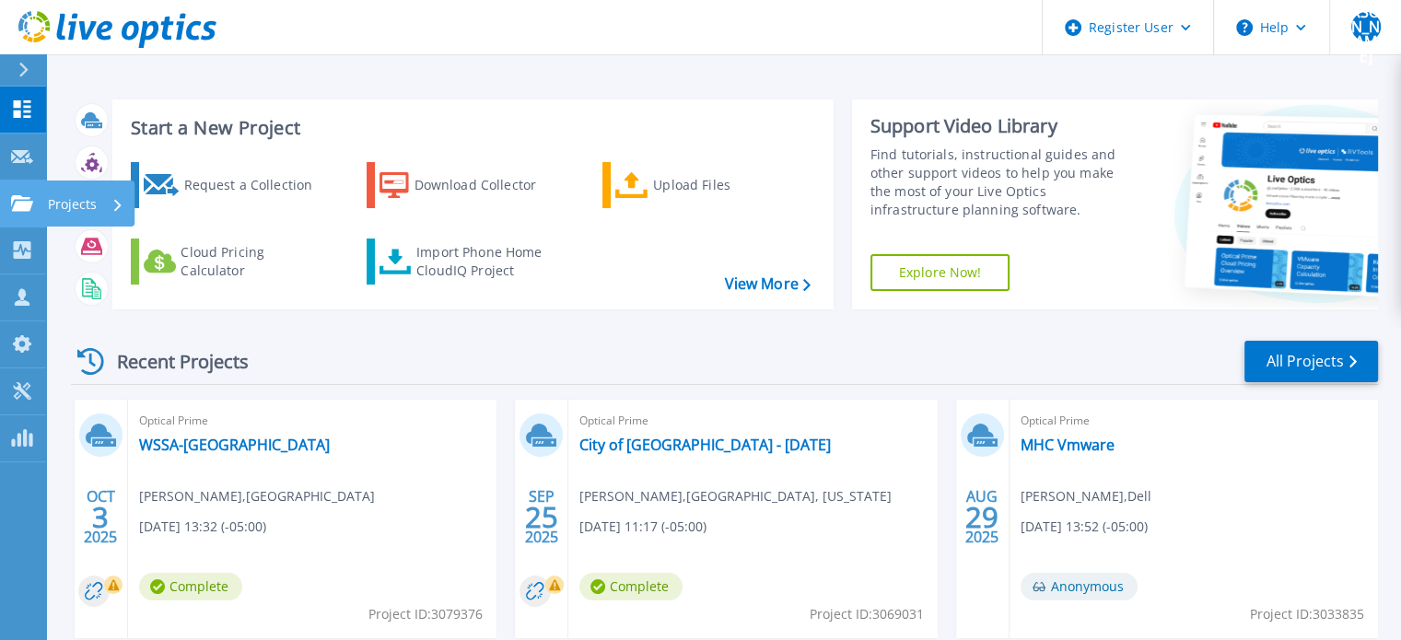
click at [13, 196] on icon at bounding box center [22, 203] width 22 height 16
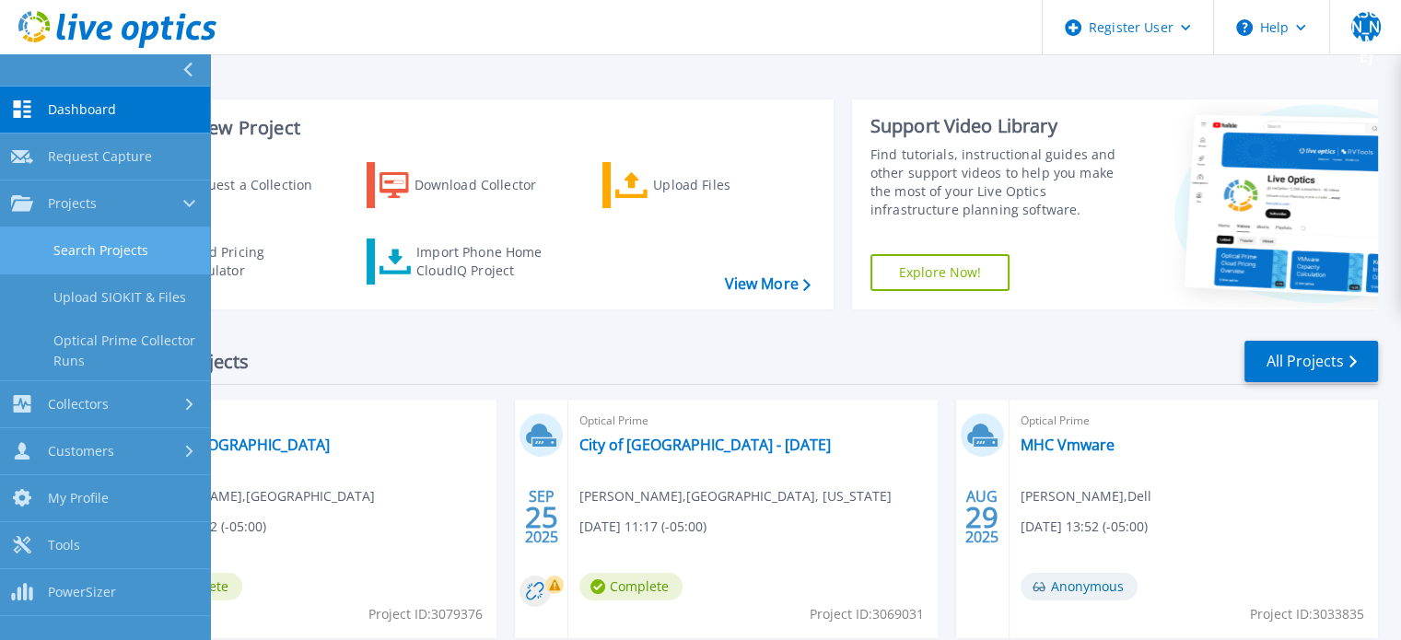
click at [98, 254] on link "Search Projects" at bounding box center [105, 250] width 210 height 47
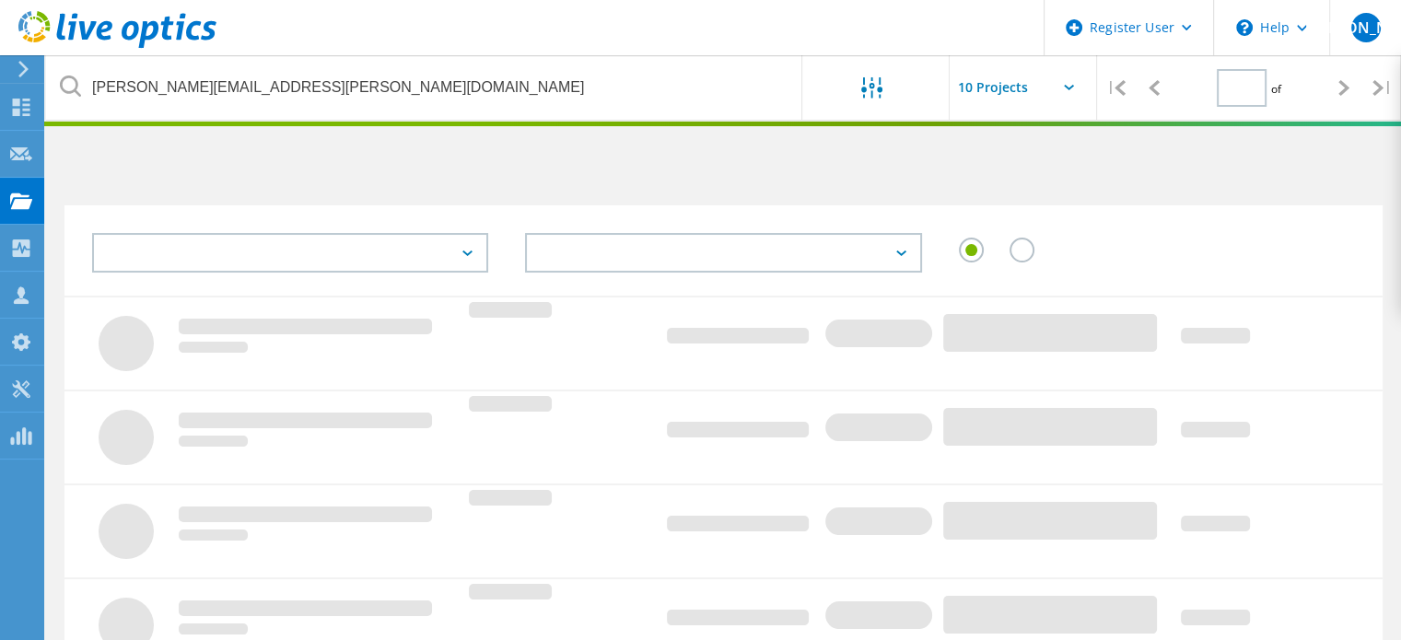
type input "1"
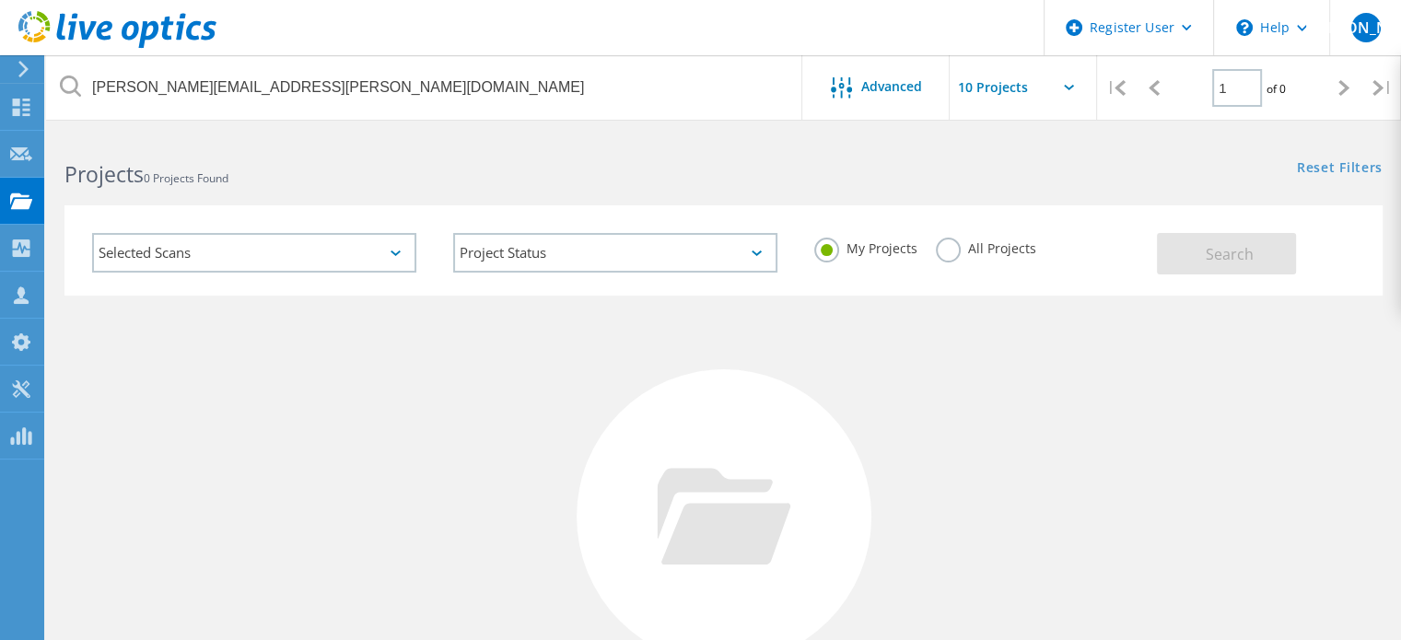
click at [987, 251] on label "All Projects" at bounding box center [986, 246] width 100 height 17
click at [0, 0] on input "All Projects" at bounding box center [0, 0] width 0 height 0
click at [1260, 256] on button "Search" at bounding box center [1226, 253] width 139 height 41
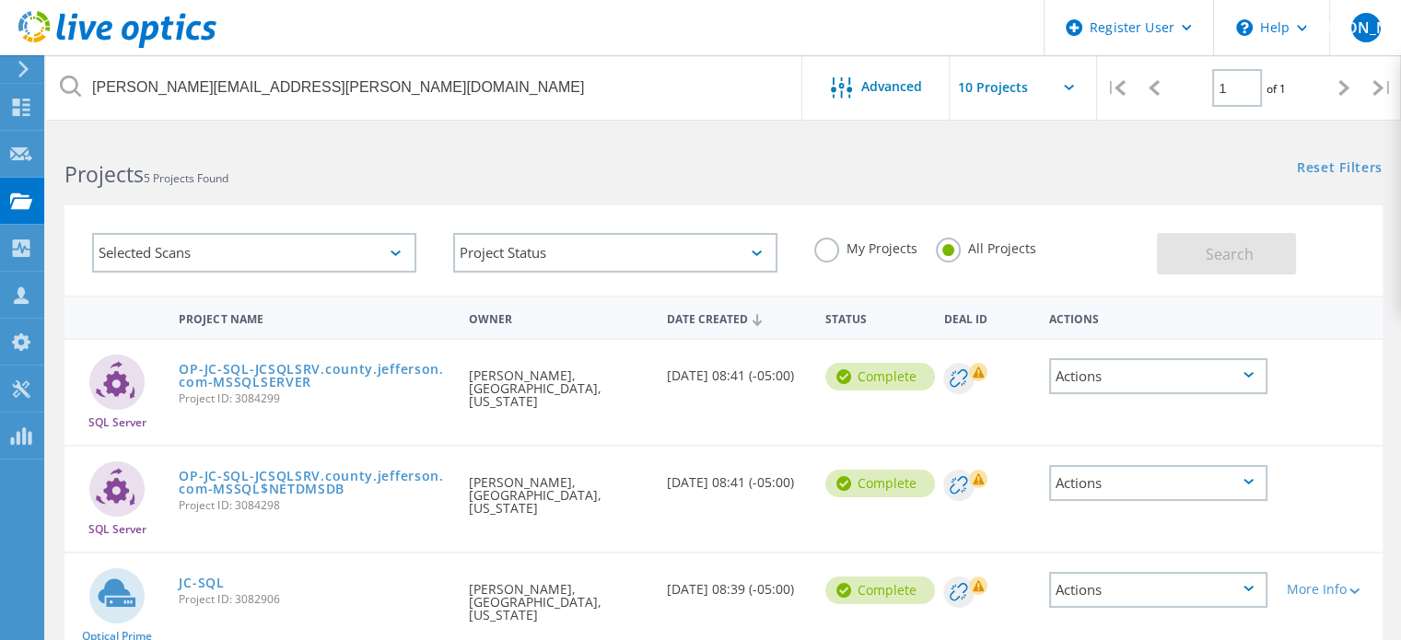
scroll to position [238, 0]
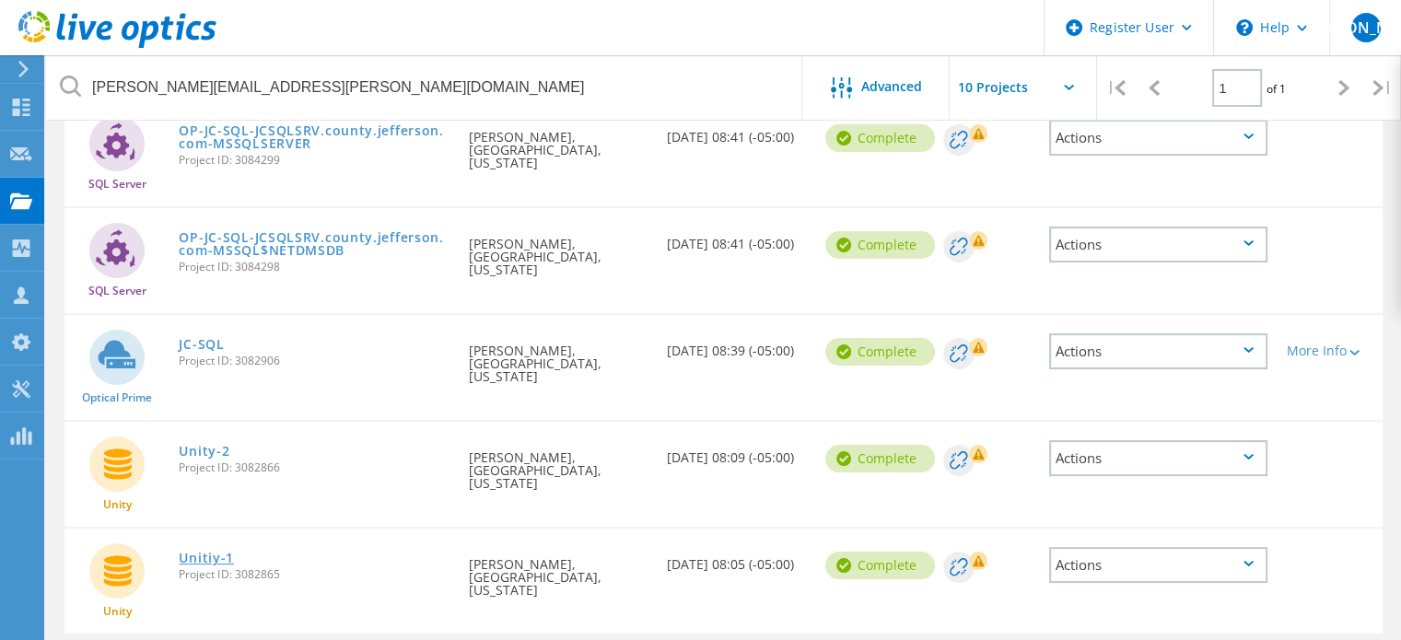
click at [198, 552] on link "Unitiy-1" at bounding box center [206, 558] width 55 height 13
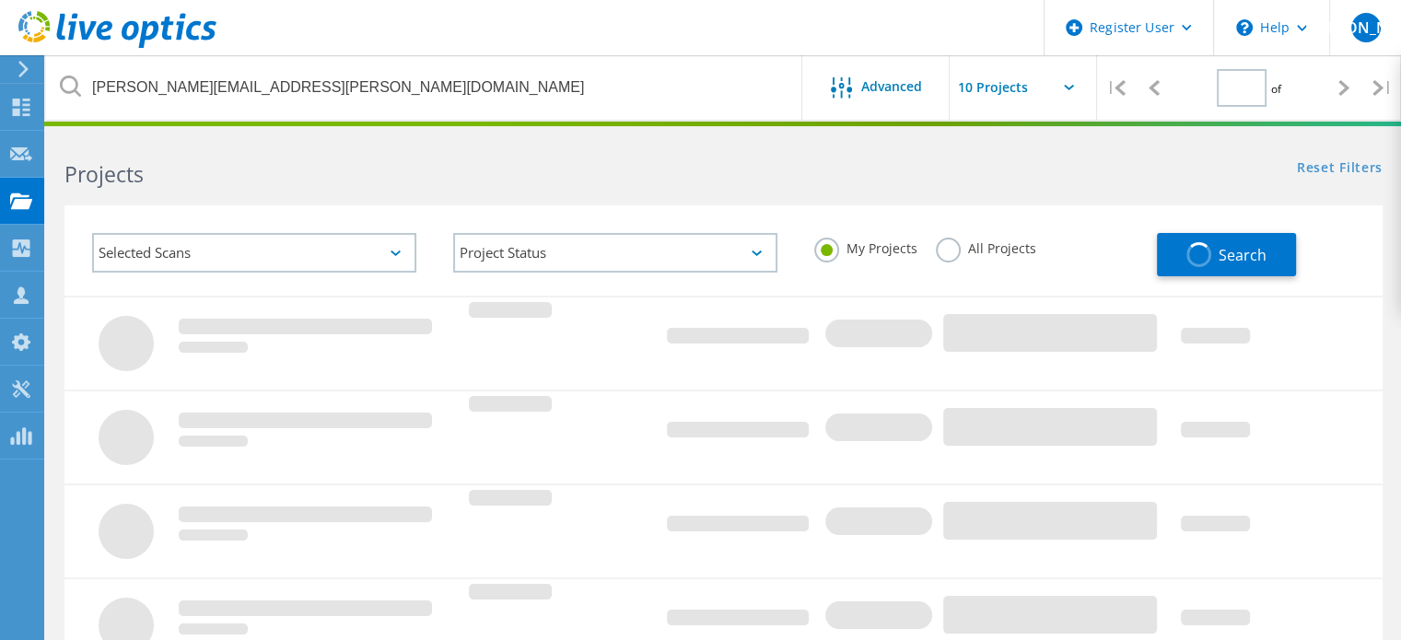
type input "1"
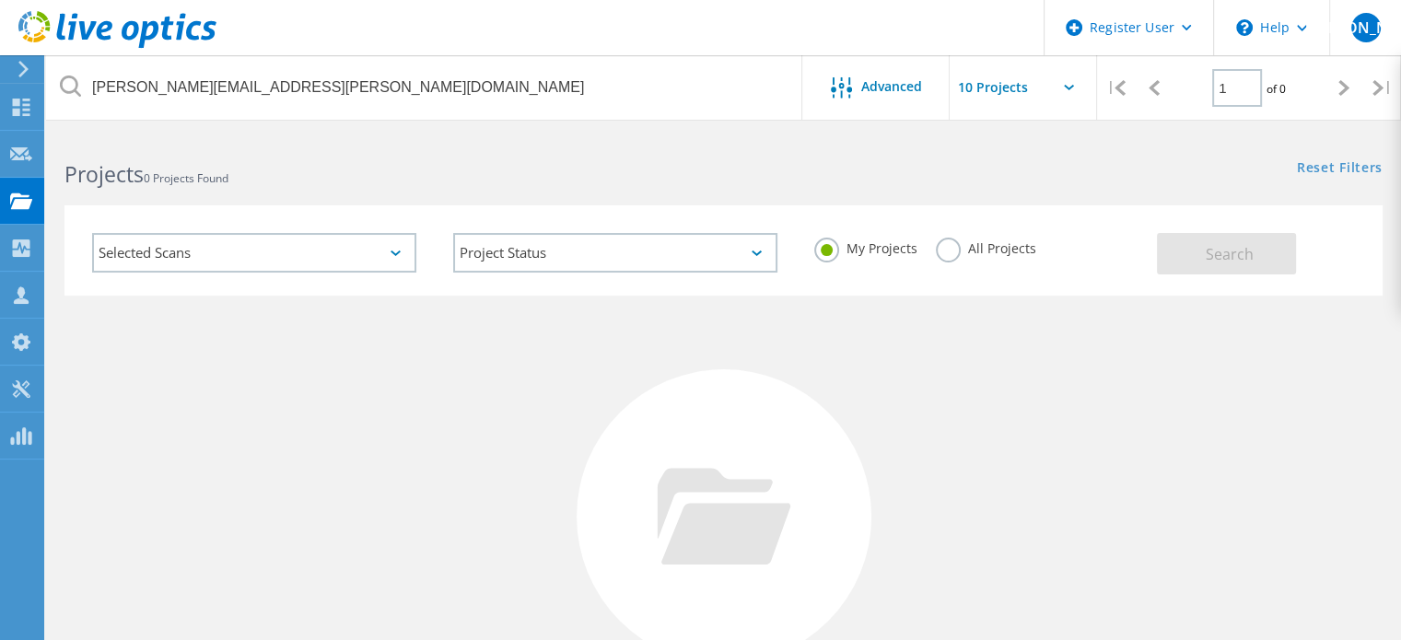
click at [972, 240] on label "All Projects" at bounding box center [986, 246] width 100 height 17
click at [0, 0] on input "All Projects" at bounding box center [0, 0] width 0 height 0
click at [1201, 261] on button "Search" at bounding box center [1226, 253] width 139 height 41
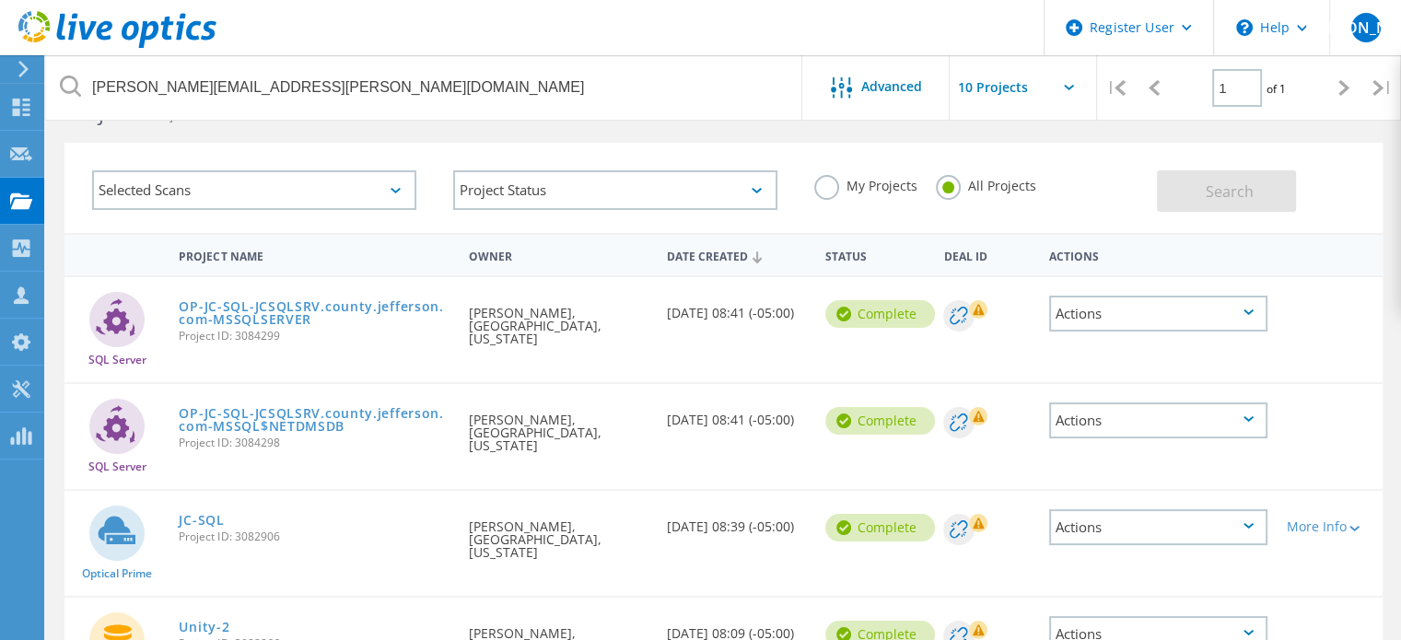
scroll to position [238, 0]
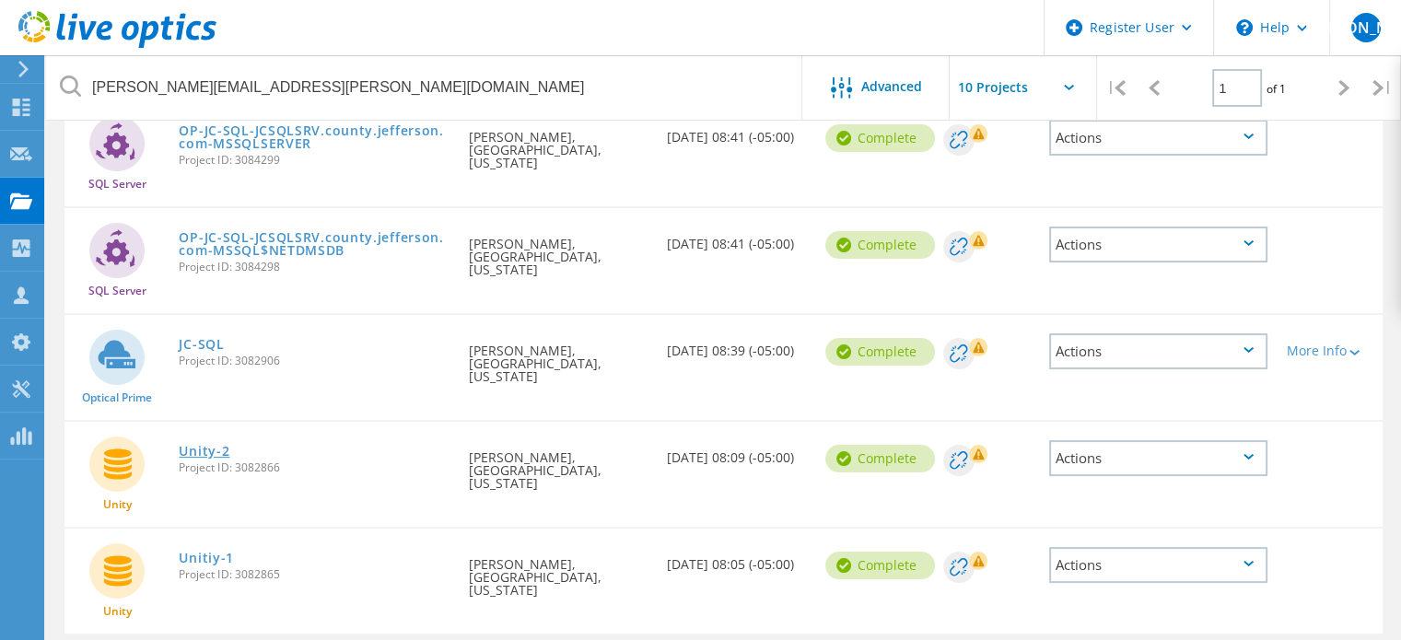
click at [192, 445] on link "Unity-2" at bounding box center [204, 451] width 51 height 13
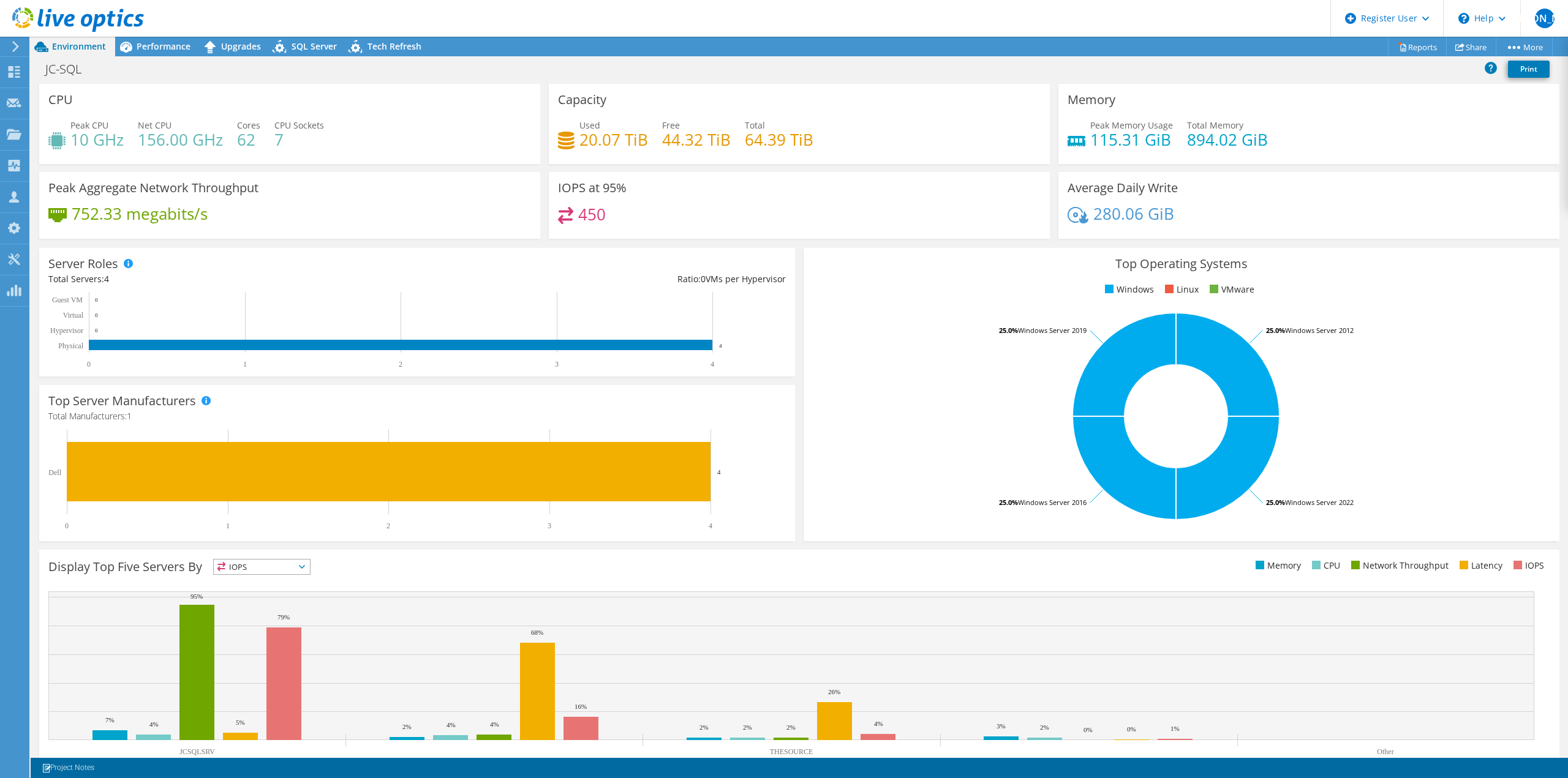
click at [293, 9] on header "[PERSON_NAME] Dell User [PERSON_NAME] [PERSON_NAME][EMAIL_ADDRESS][PERSON_NAME]…" at bounding box center [784, 18] width 1568 height 37
click at [158, 56] on div "Performance" at bounding box center [157, 46] width 84 height 19
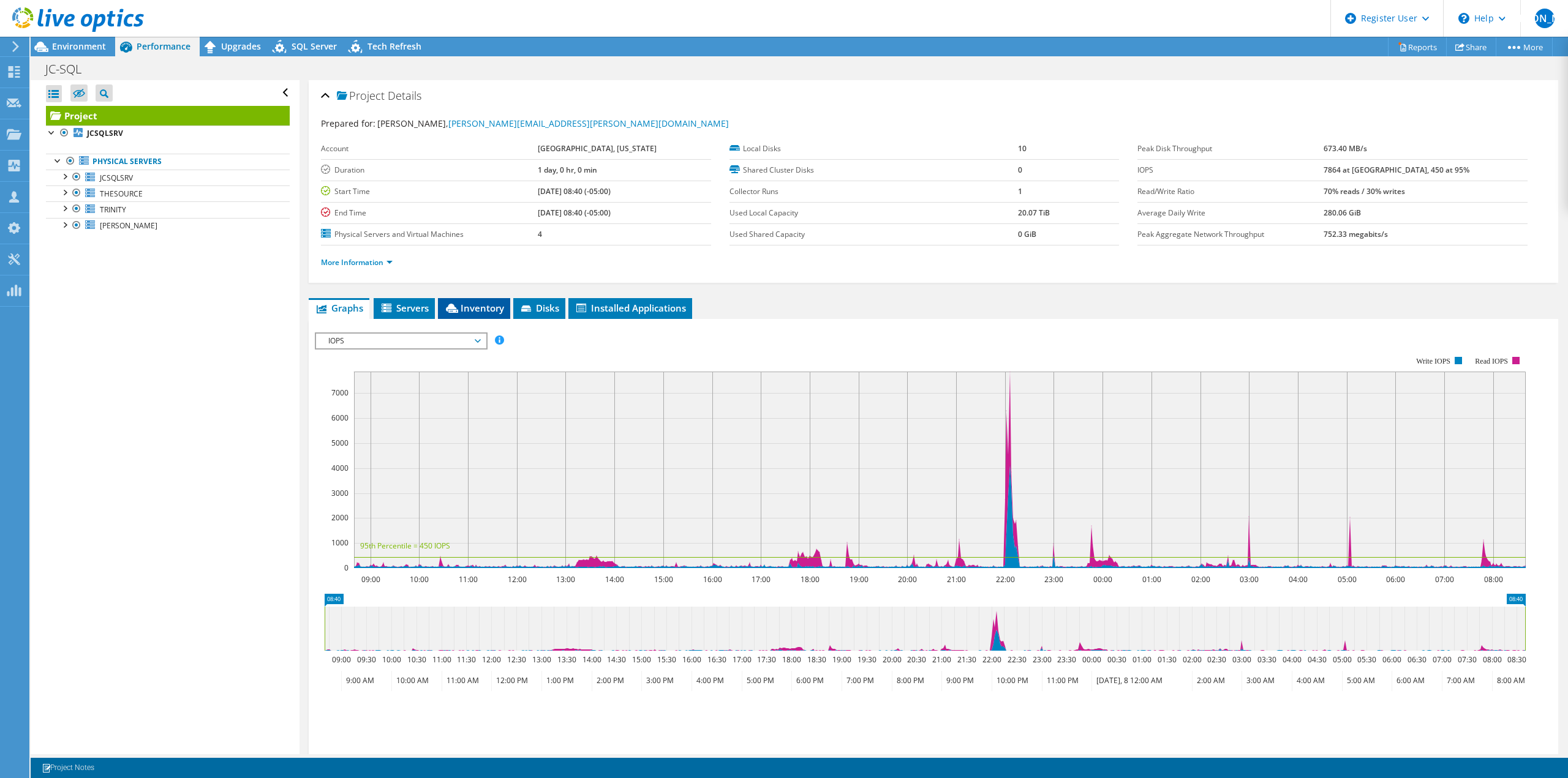
click at [467, 313] on span "Inventory" at bounding box center [474, 308] width 60 height 12
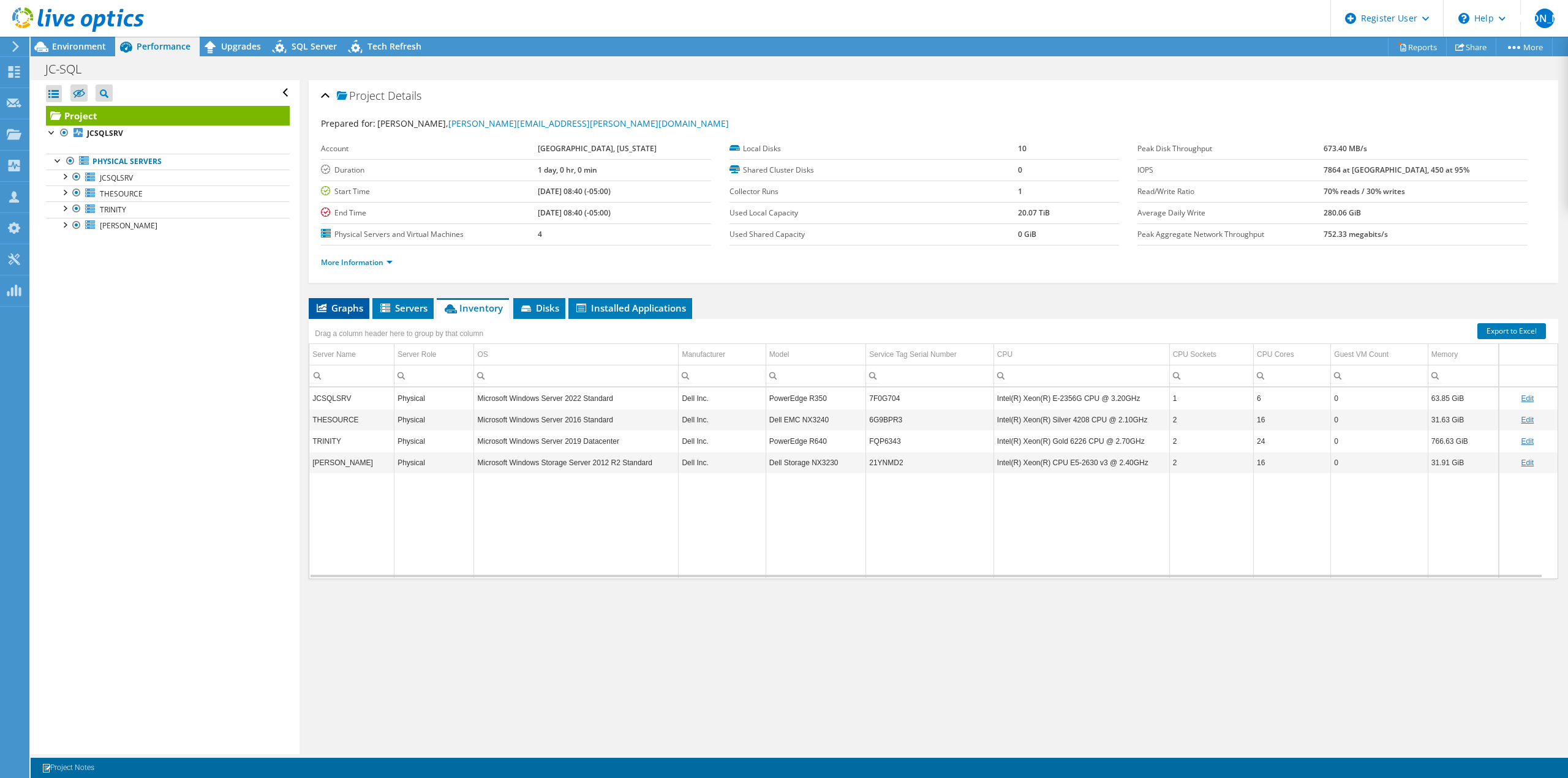
click at [342, 307] on span "Graphs" at bounding box center [339, 308] width 49 height 12
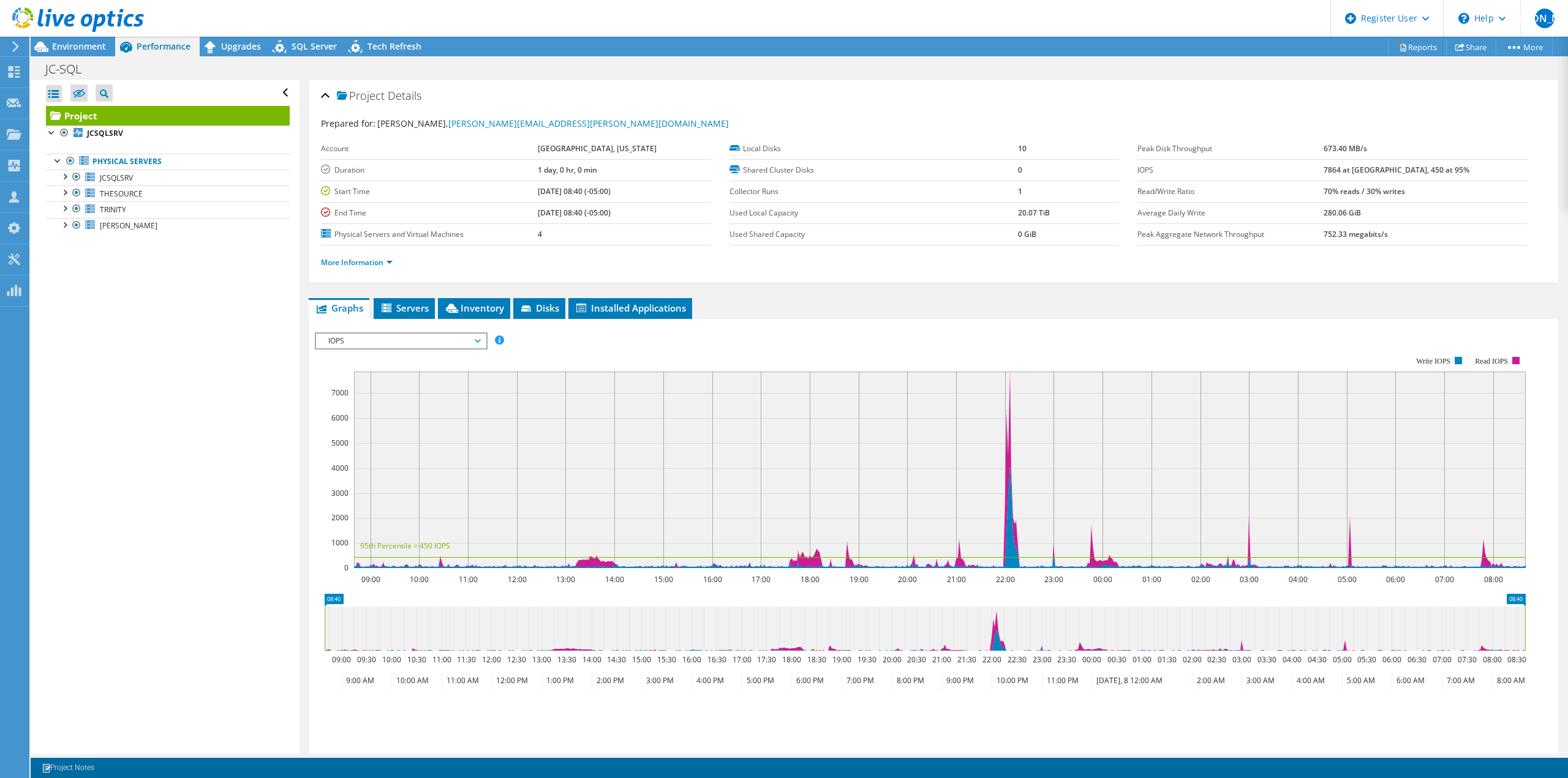
click at [351, 337] on span "IOPS" at bounding box center [400, 341] width 158 height 15
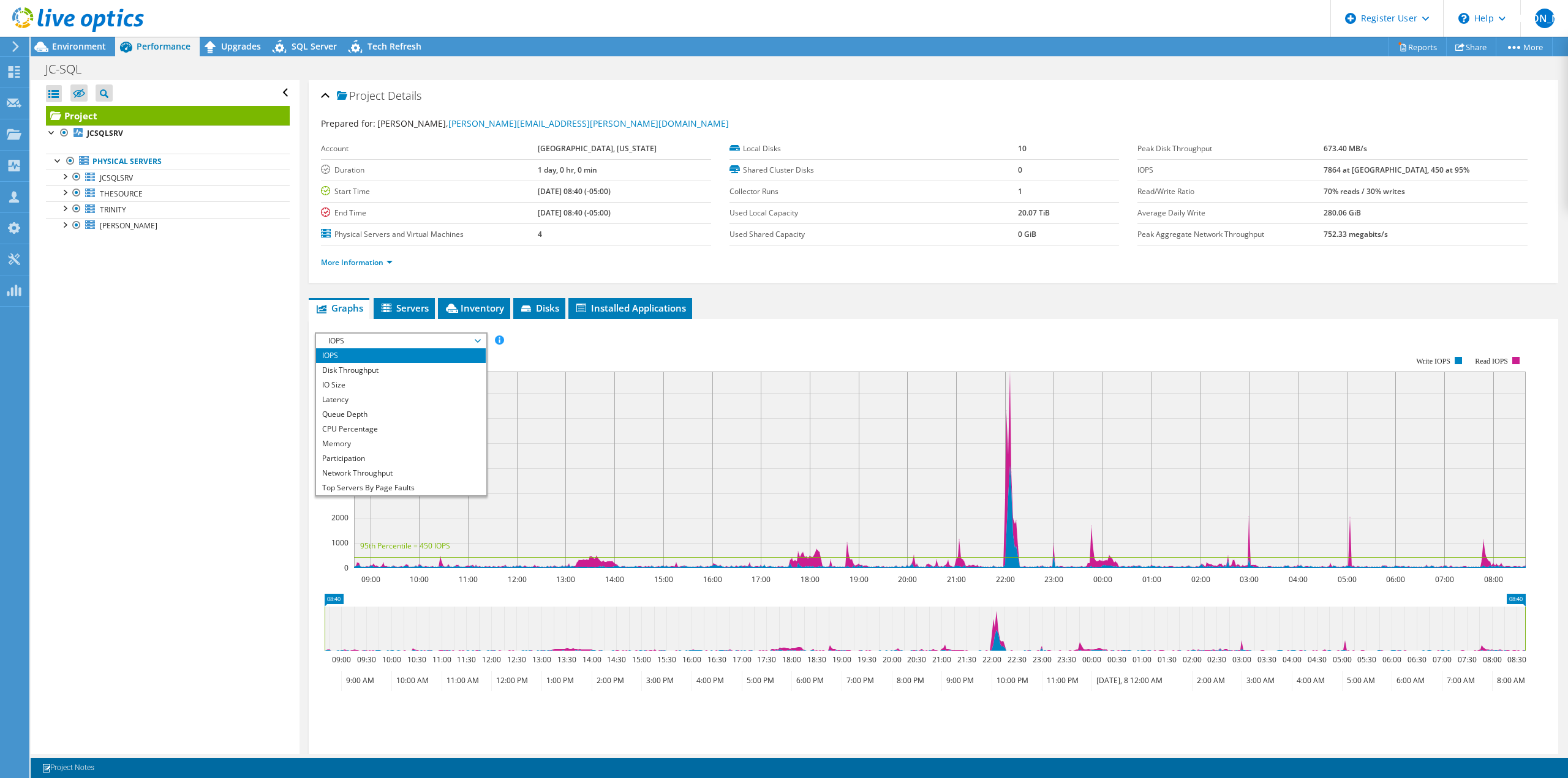
click at [290, 326] on div "Open All Close All Hide Excluded Nodes Project Tree Filter" at bounding box center [164, 418] width 268 height 674
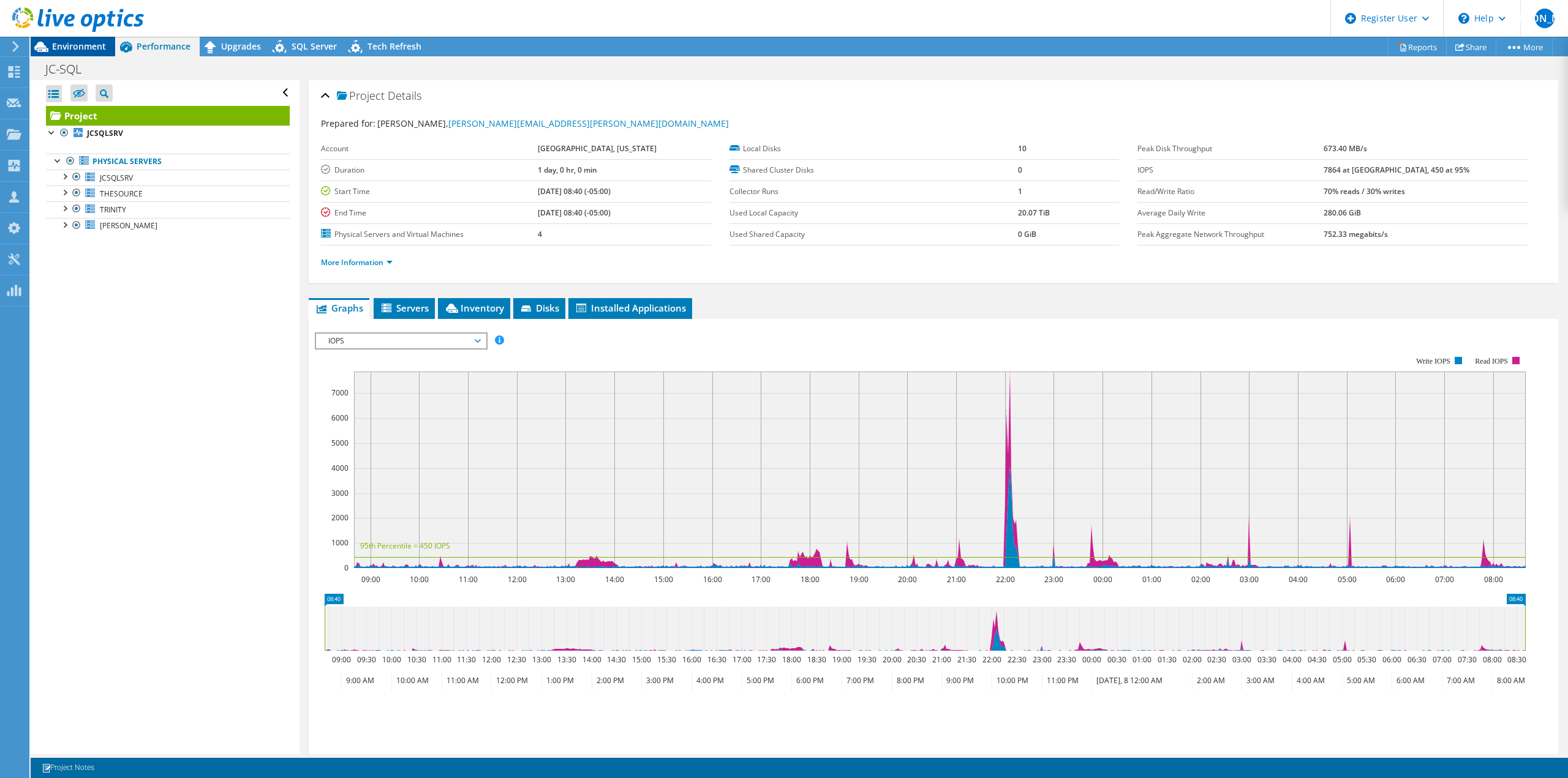
click at [76, 48] on span "Environment" at bounding box center [78, 46] width 54 height 11
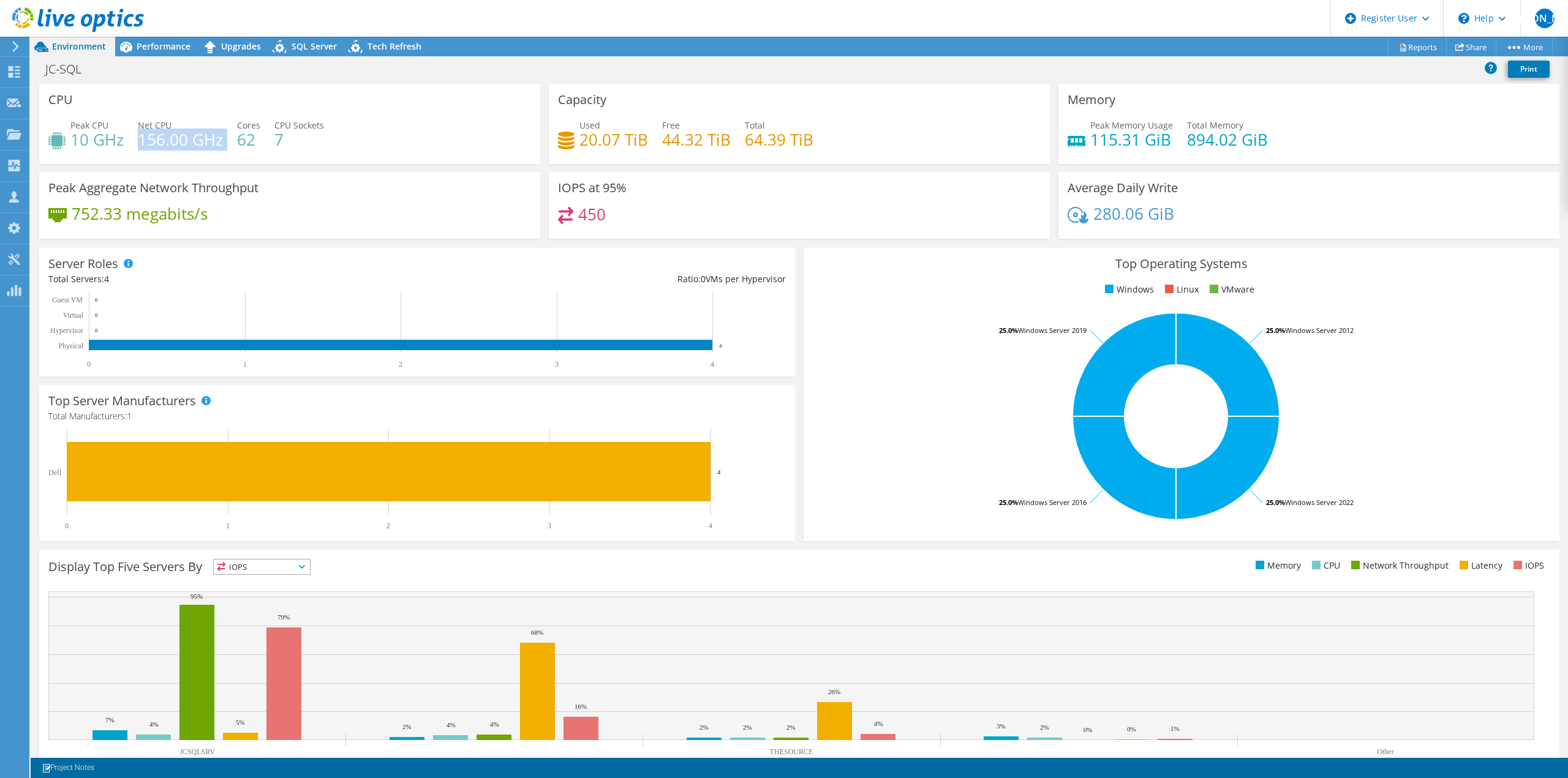
drag, startPoint x: 225, startPoint y: 142, endPoint x: 140, endPoint y: 146, distance: 85.1
click at [140, 146] on div "Peak CPU 10 GHz Net CPU 156.00 GHz Cores 62 CPU Sockets 7" at bounding box center [290, 139] width 483 height 40
click at [183, 109] on div "CPU Peak CPU 10 GHz Net CPU 156.00 GHz Cores 62 CPU Sockets 7" at bounding box center [289, 124] width 501 height 80
drag, startPoint x: 1266, startPoint y: 140, endPoint x: 1179, endPoint y: 138, distance: 87.0
click at [1179, 138] on div "Peak Memory Usage 115.31 GiB Total Memory 894.02 GiB" at bounding box center [1309, 139] width 483 height 40
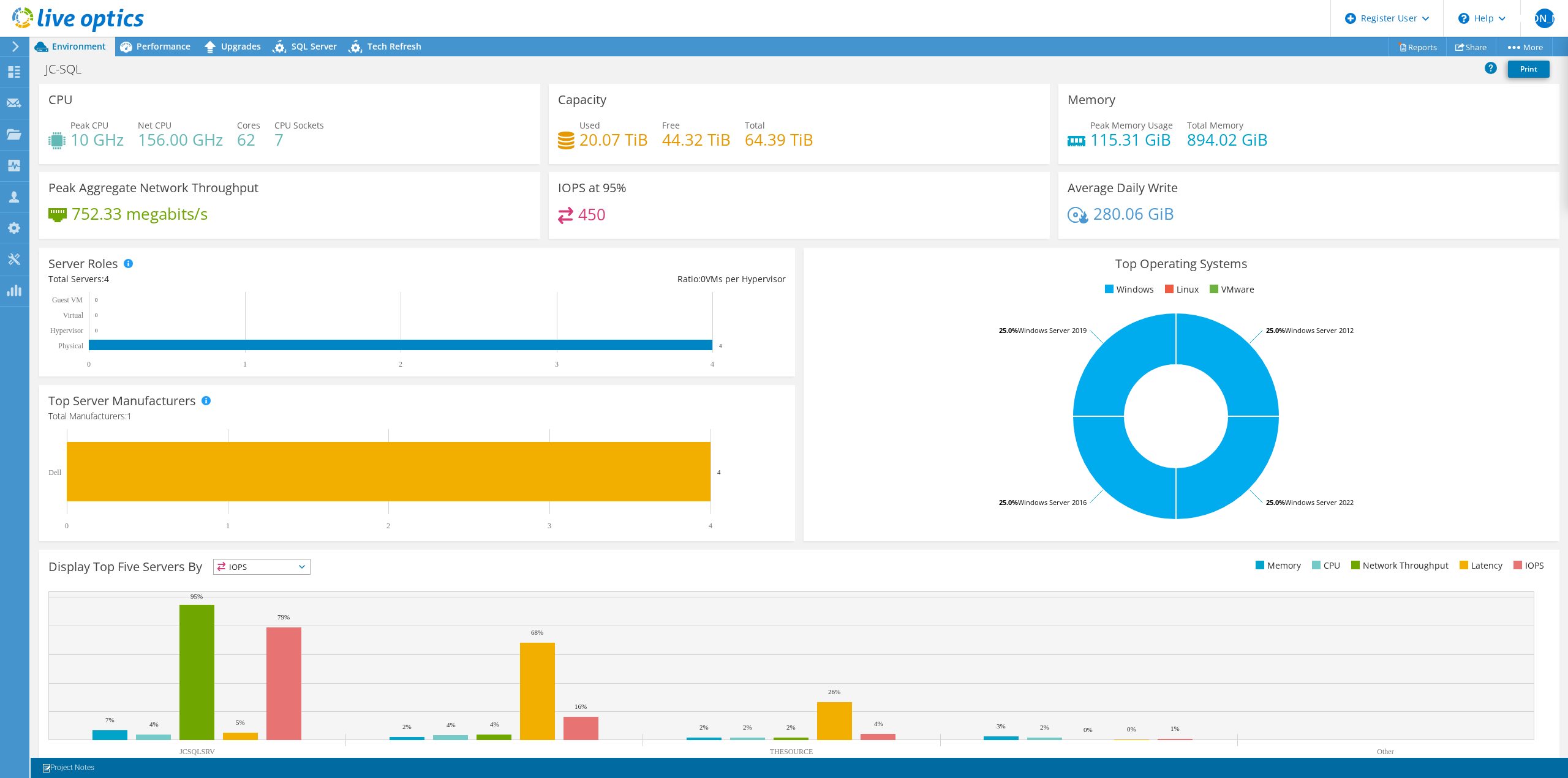
click at [1116, 114] on div "Memory Peak Memory Usage 115.31 GiB Total Memory 894.02 GiB" at bounding box center [1309, 124] width 501 height 80
click at [170, 44] on span "Performance" at bounding box center [163, 46] width 54 height 11
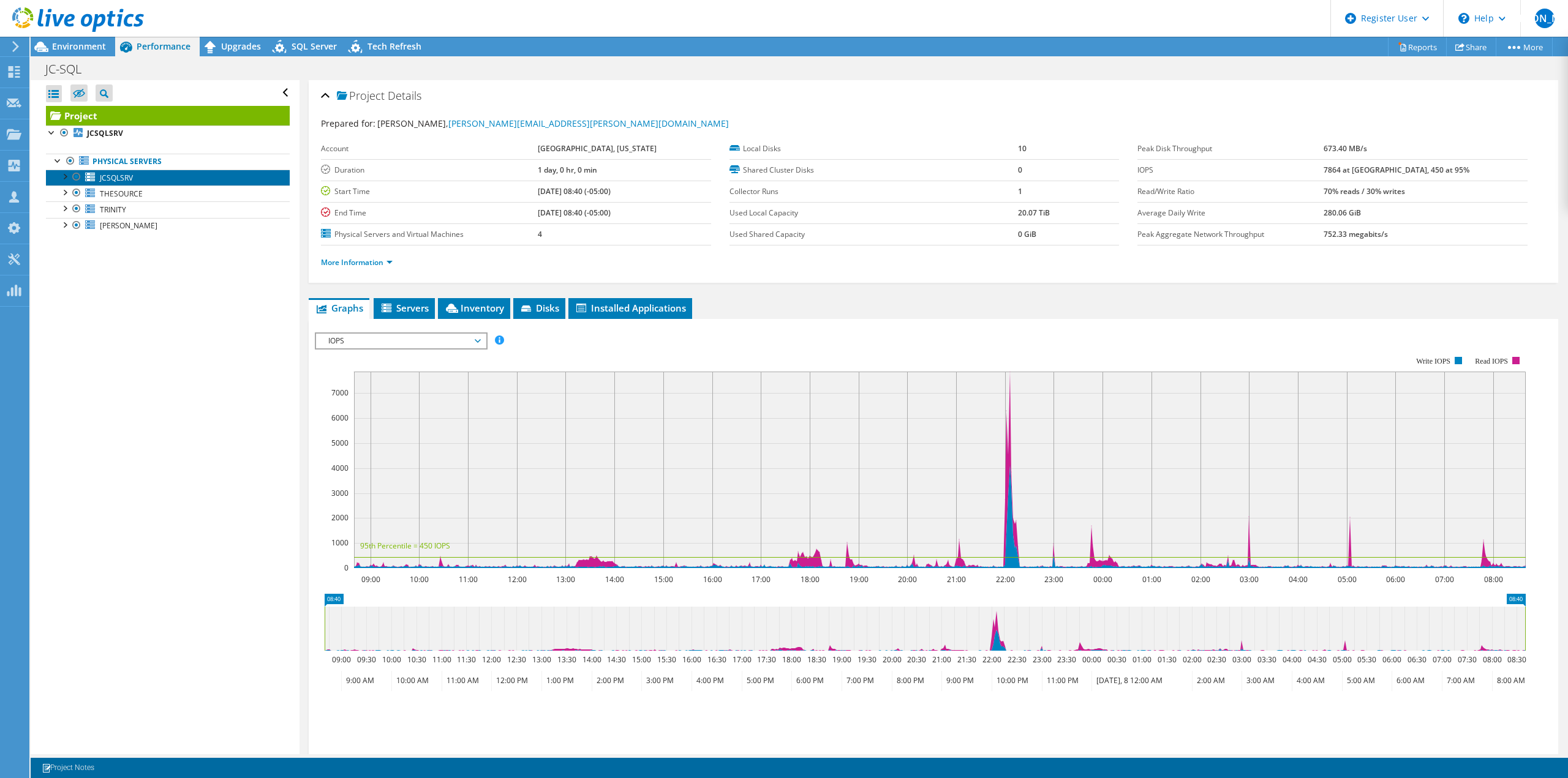
click at [159, 178] on link "JCSQLSRV" at bounding box center [168, 178] width 243 height 16
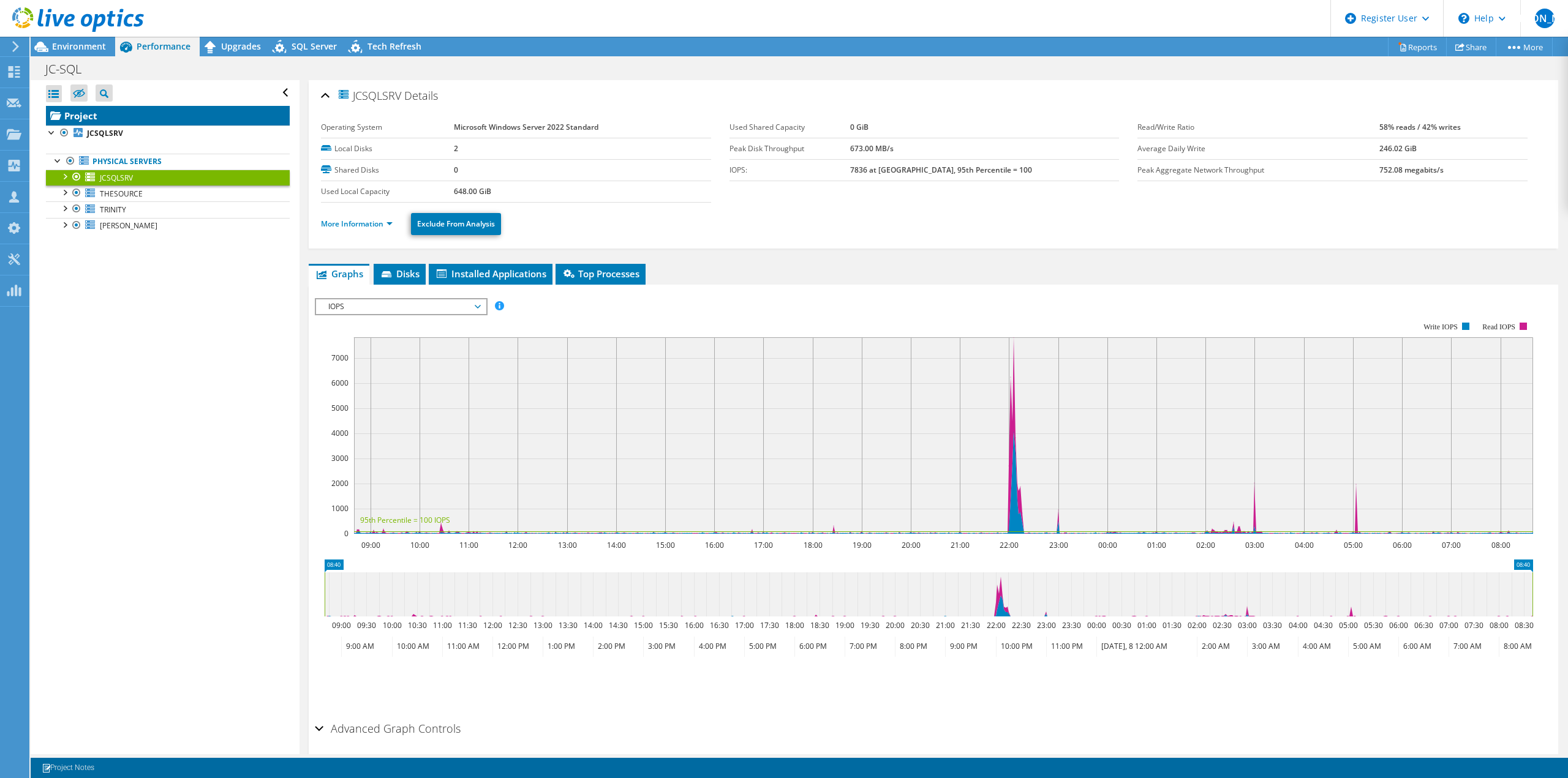
click at [138, 111] on link "Project" at bounding box center [168, 115] width 243 height 19
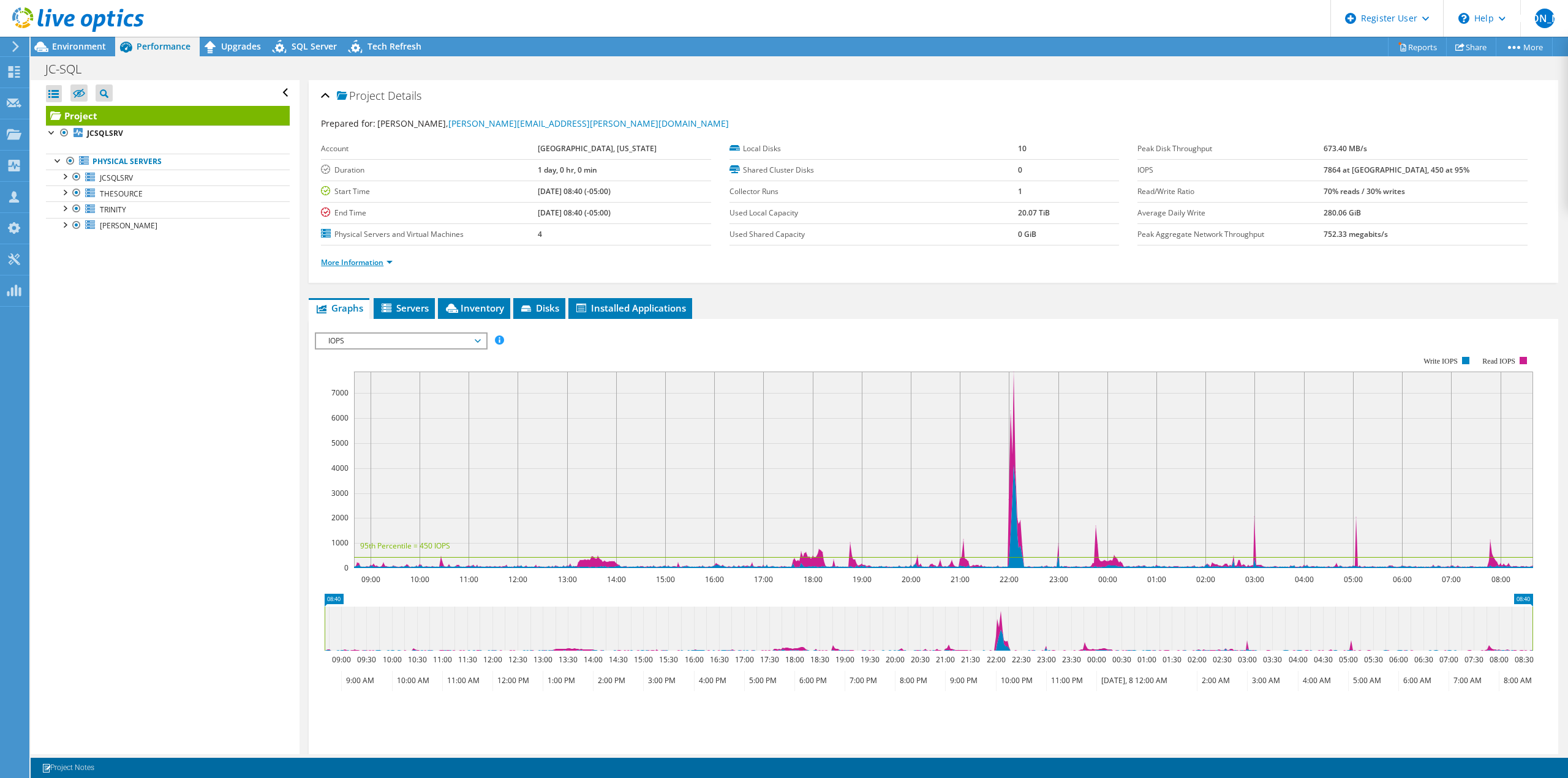
click at [366, 261] on link "More Information" at bounding box center [357, 263] width 72 height 11
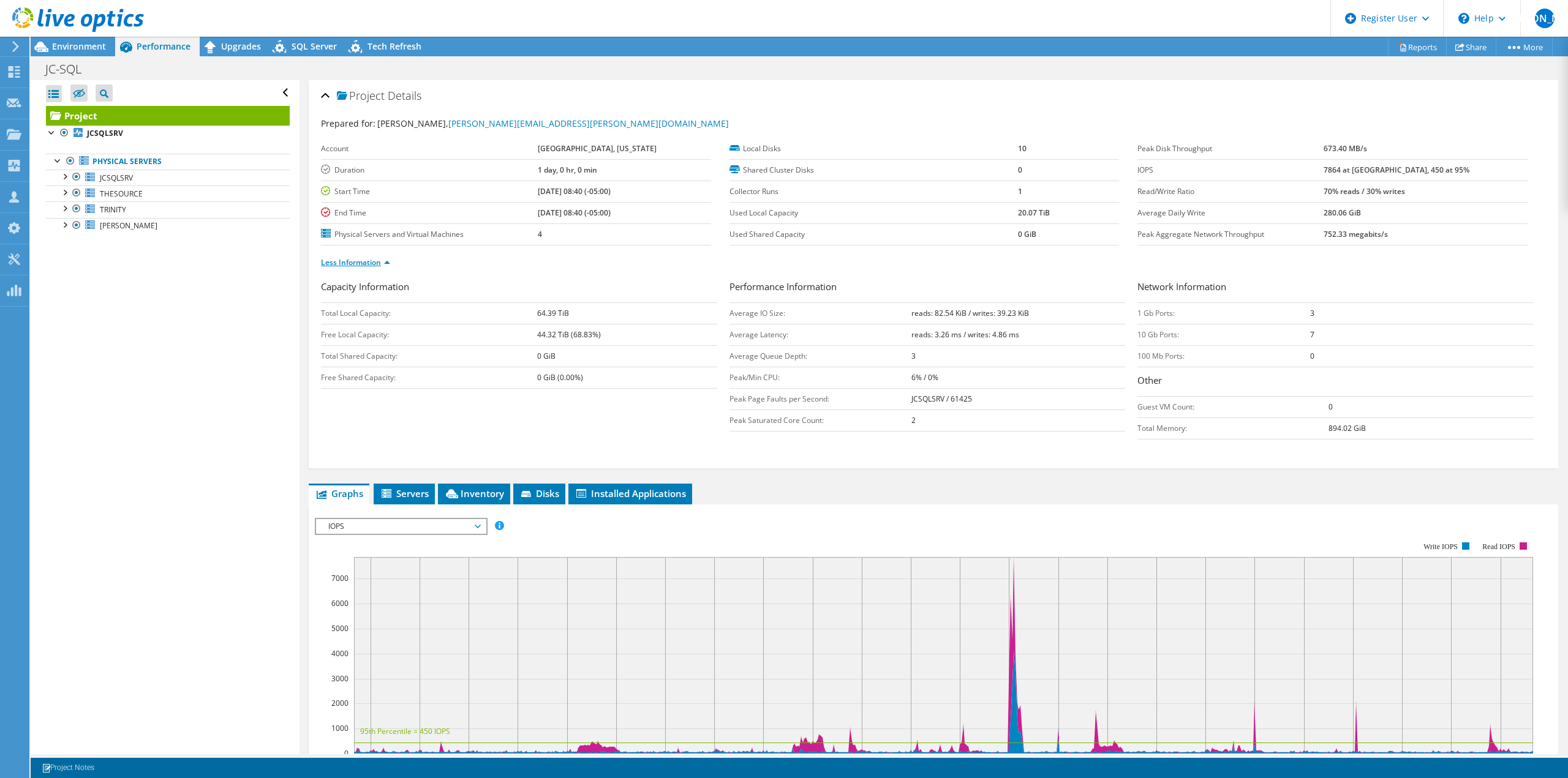
click at [379, 261] on link "Less Information" at bounding box center [355, 263] width 69 height 11
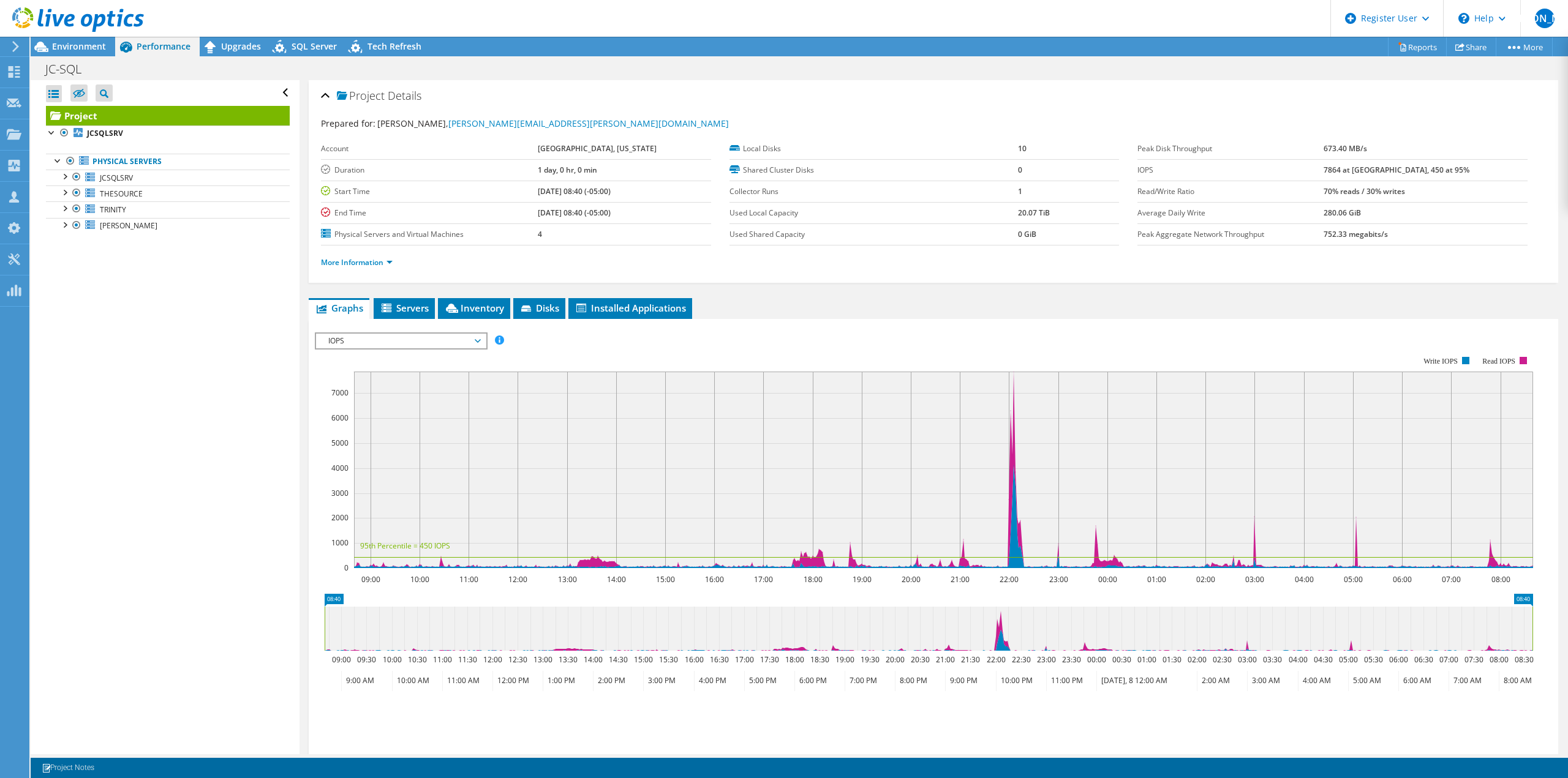
drag, startPoint x: 1361, startPoint y: 168, endPoint x: 1388, endPoint y: 171, distance: 27.2
click at [1388, 171] on tr "IOPS 7864 at Peak, 450 at 95%" at bounding box center [1333, 170] width 391 height 21
click at [1295, 166] on label "IOPS" at bounding box center [1231, 170] width 186 height 12
click at [375, 262] on link "More Information" at bounding box center [357, 263] width 72 height 11
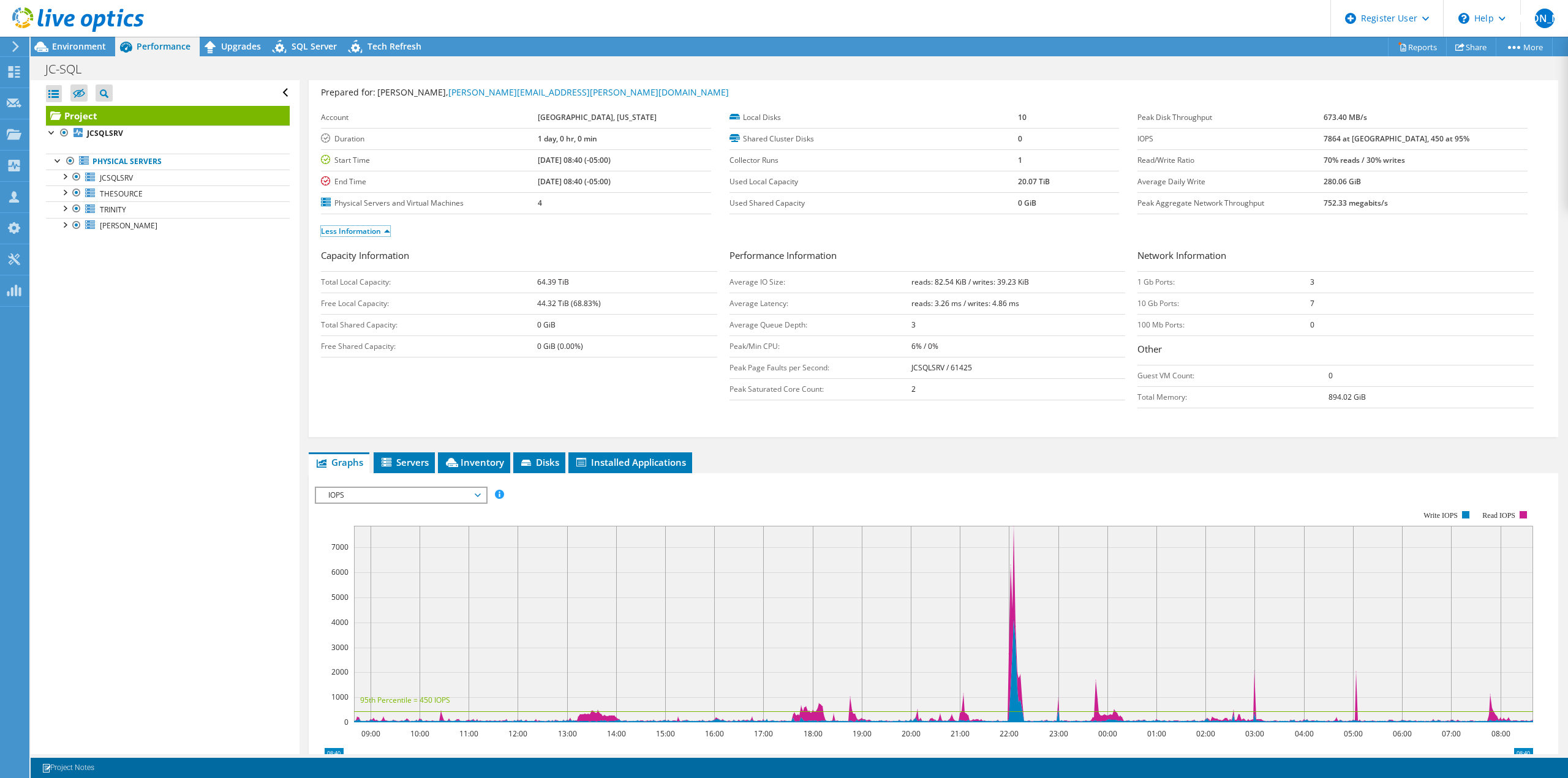
scroll to position [61, 0]
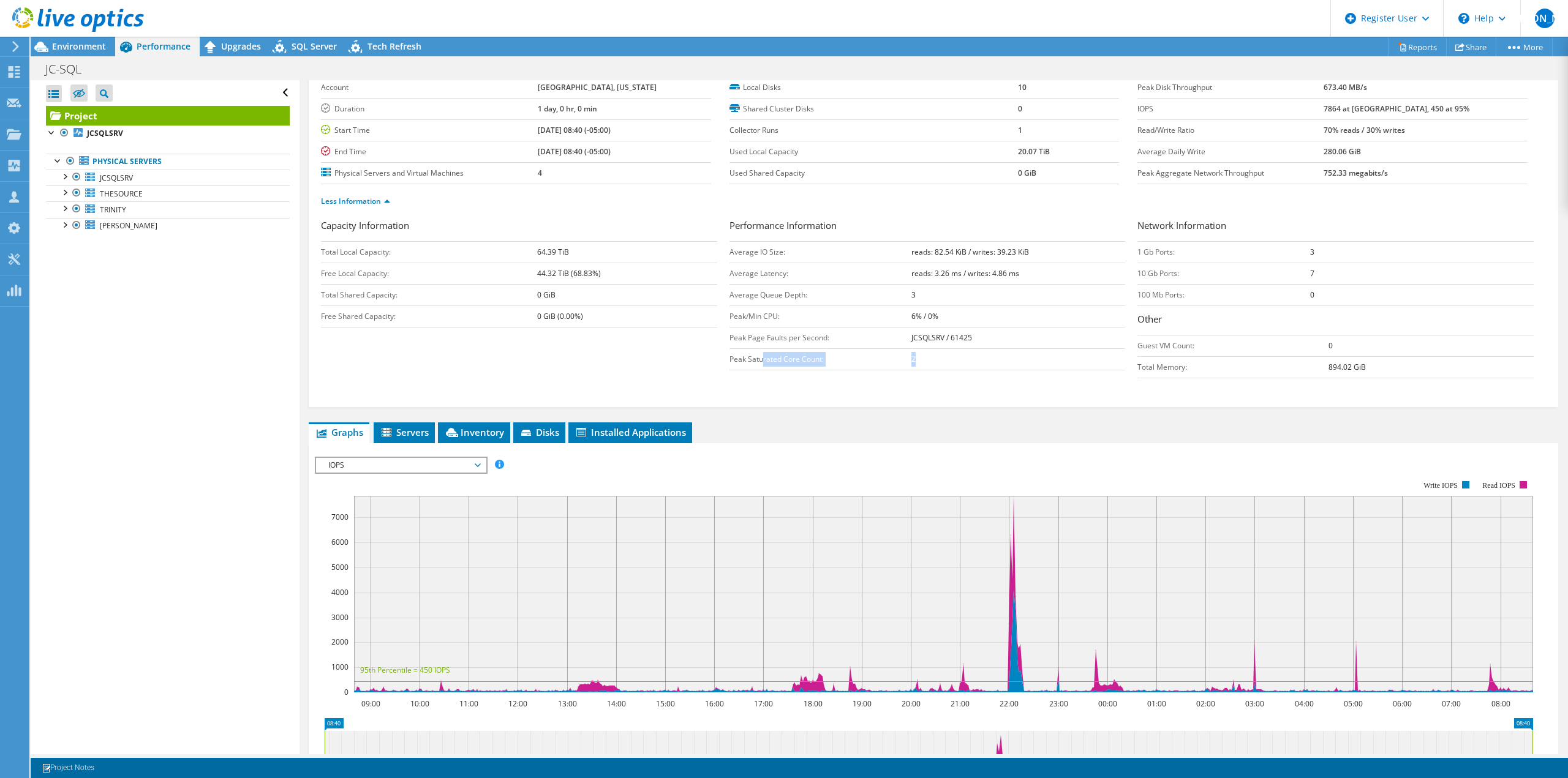
drag, startPoint x: 921, startPoint y: 360, endPoint x: 759, endPoint y: 361, distance: 162.0
click at [759, 361] on tr "Peak Saturated Core Count: 2" at bounding box center [928, 359] width 396 height 21
click at [871, 369] on td "Peak Saturated Core Count:" at bounding box center [820, 359] width 182 height 21
drag, startPoint x: 915, startPoint y: 360, endPoint x: 901, endPoint y: 362, distance: 14.1
click at [901, 362] on tr "Peak Saturated Core Count: 2" at bounding box center [928, 359] width 396 height 21
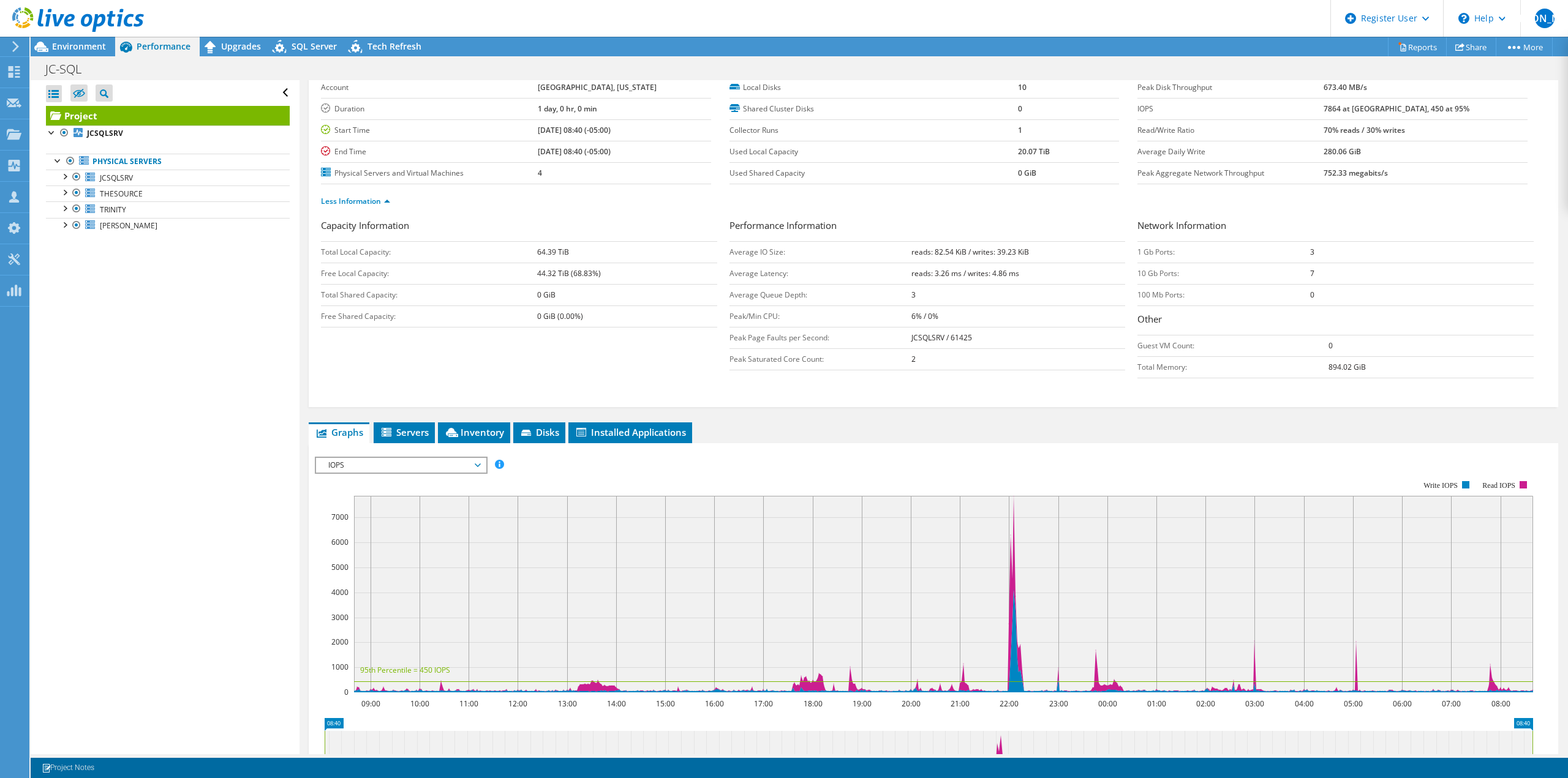
click at [885, 381] on div "Capacity Information Total Local Capacity: 64.39 TiB Free Local Capacity: 44.32…" at bounding box center [933, 302] width 1225 height 166
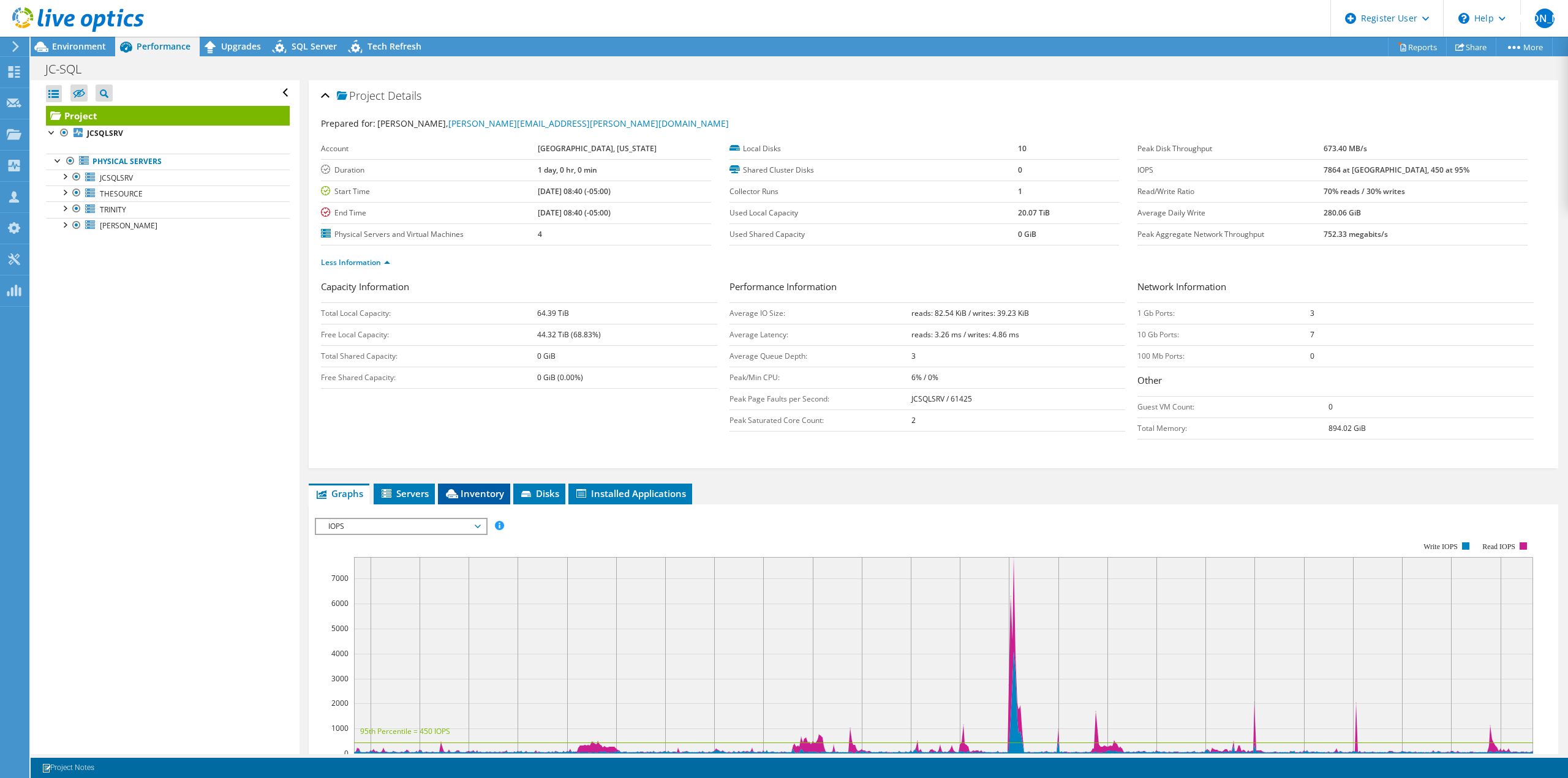
click at [458, 491] on icon at bounding box center [452, 494] width 12 height 9
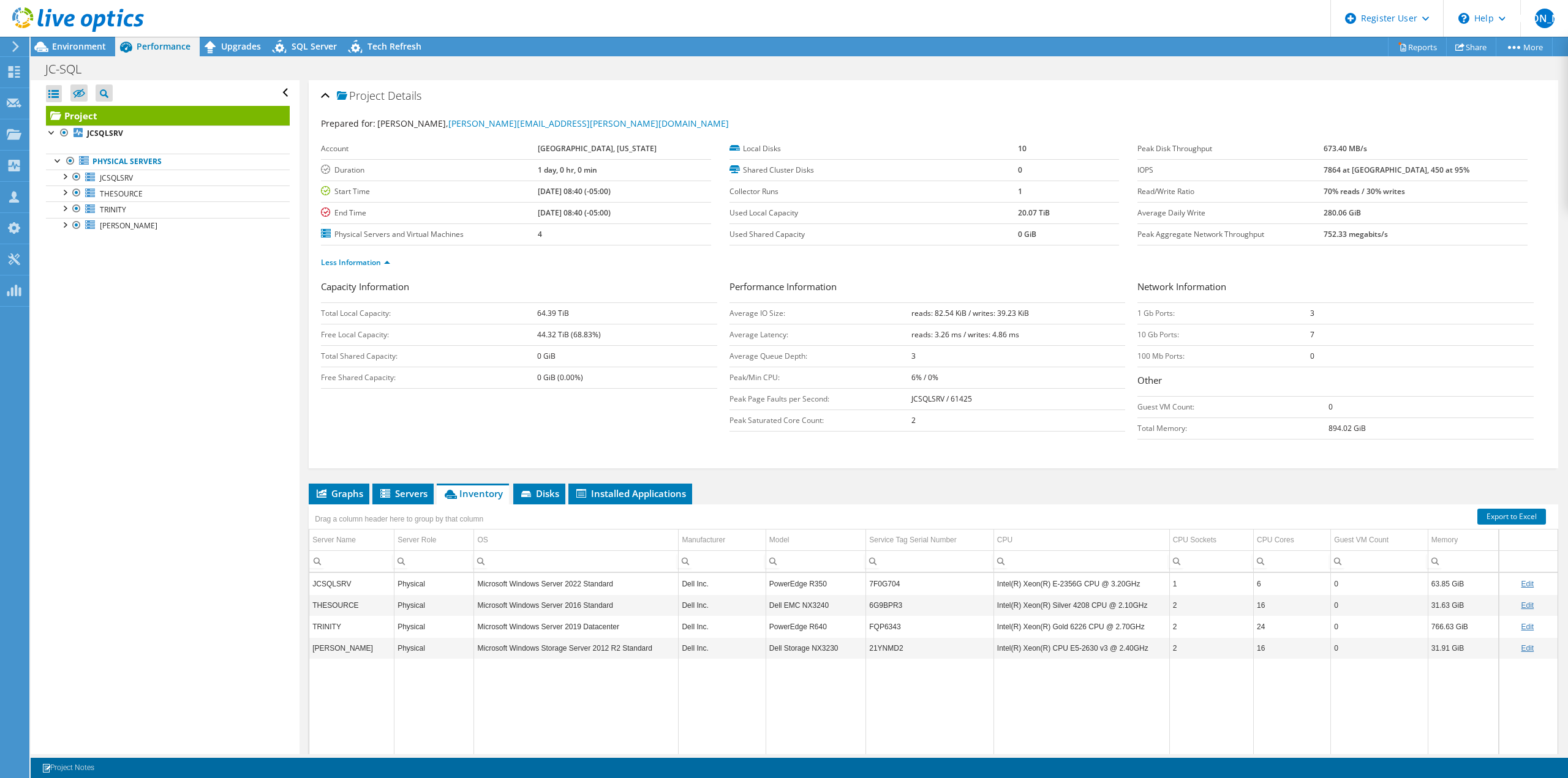
scroll to position [57, 0]
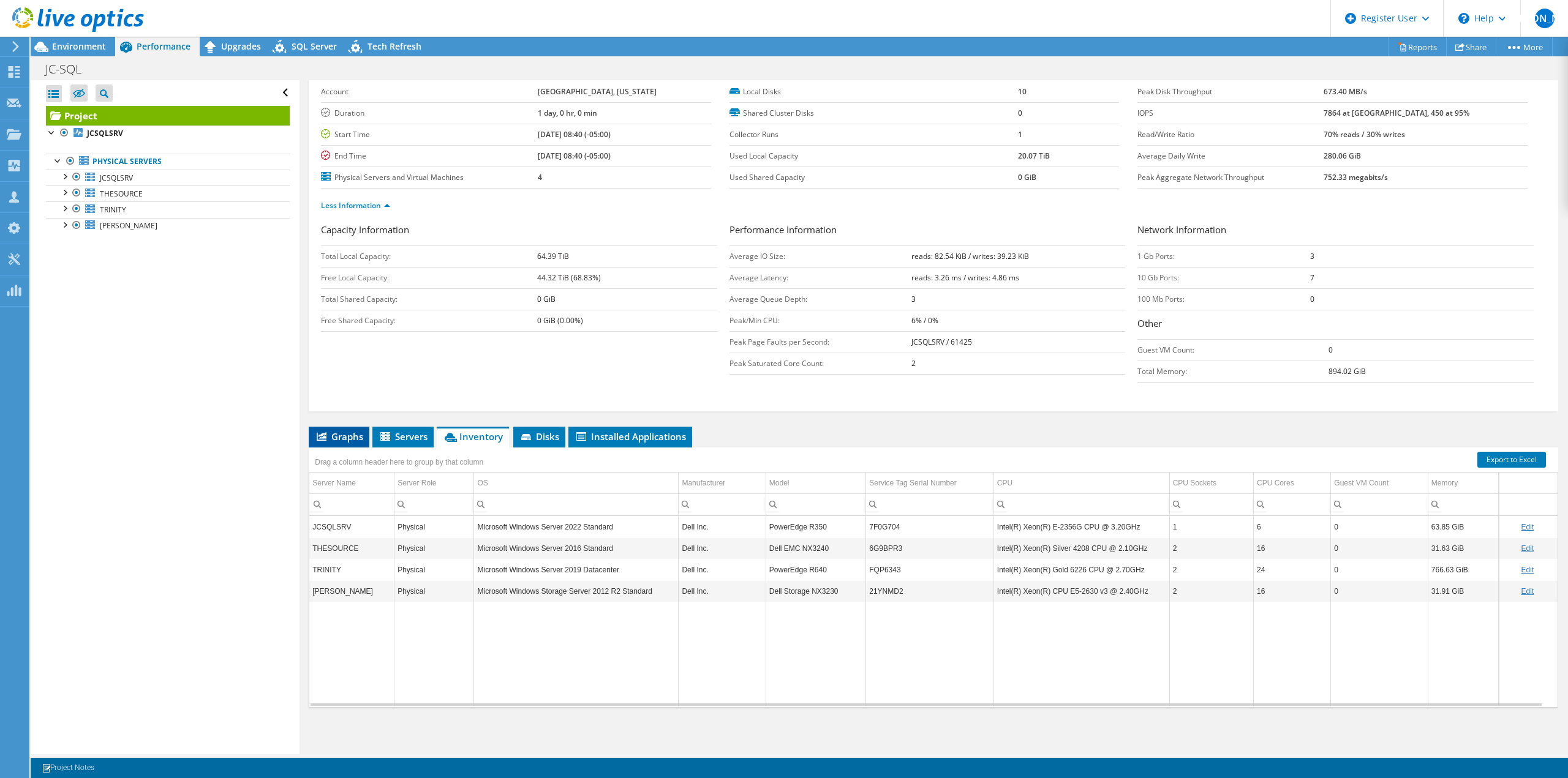
click at [322, 440] on icon at bounding box center [321, 436] width 10 height 9
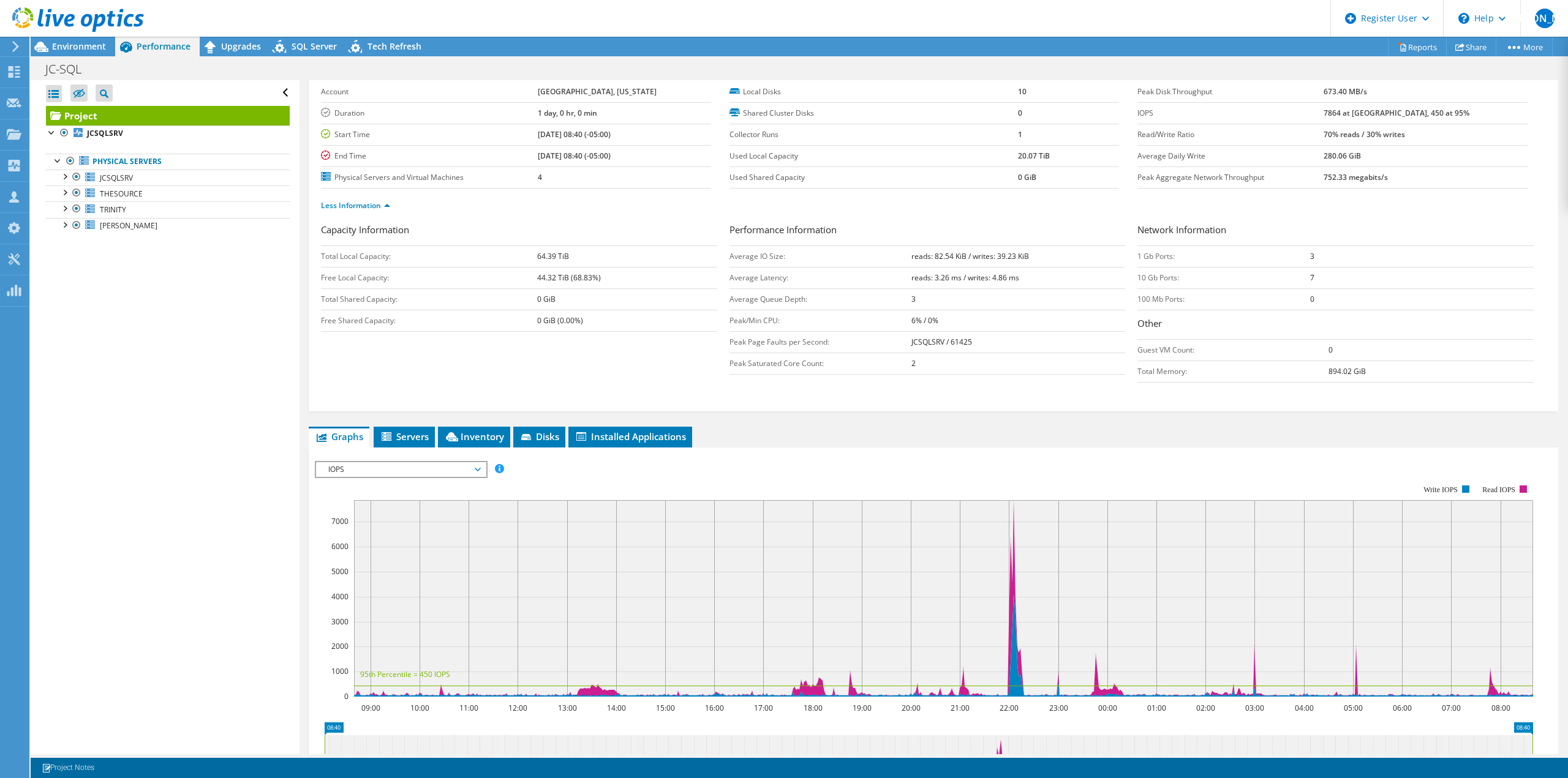
click at [366, 469] on span "IOPS" at bounding box center [400, 469] width 158 height 15
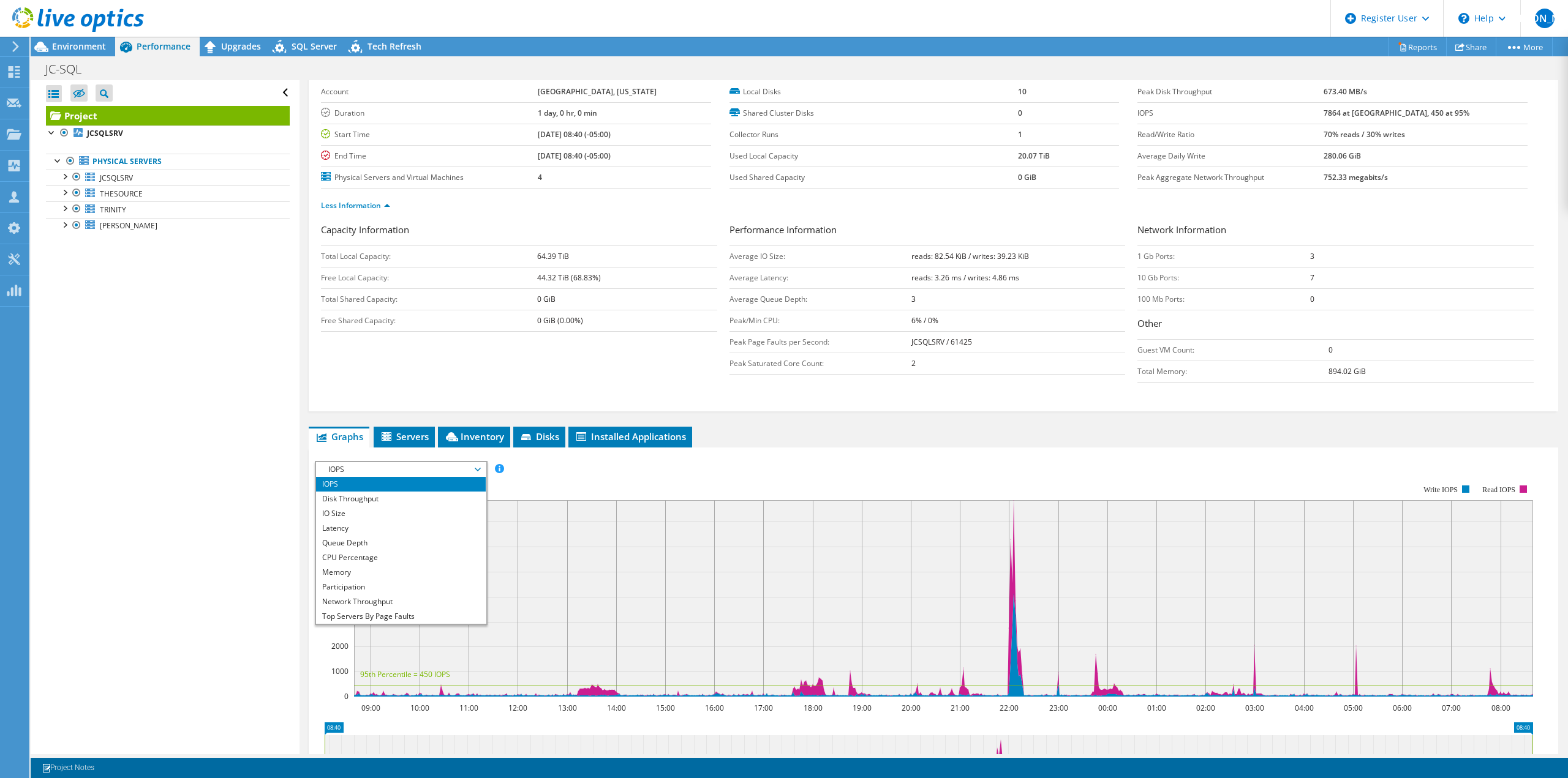
click at [345, 392] on form "Capacity Information Total Local Capacity: 64.39 TiB Free Local Capacity: 44.32…" at bounding box center [933, 308] width 1225 height 170
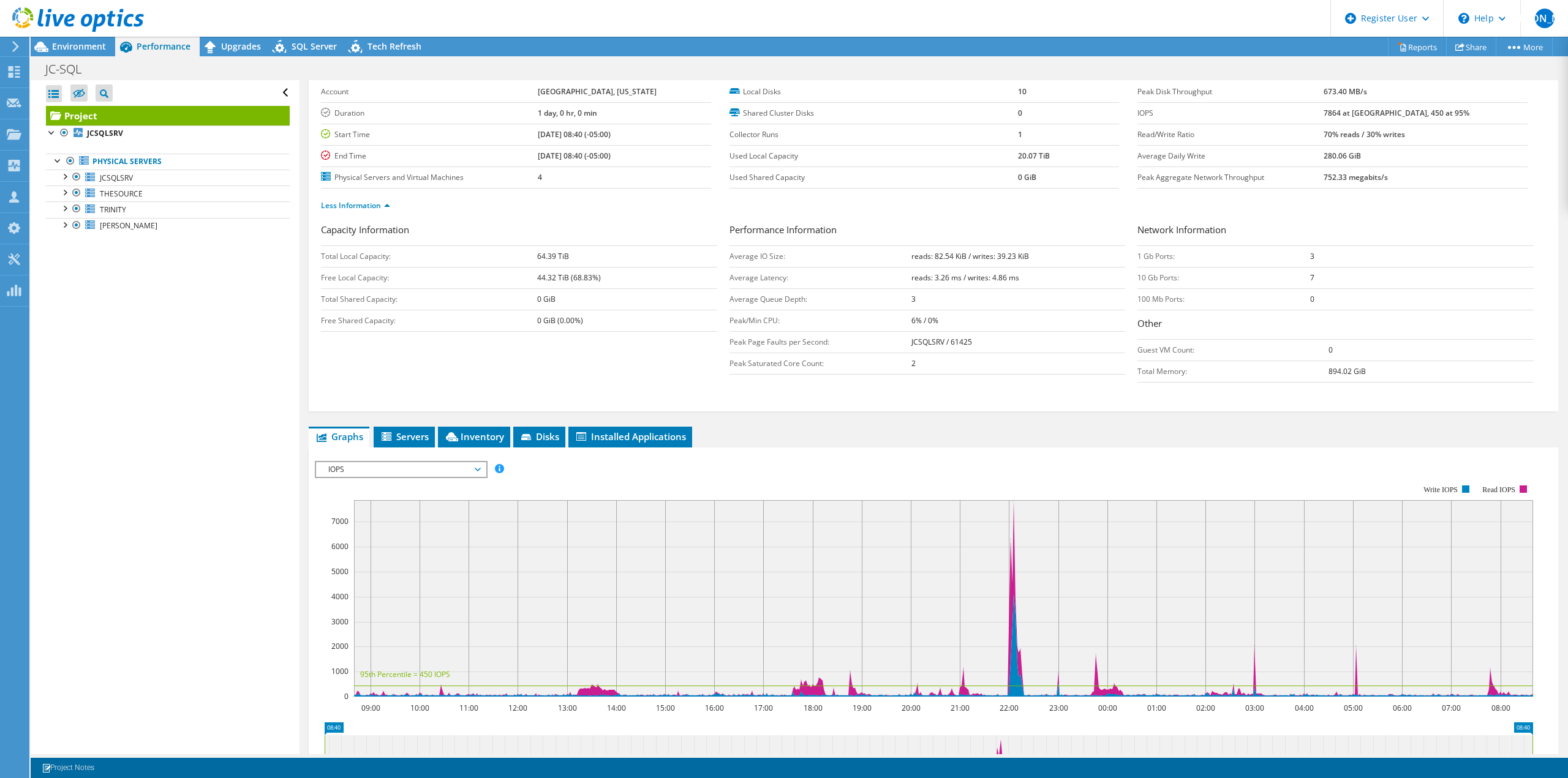
click at [361, 467] on span "IOPS" at bounding box center [400, 469] width 158 height 15
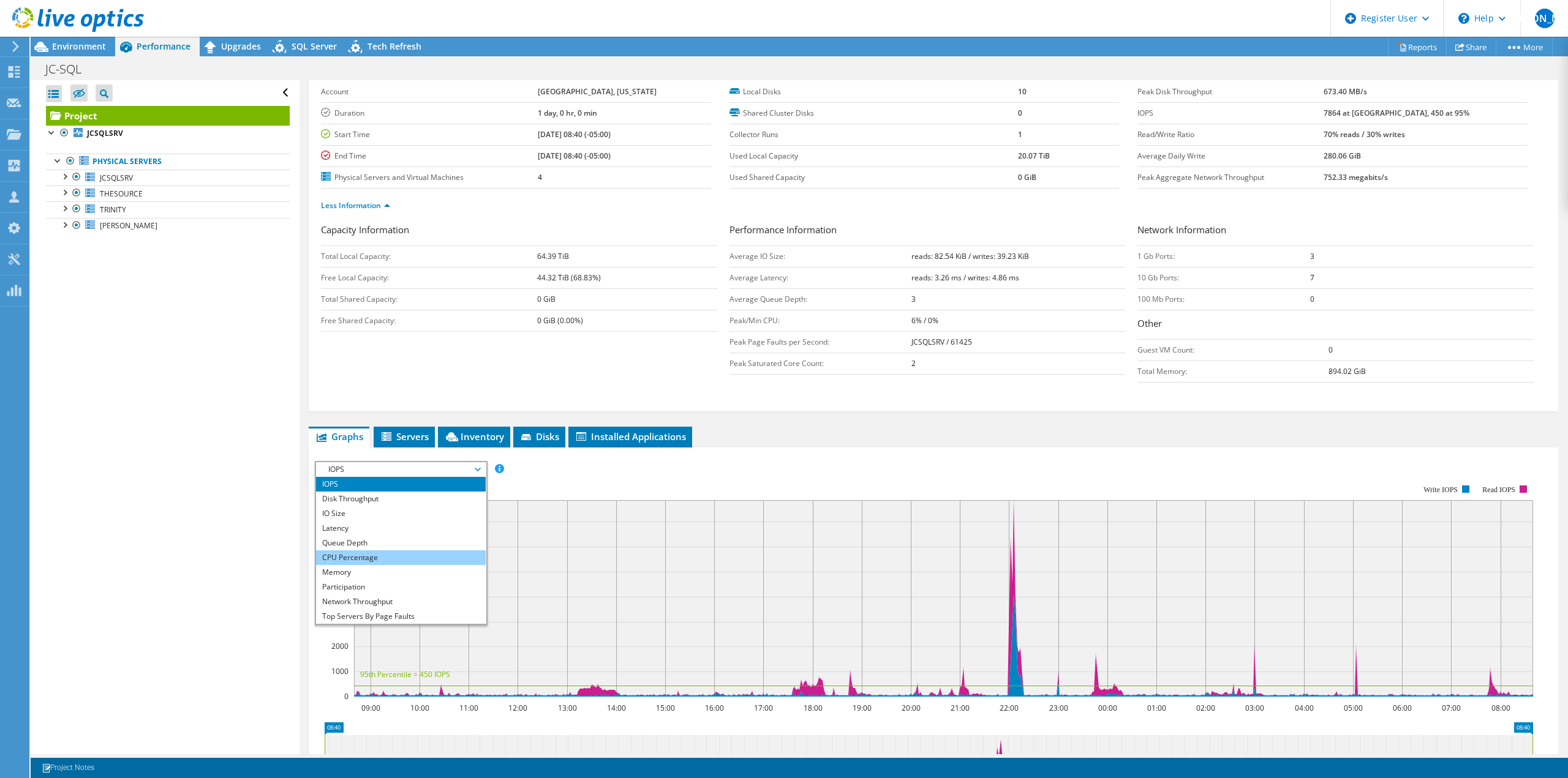
click at [374, 553] on li "CPU Percentage" at bounding box center [400, 558] width 170 height 15
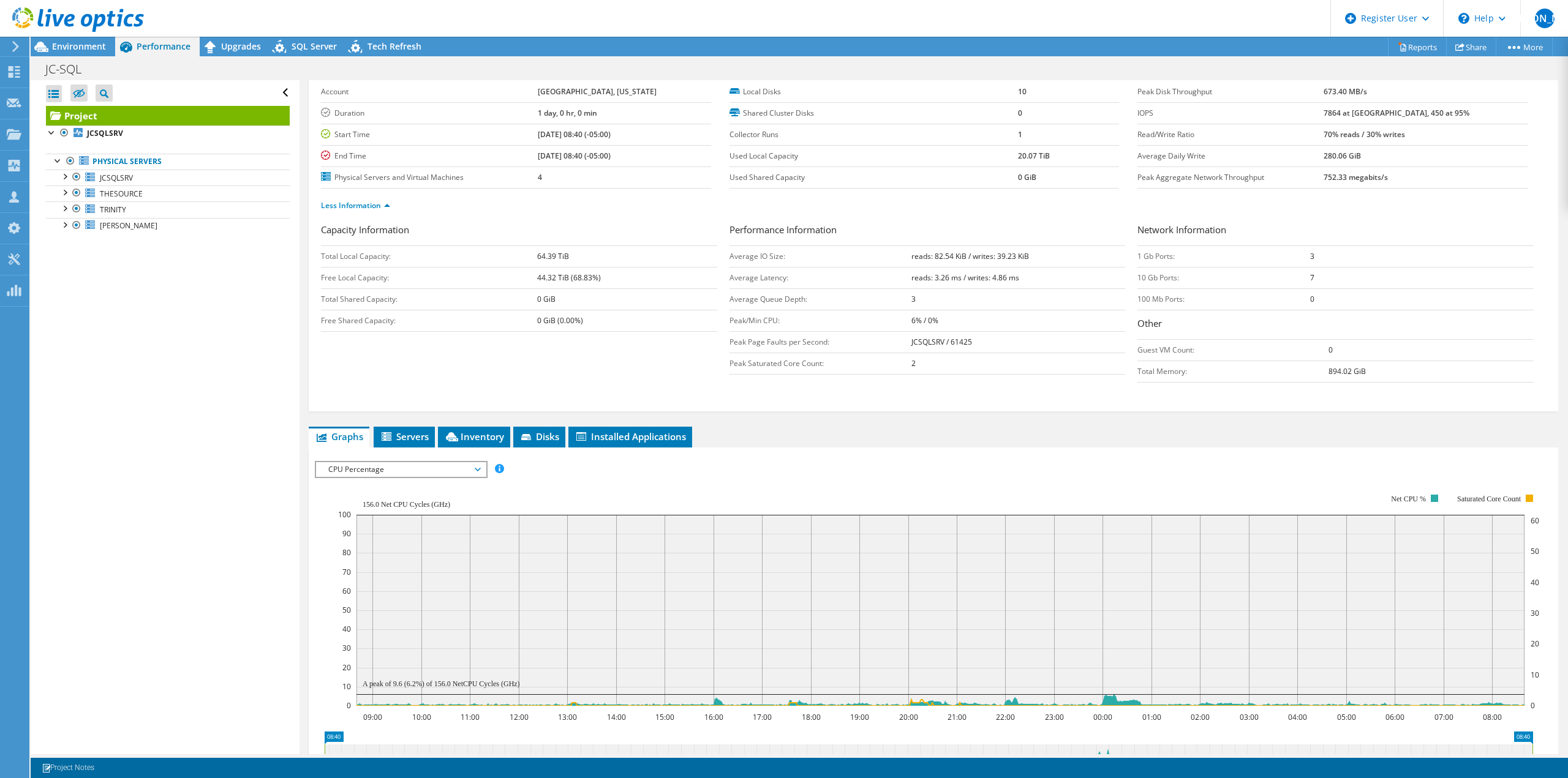
scroll to position [118, 0]
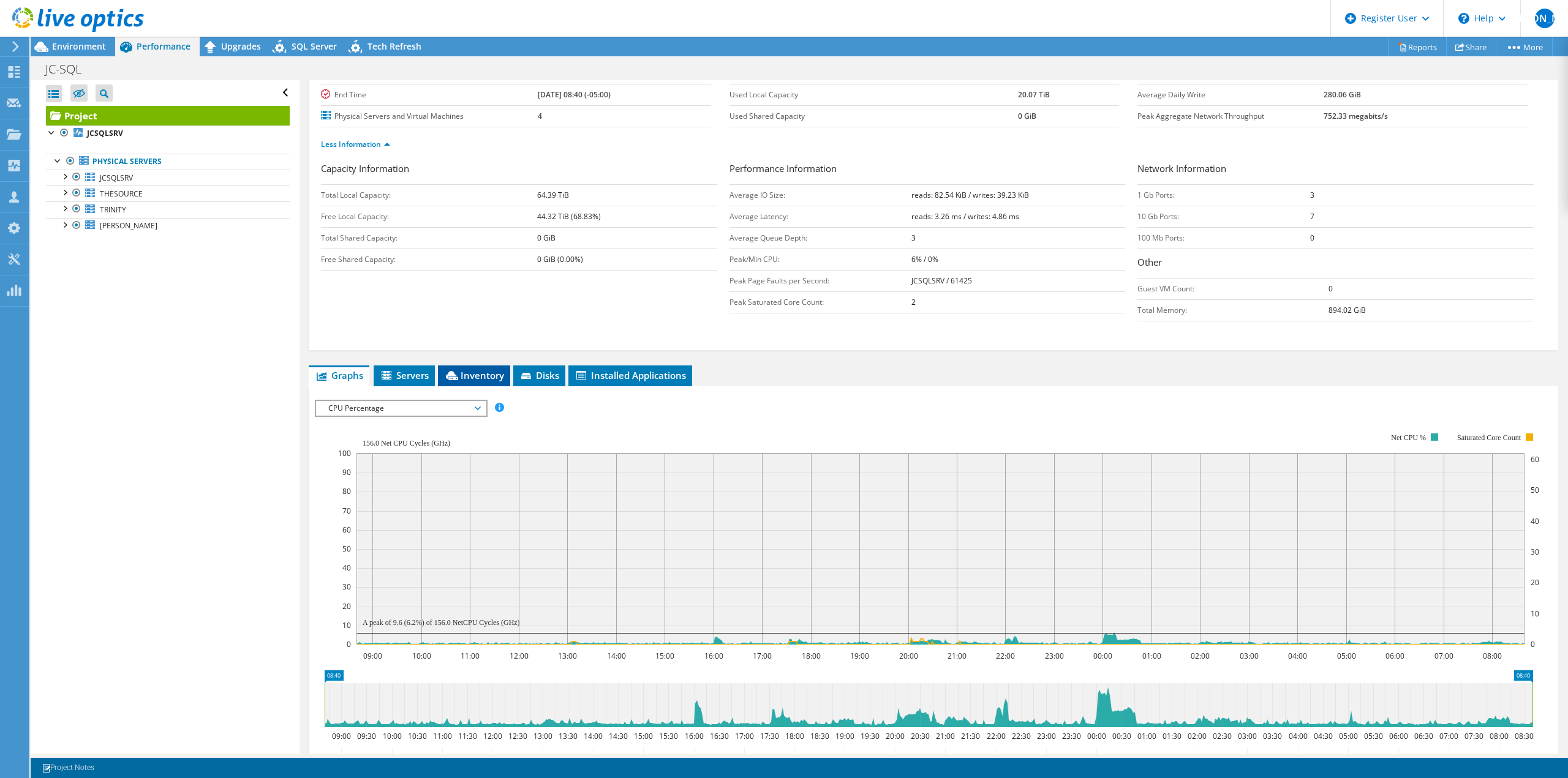
click at [474, 370] on span "Inventory" at bounding box center [474, 375] width 60 height 12
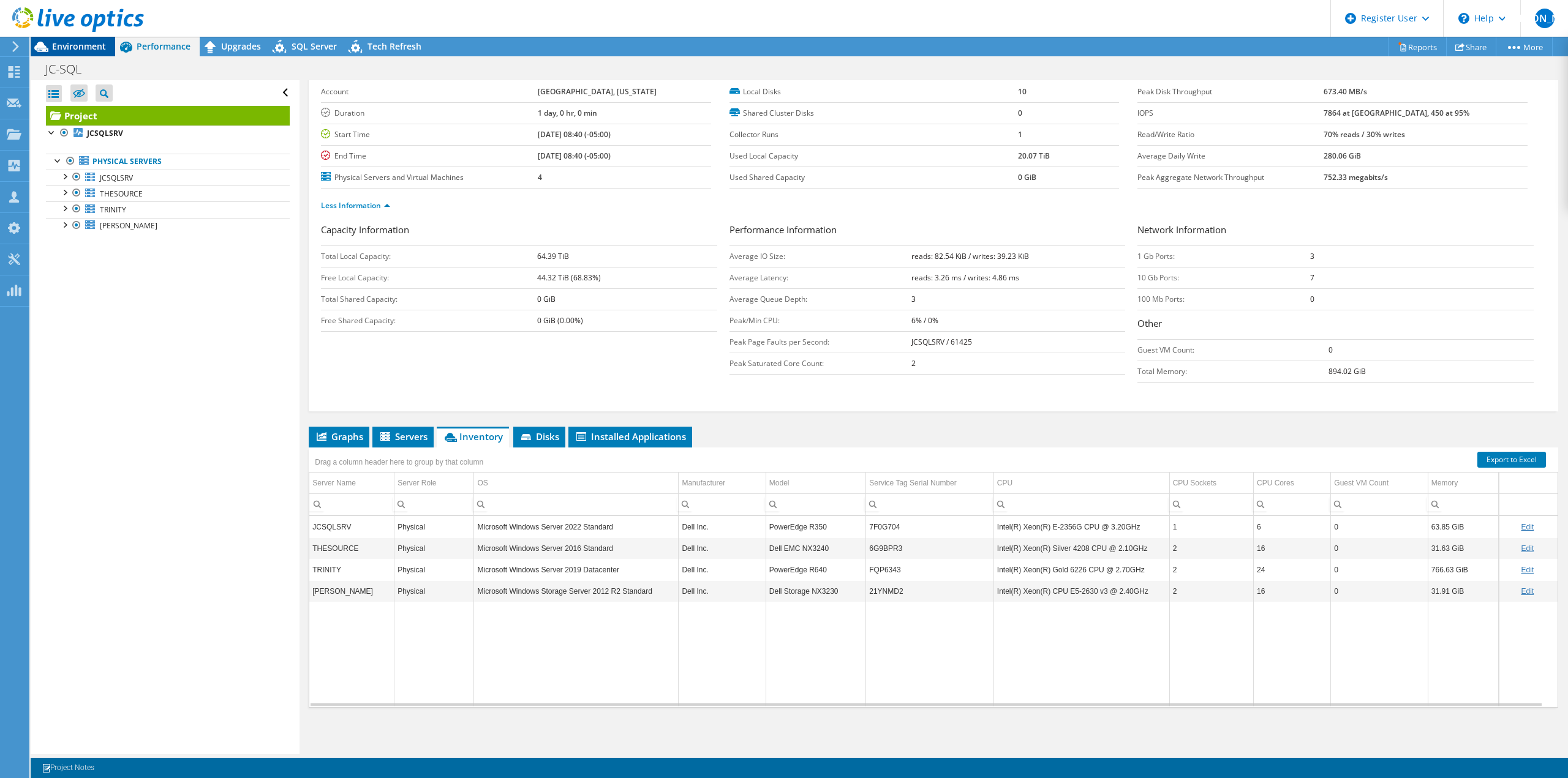
click at [66, 53] on div "Environment" at bounding box center [73, 46] width 84 height 19
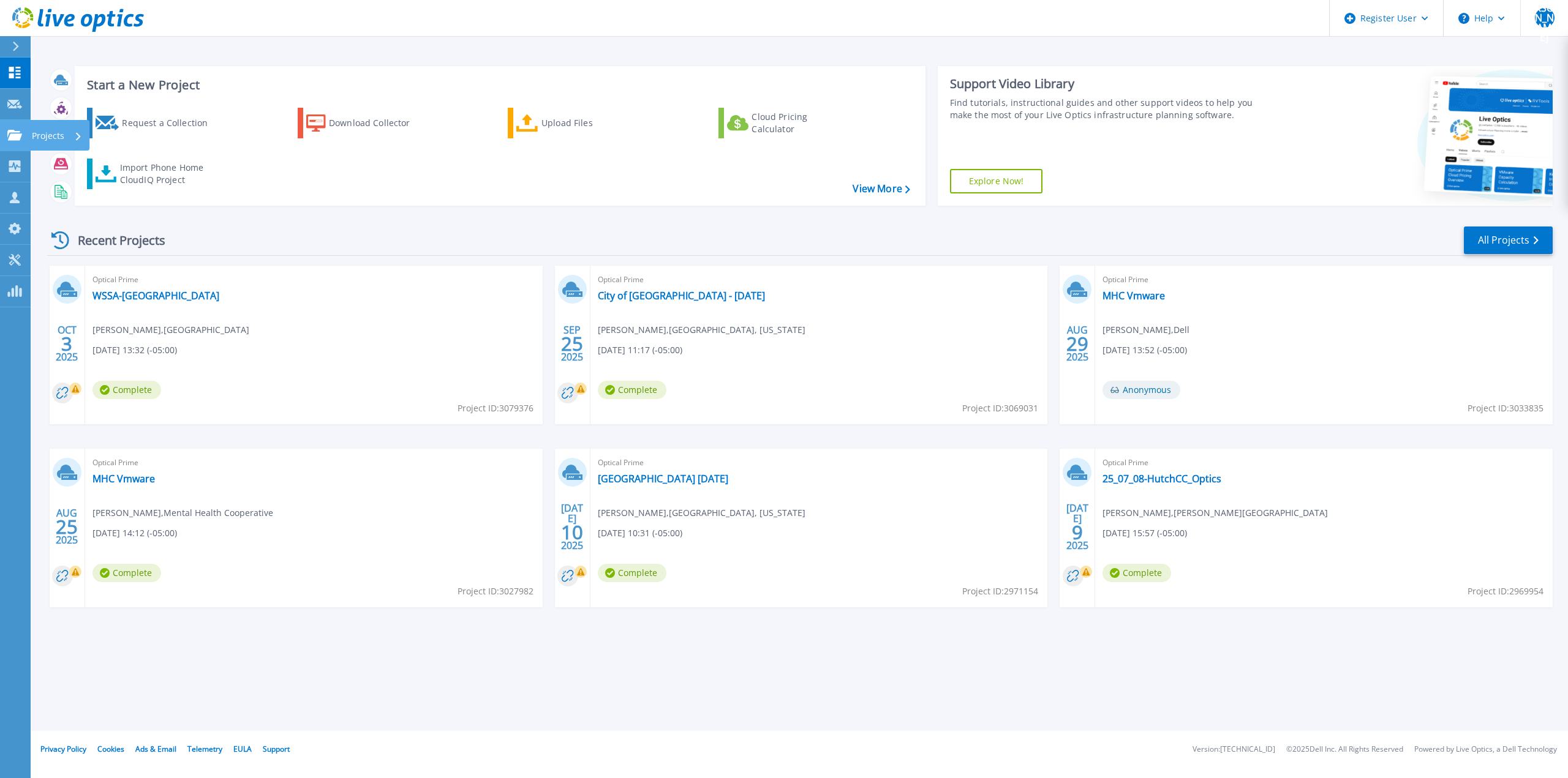
click at [12, 133] on icon at bounding box center [15, 135] width 15 height 11
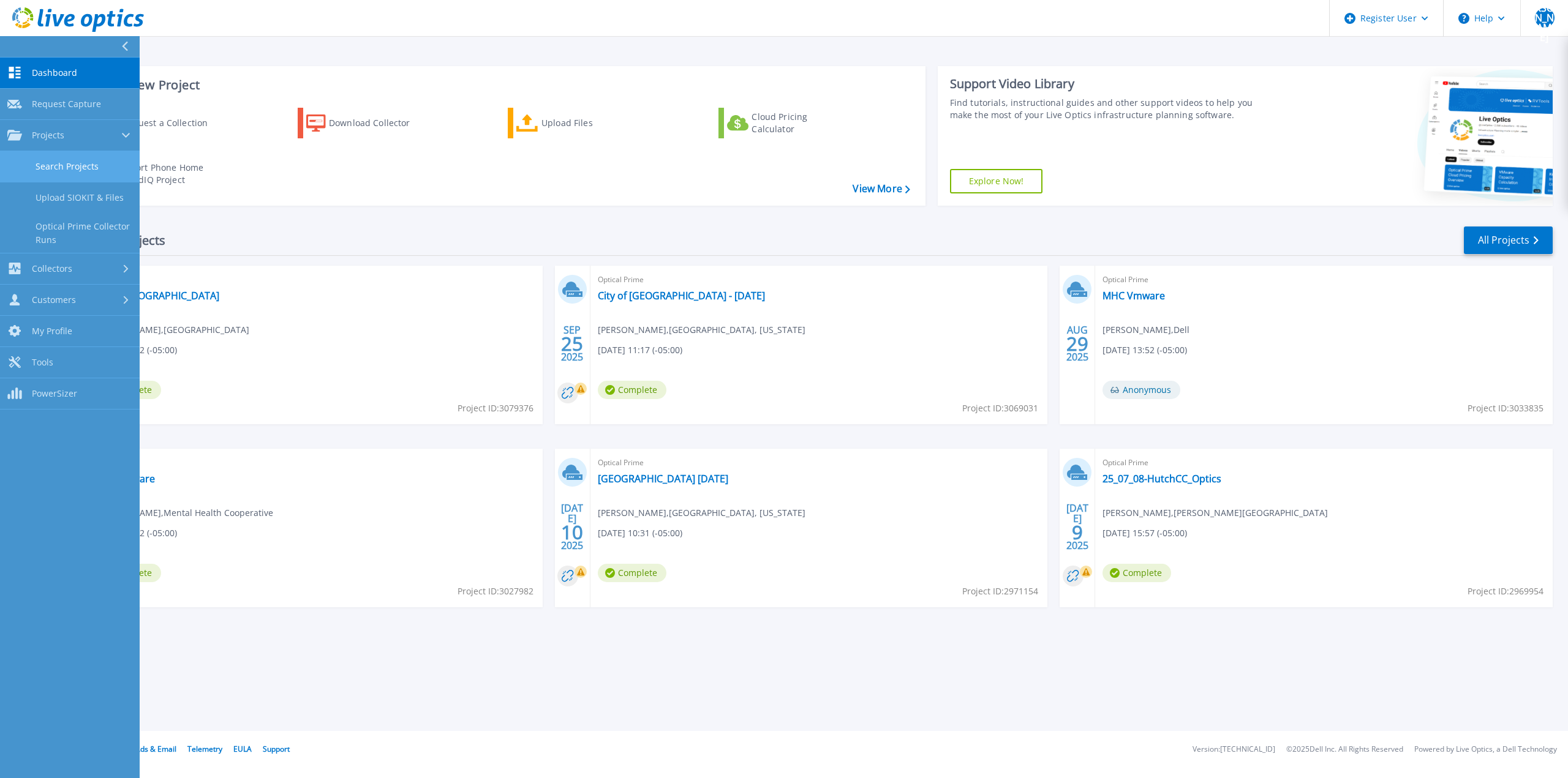
click at [53, 174] on link "Search Projects" at bounding box center [70, 166] width 140 height 31
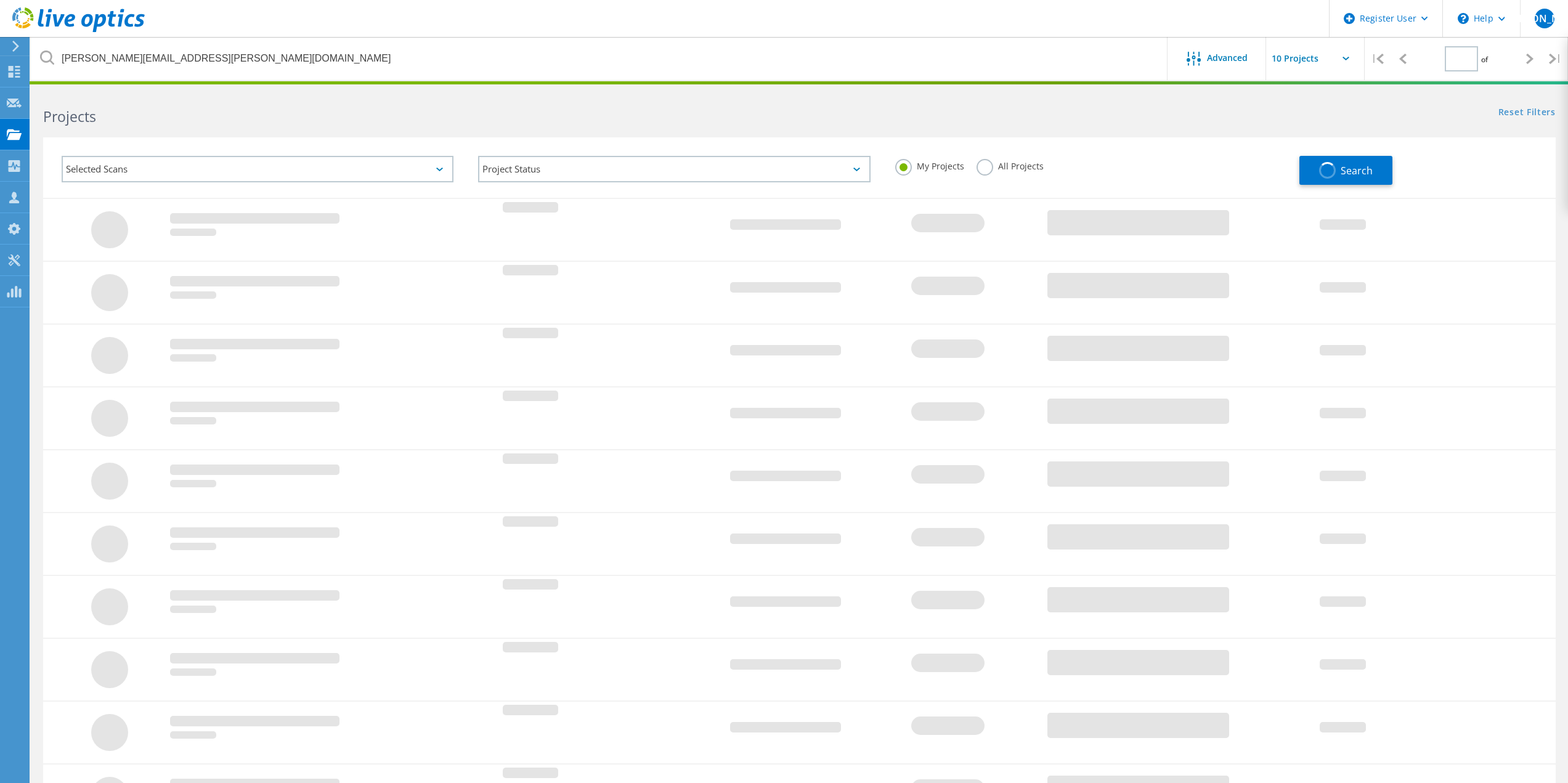
type input "1"
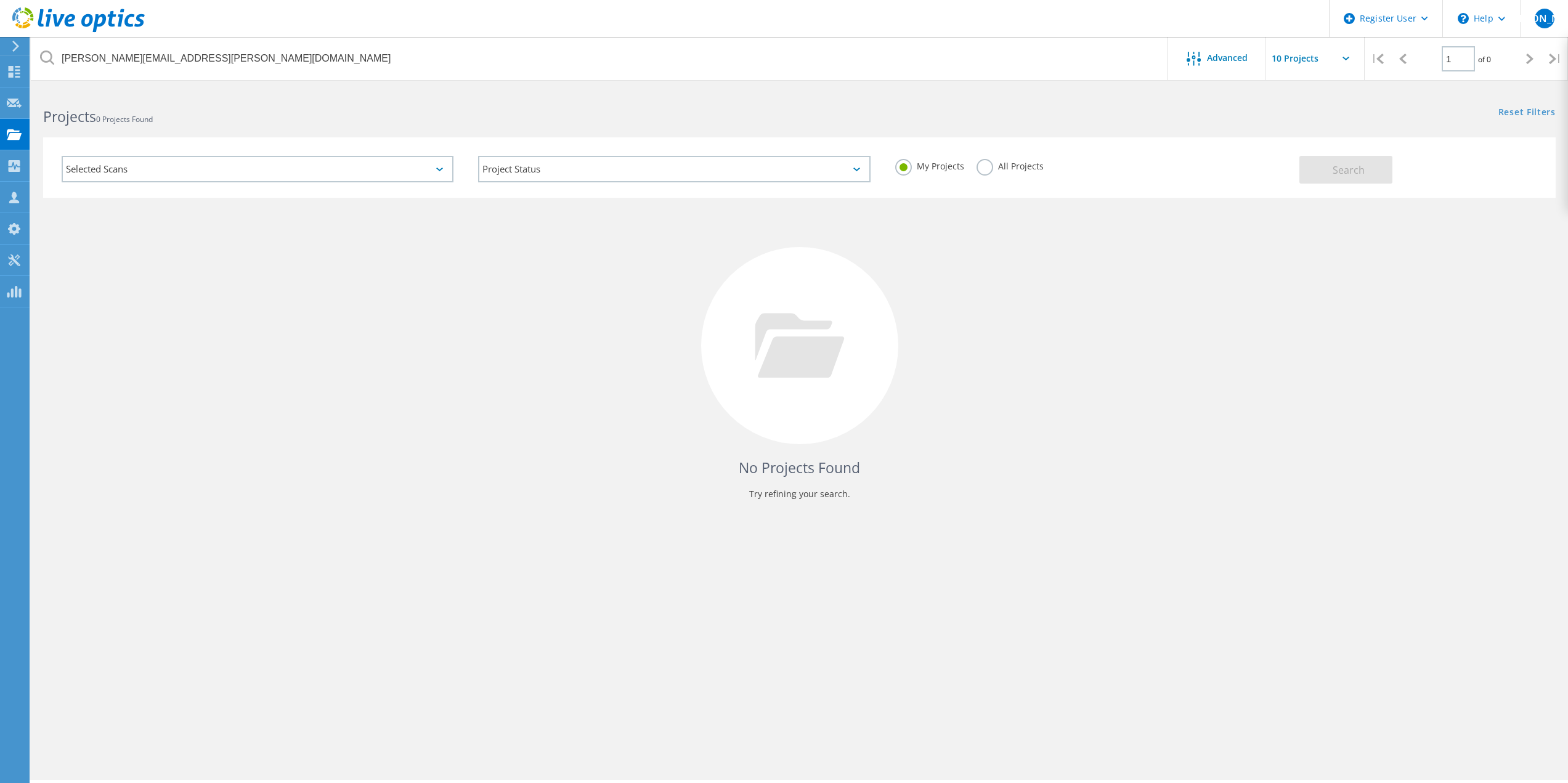
click at [982, 166] on label "All Projects" at bounding box center [1010, 165] width 67 height 11
click at [0, 0] on input "All Projects" at bounding box center [0, 0] width 0 height 0
click at [1309, 178] on button "Search" at bounding box center [1346, 169] width 93 height 27
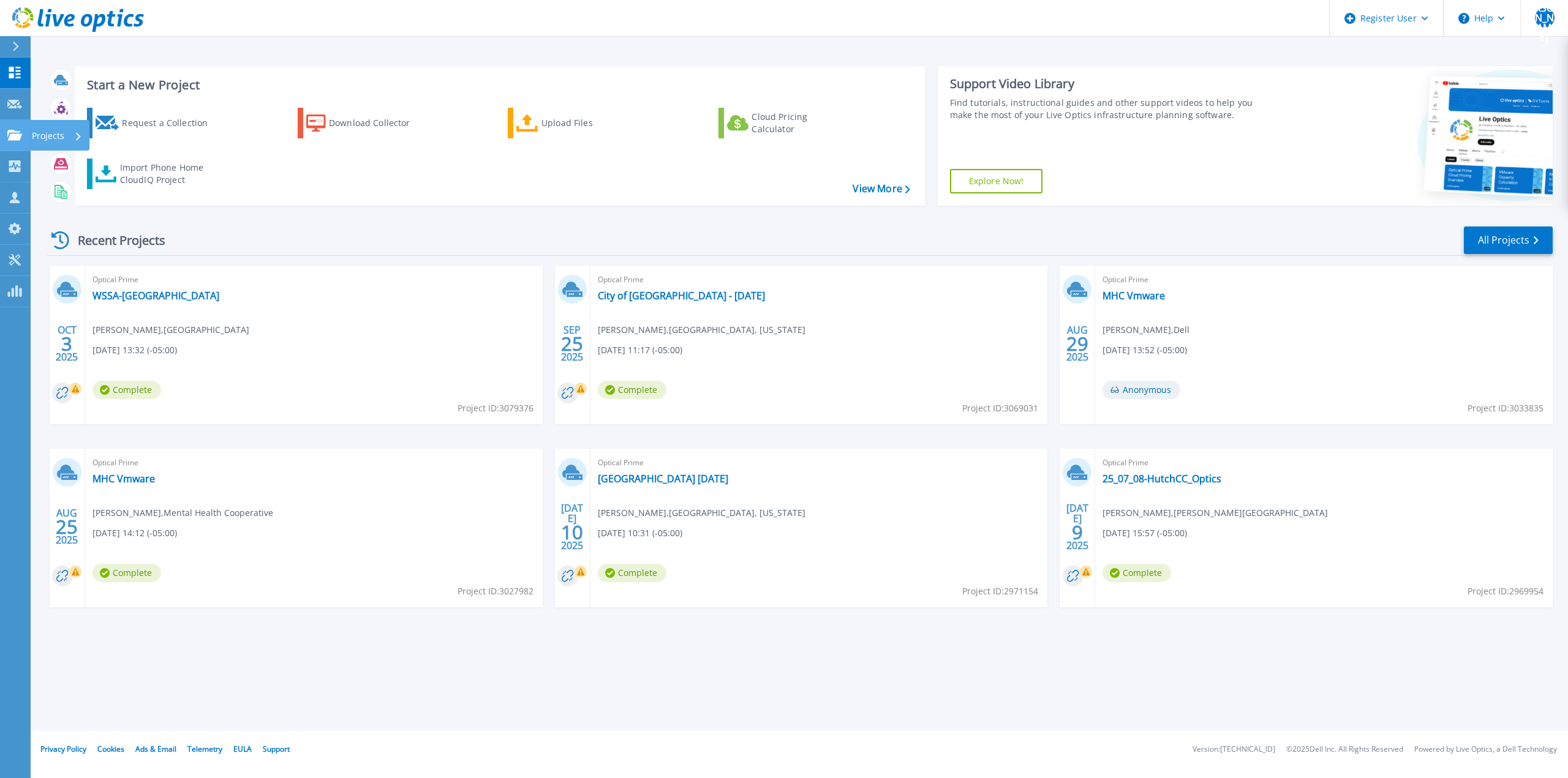
click at [19, 136] on icon at bounding box center [15, 135] width 15 height 11
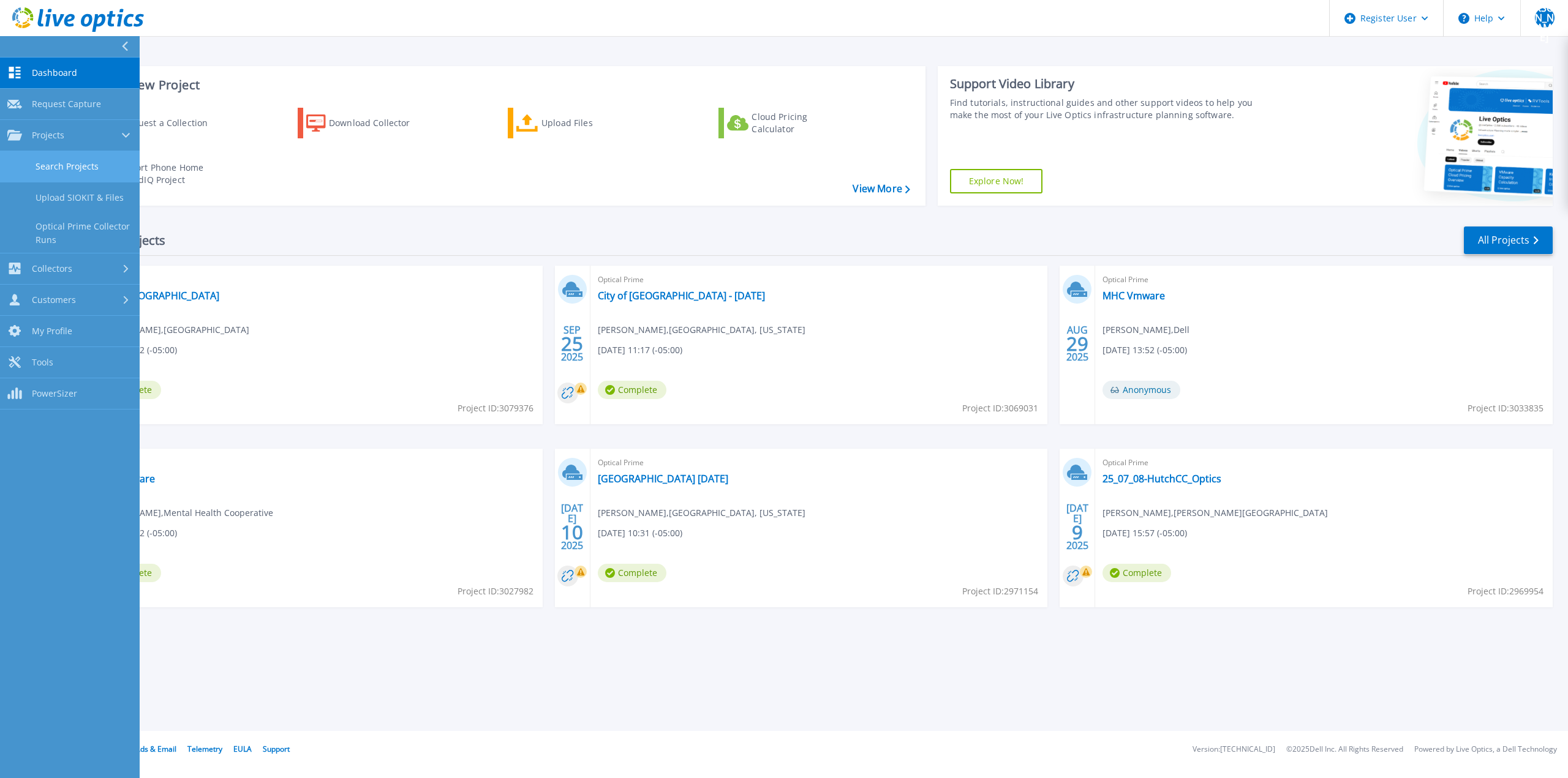
click at [74, 161] on link "Search Projects" at bounding box center [70, 166] width 140 height 31
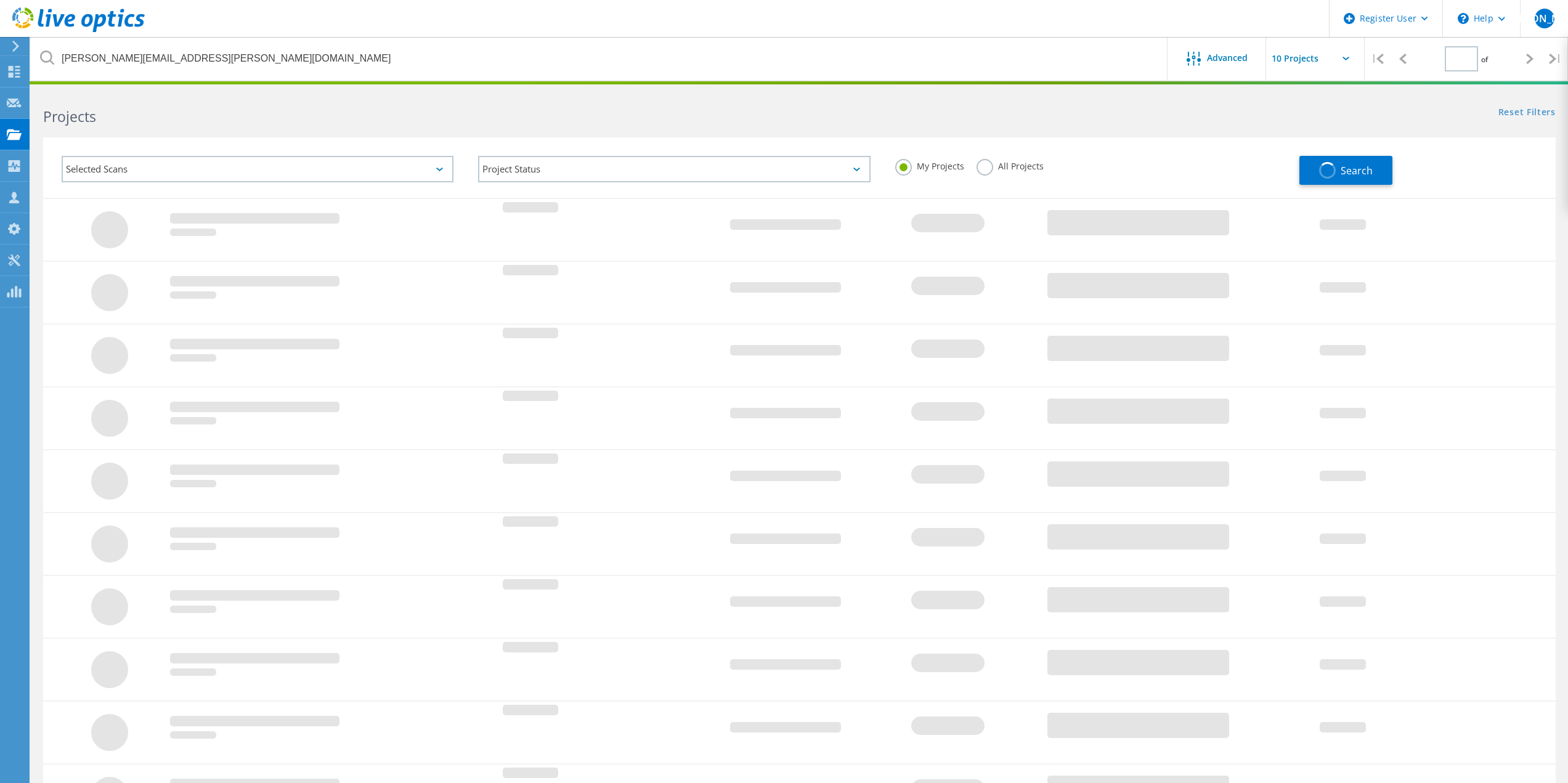
type input "1"
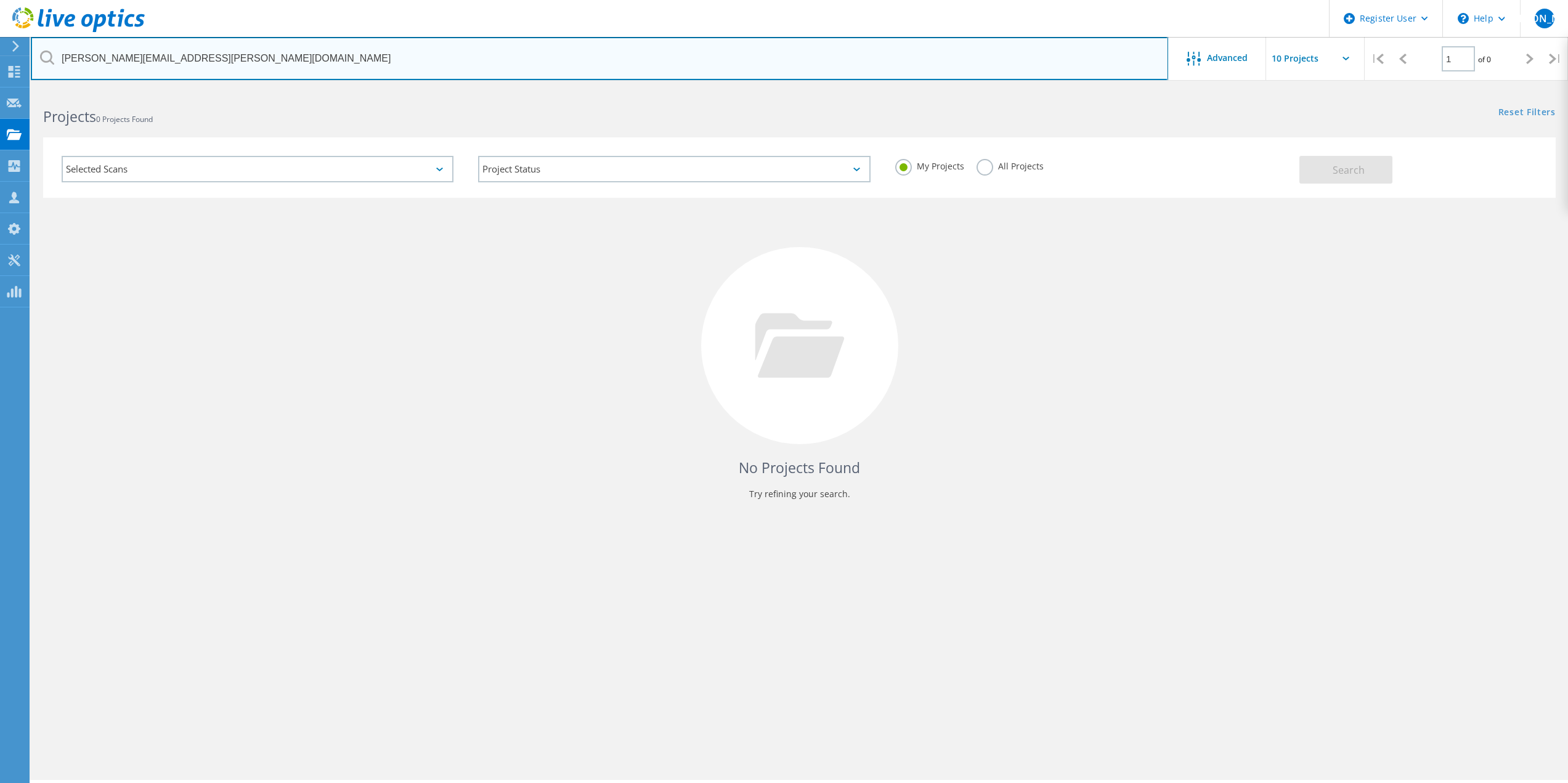
drag, startPoint x: 232, startPoint y: 59, endPoint x: 43, endPoint y: 64, distance: 189.1
click at [43, 64] on div "[PERSON_NAME][EMAIL_ADDRESS][PERSON_NAME][DOMAIN_NAME]" at bounding box center [599, 58] width 1137 height 43
paste input "djkeele@milwaukee"
type input "[EMAIL_ADDRESS][DOMAIN_NAME]"
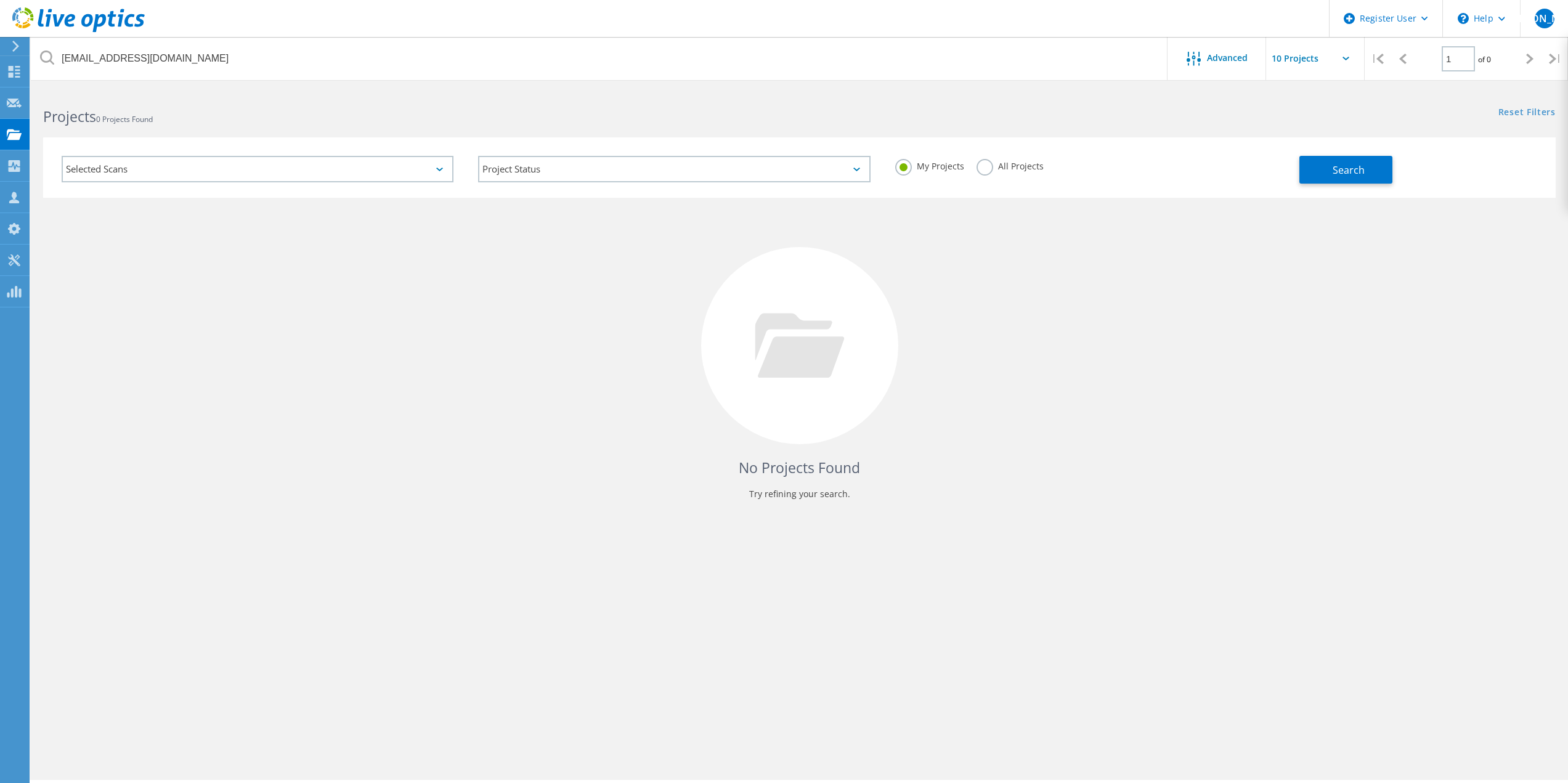
click at [992, 170] on label "All Projects" at bounding box center [1010, 165] width 67 height 11
click at [0, 0] on input "All Projects" at bounding box center [0, 0] width 0 height 0
click at [1301, 175] on button "Search" at bounding box center [1346, 169] width 93 height 27
